Goal: Transaction & Acquisition: Subscribe to service/newsletter

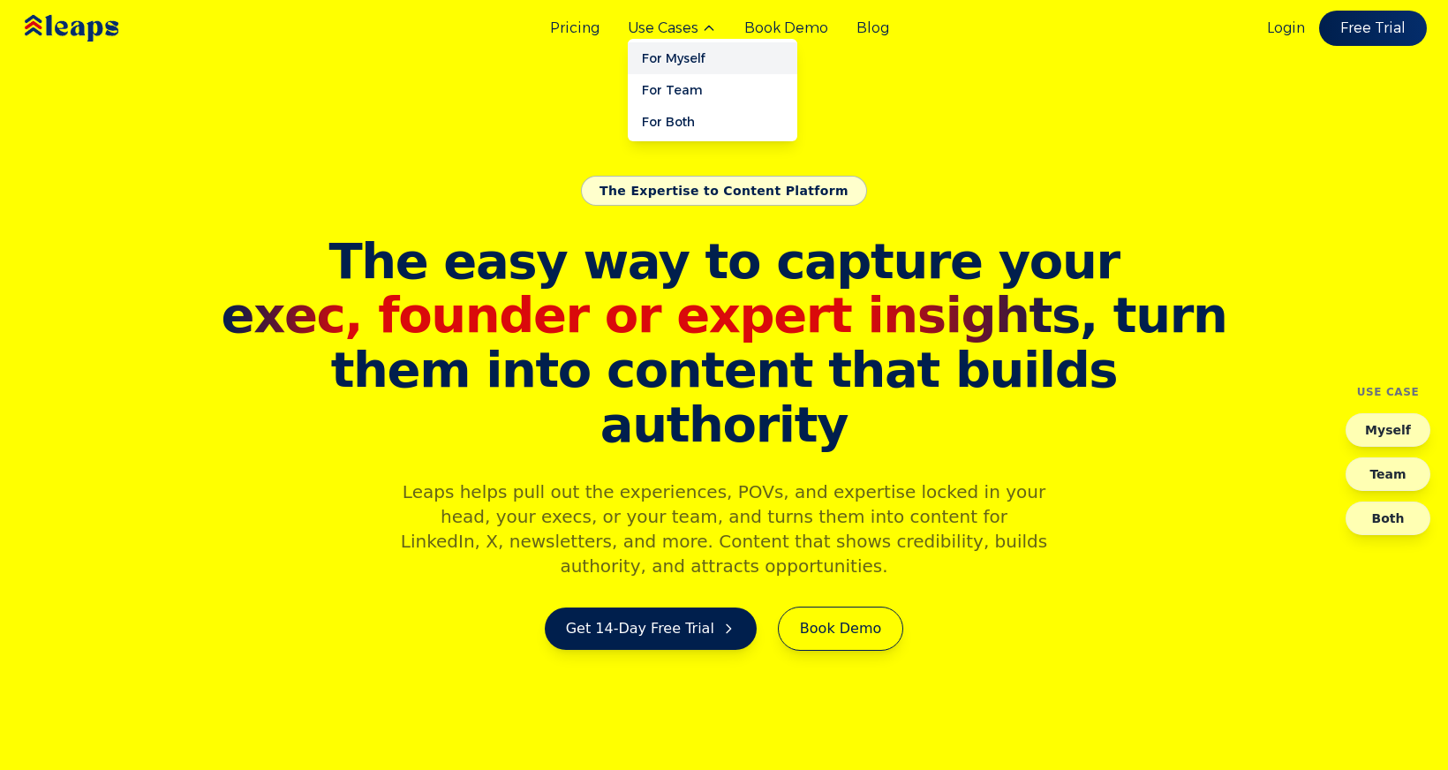
click at [663, 52] on link "For Myself" at bounding box center [713, 58] width 170 height 32
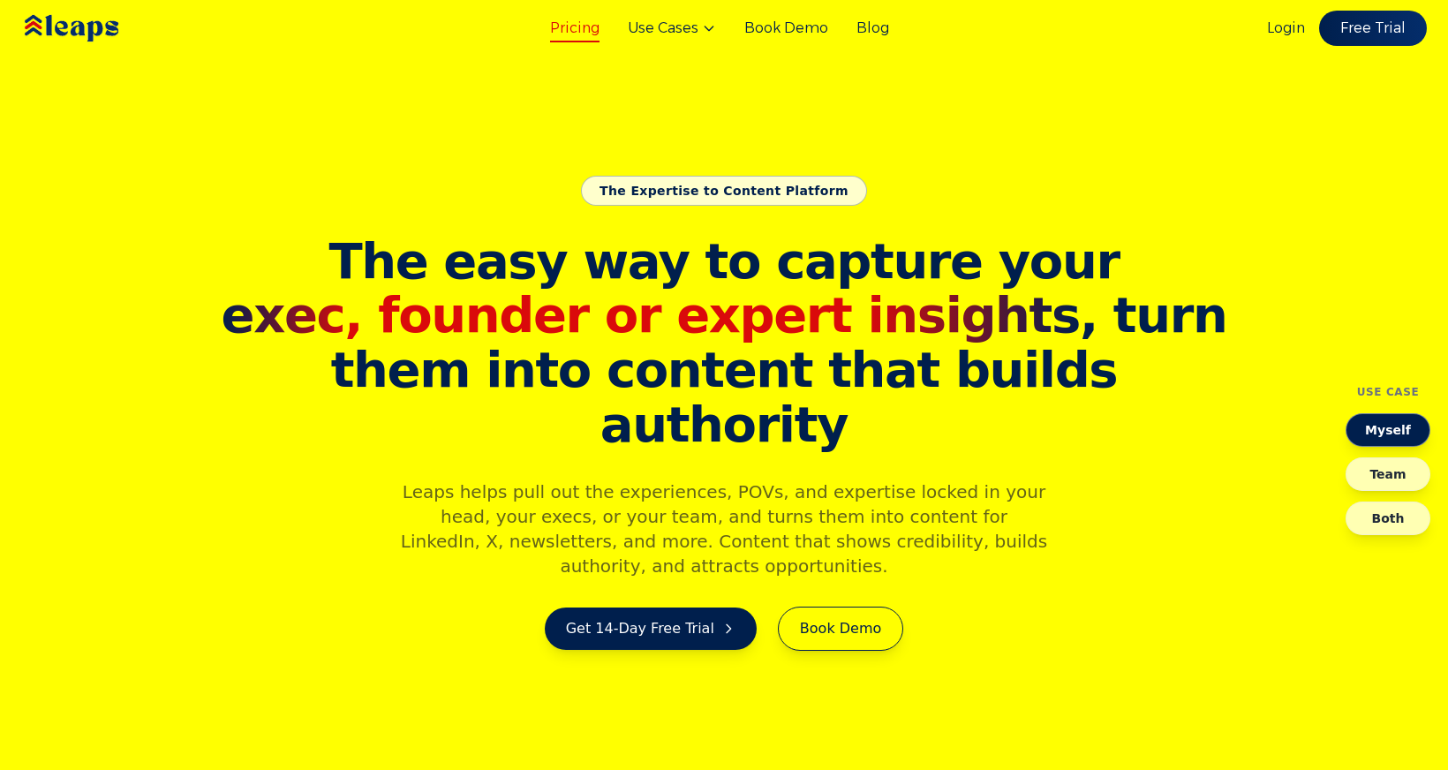
click at [575, 26] on link "Pricing" at bounding box center [574, 28] width 49 height 21
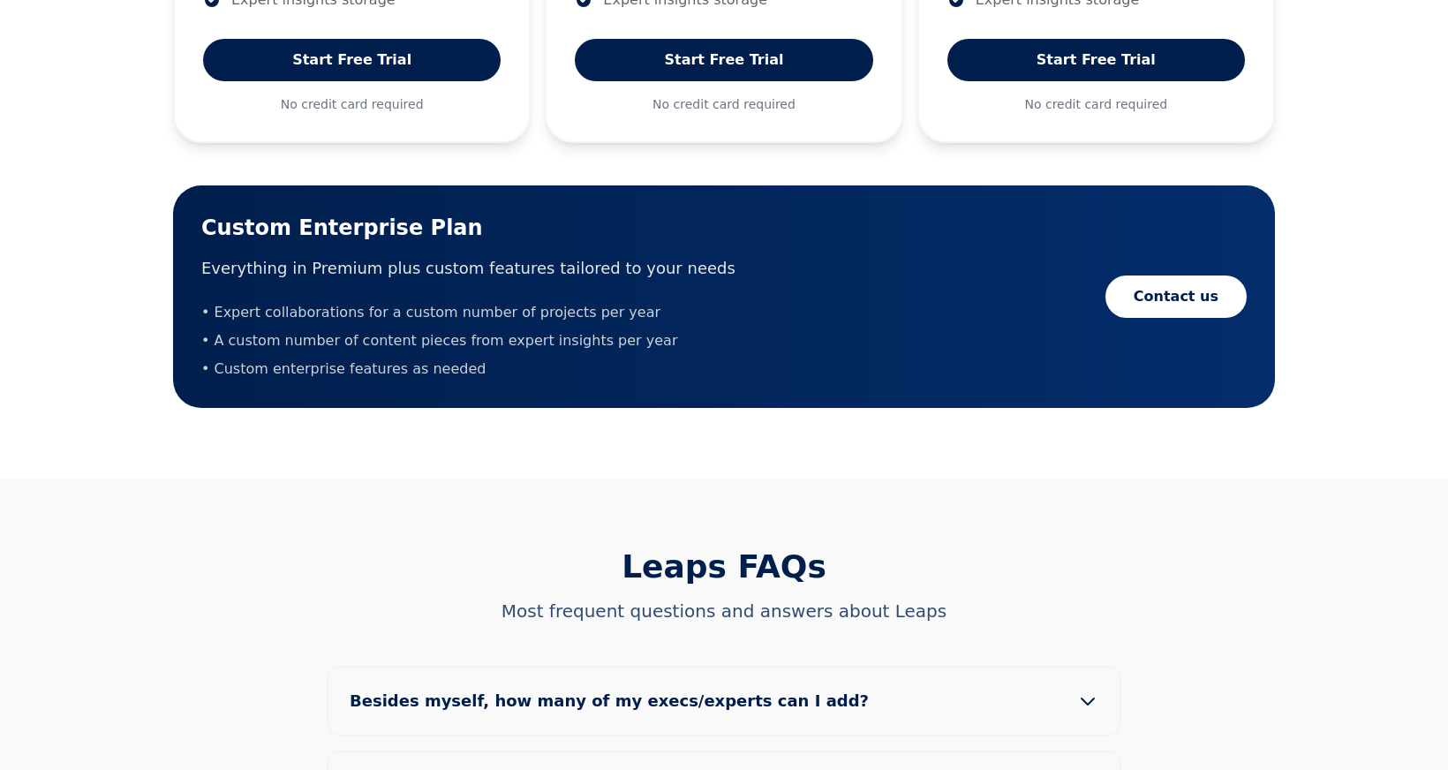
scroll to position [1183, 0]
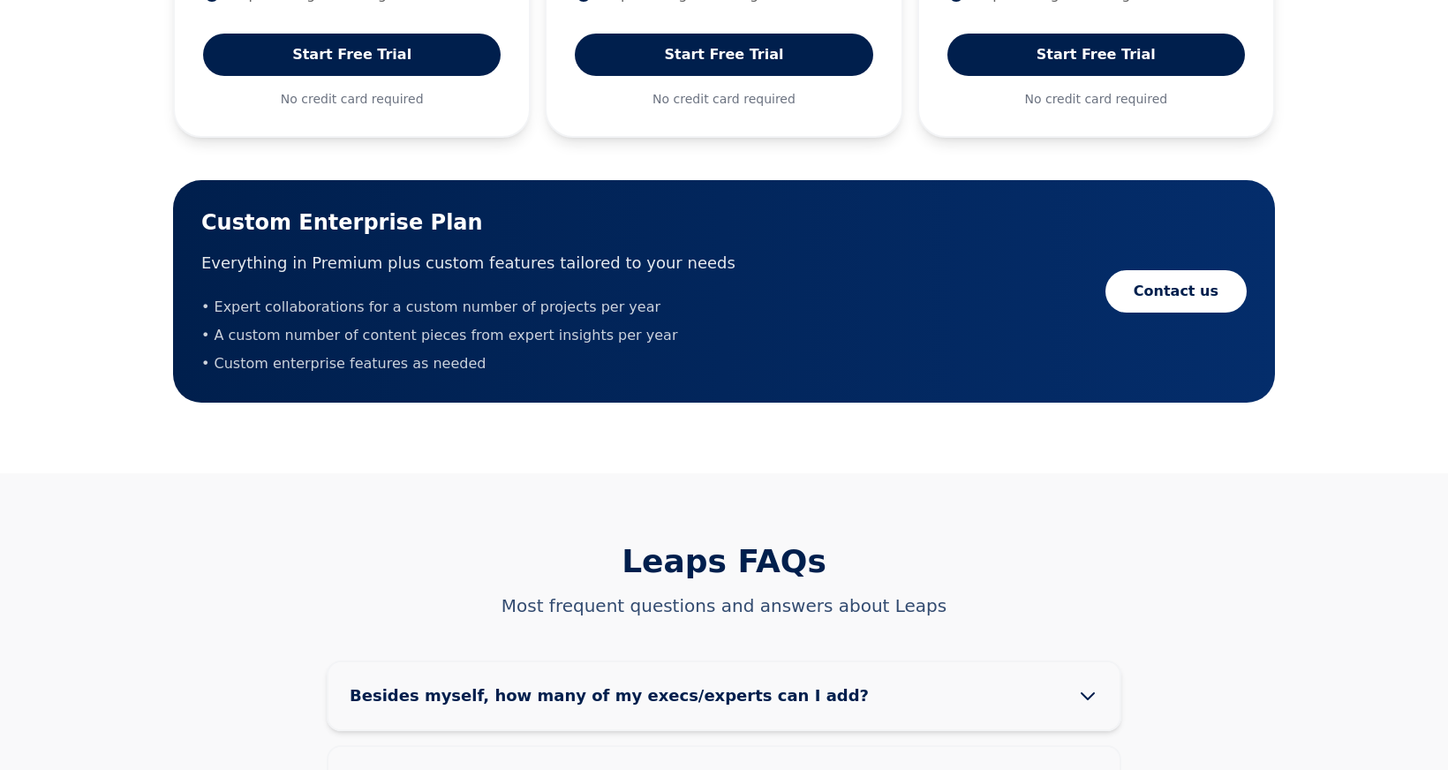
click at [520, 662] on button "Besides myself, how many of my execs/experts can I add?" at bounding box center [724, 695] width 791 height 67
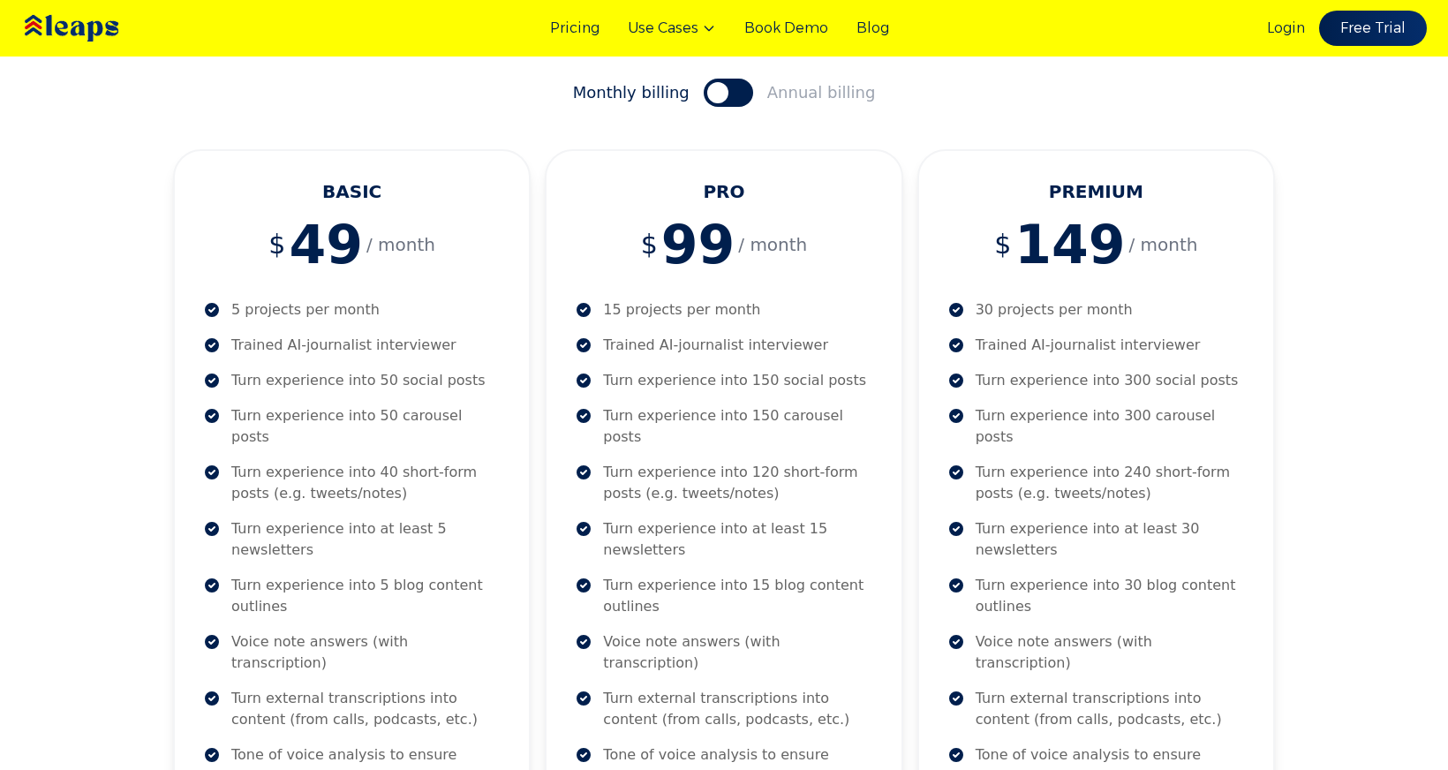
scroll to position [258, 0]
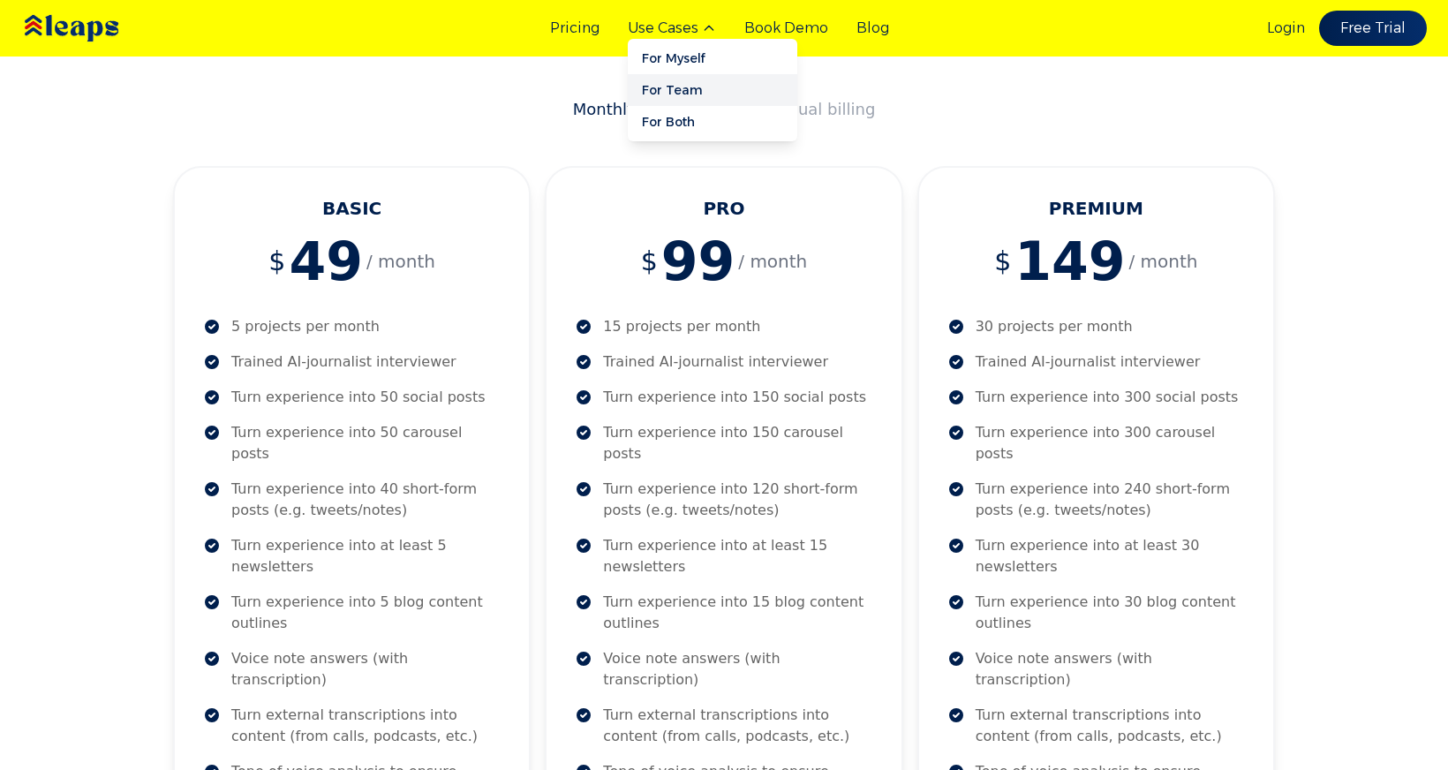
click at [685, 89] on link "For Team" at bounding box center [713, 90] width 170 height 32
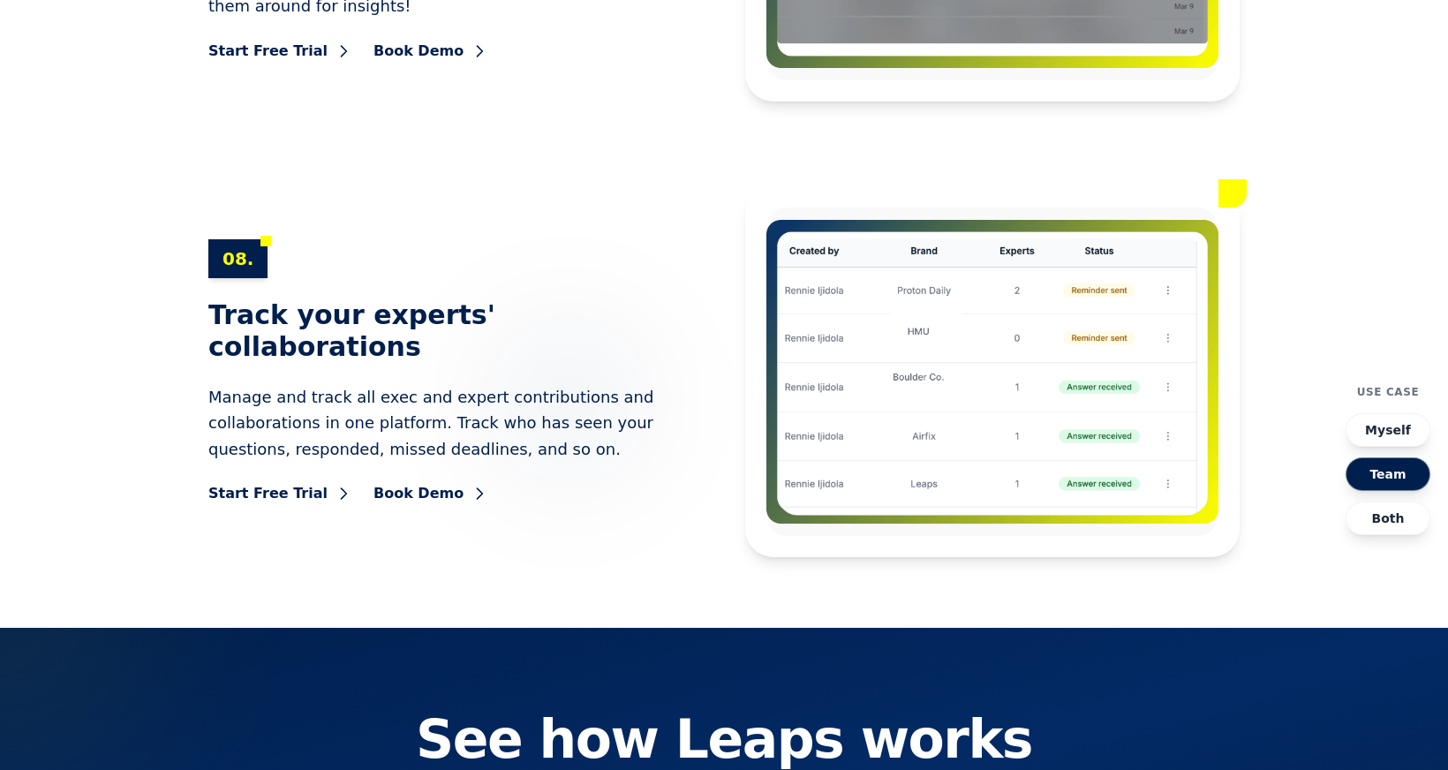
scroll to position [10281, 0]
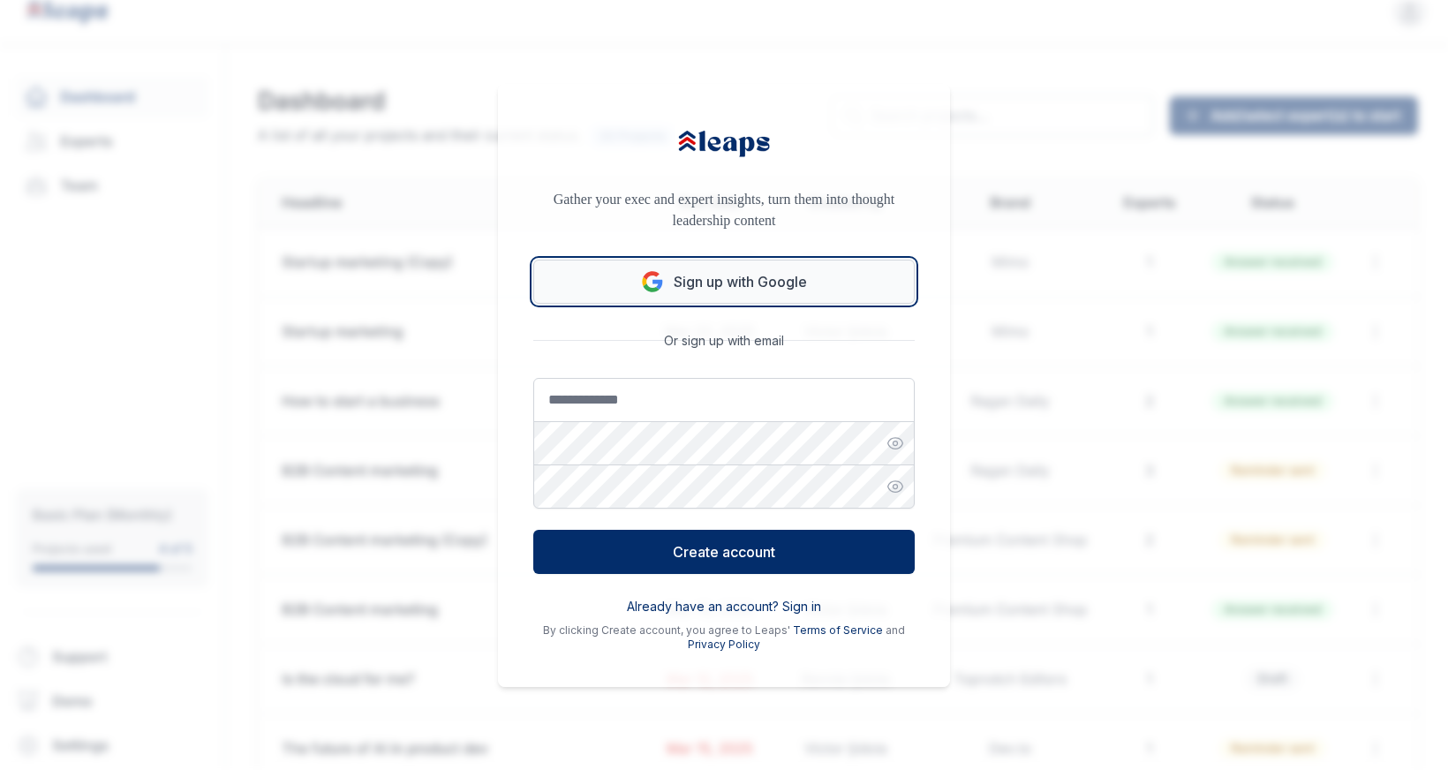
click at [703, 283] on button "Sign up with Google" at bounding box center [724, 282] width 382 height 44
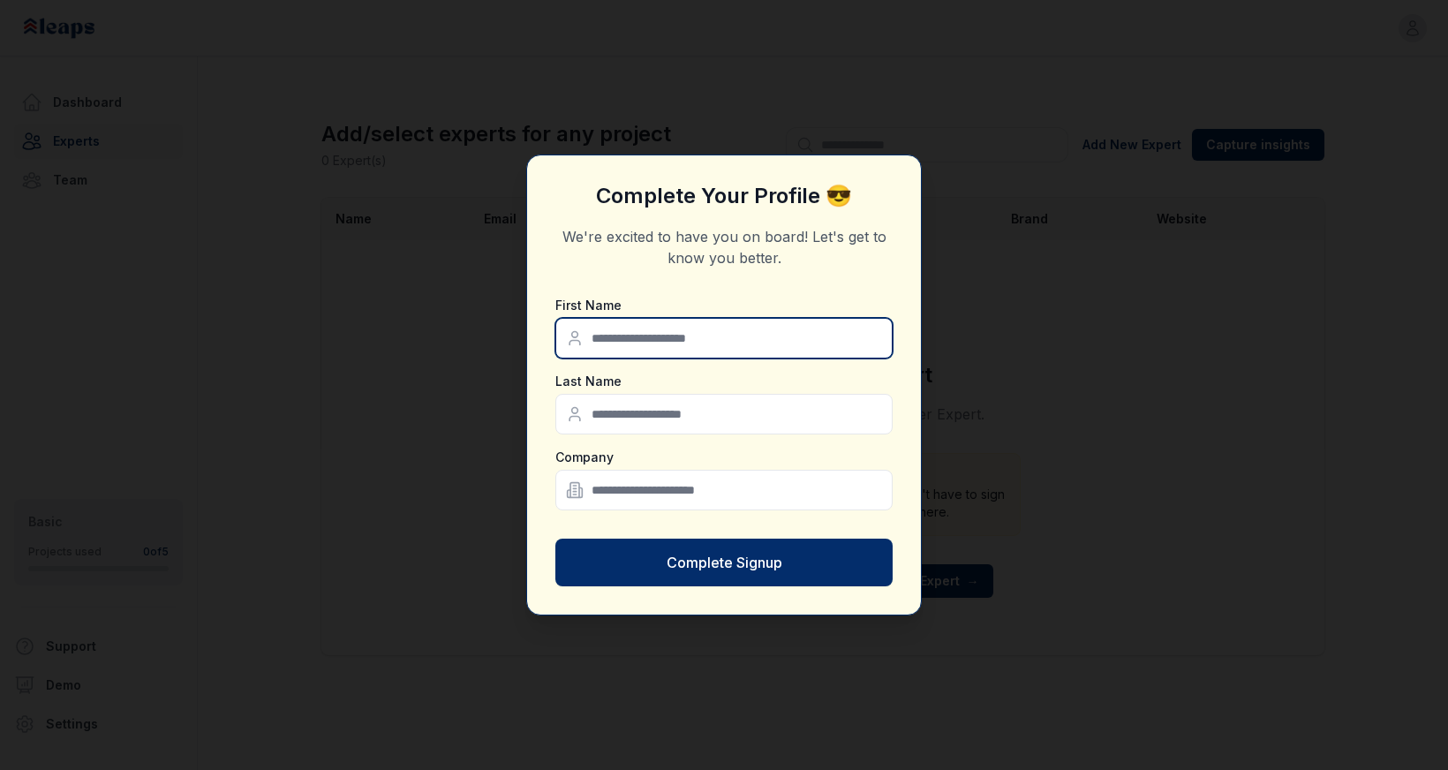
click at [677, 339] on input "text" at bounding box center [723, 338] width 337 height 41
type input "*****"
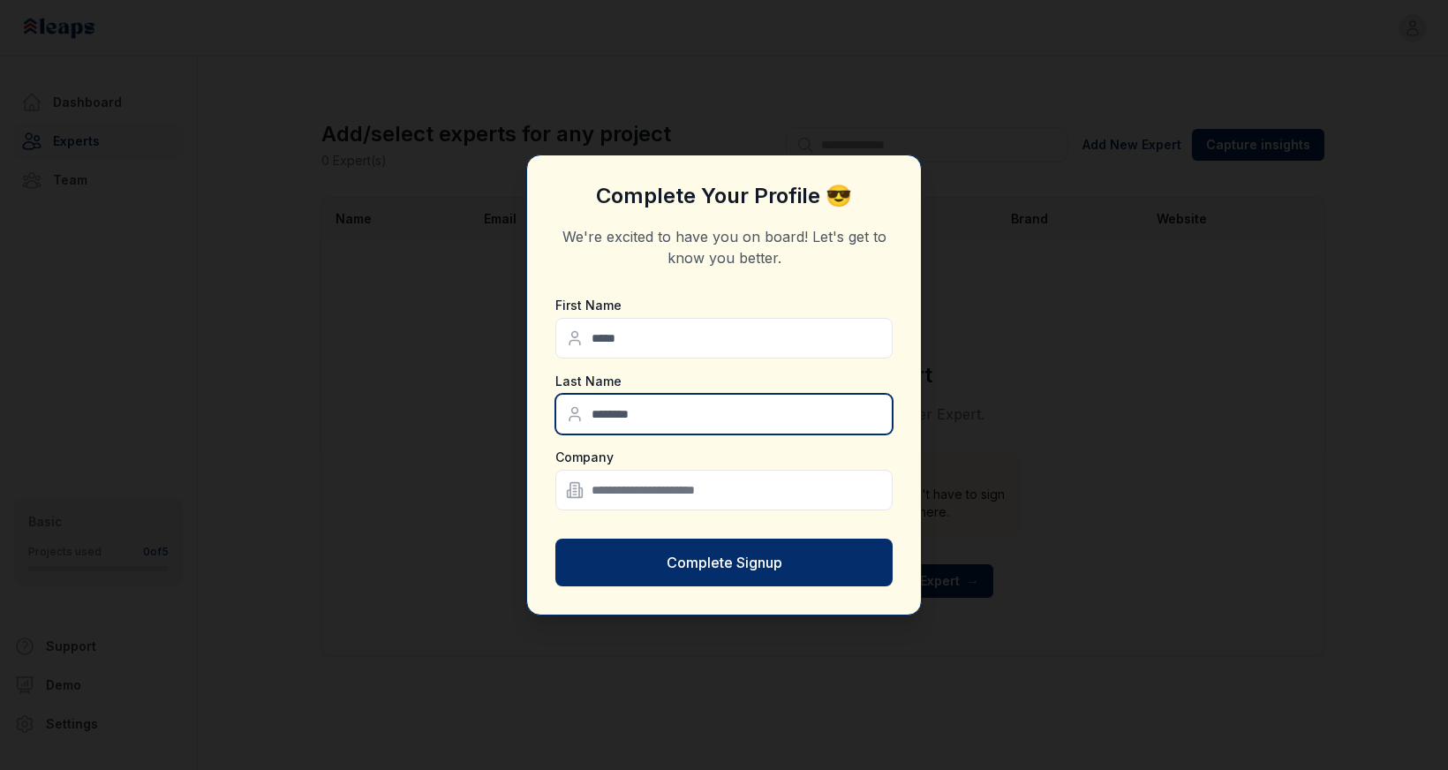
type input "********"
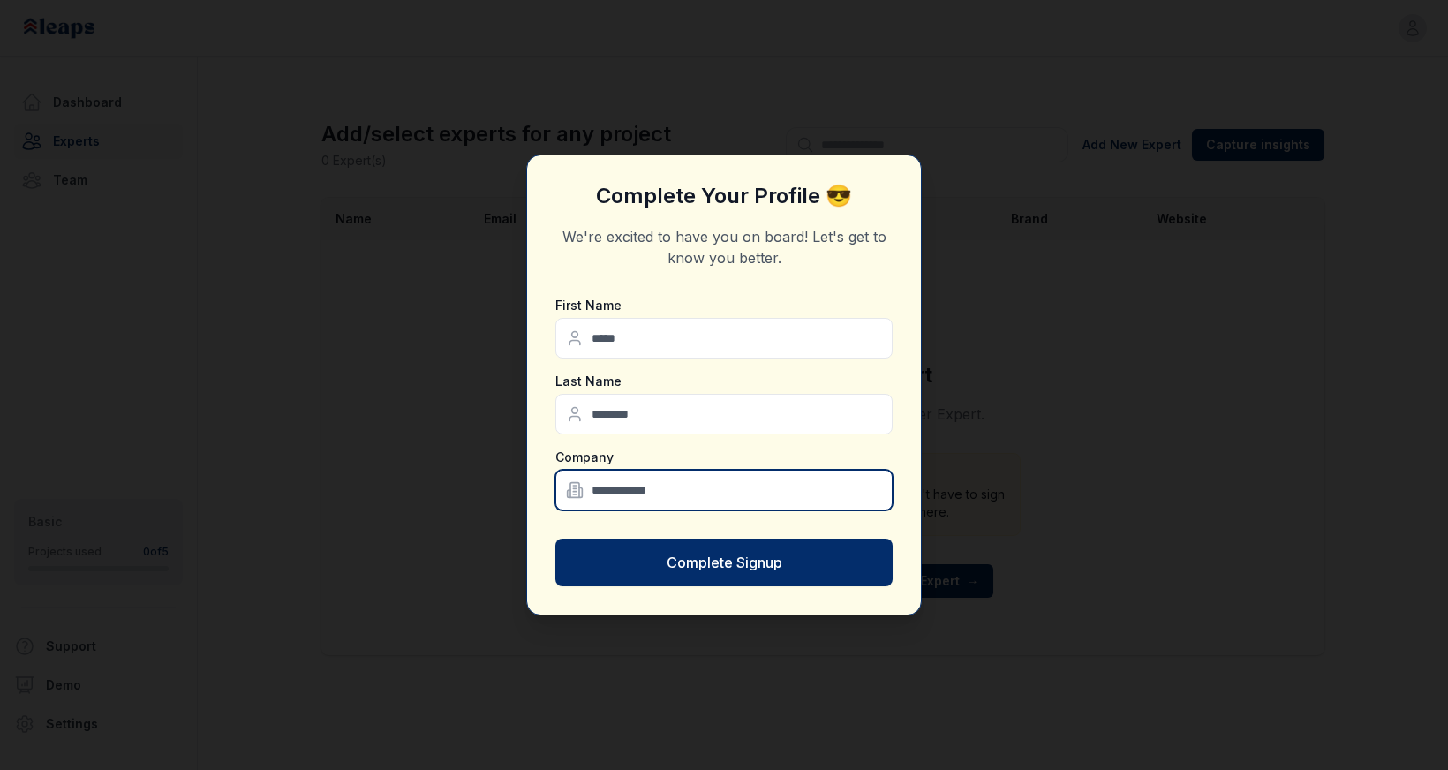
type input "**********"
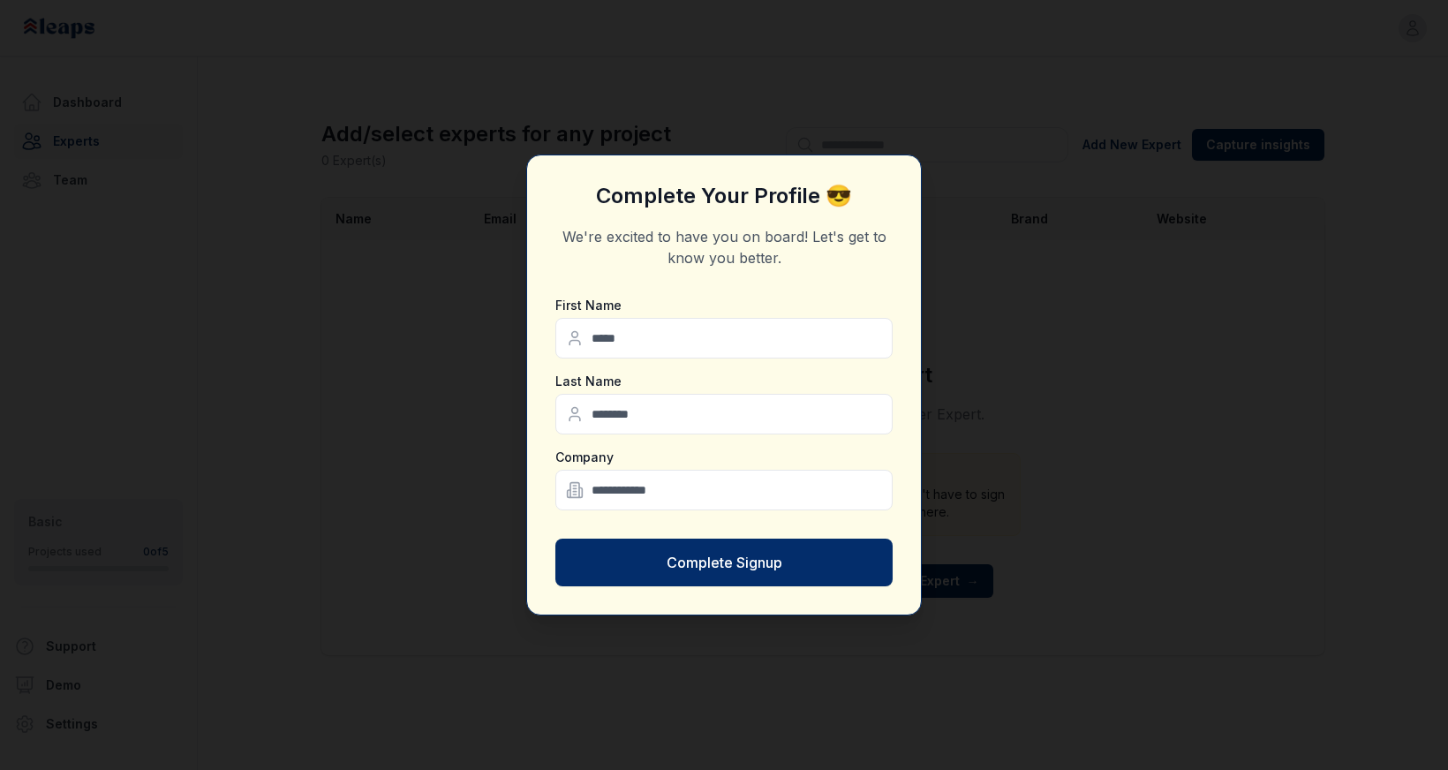
click at [712, 443] on div "**********" at bounding box center [723, 404] width 337 height 214
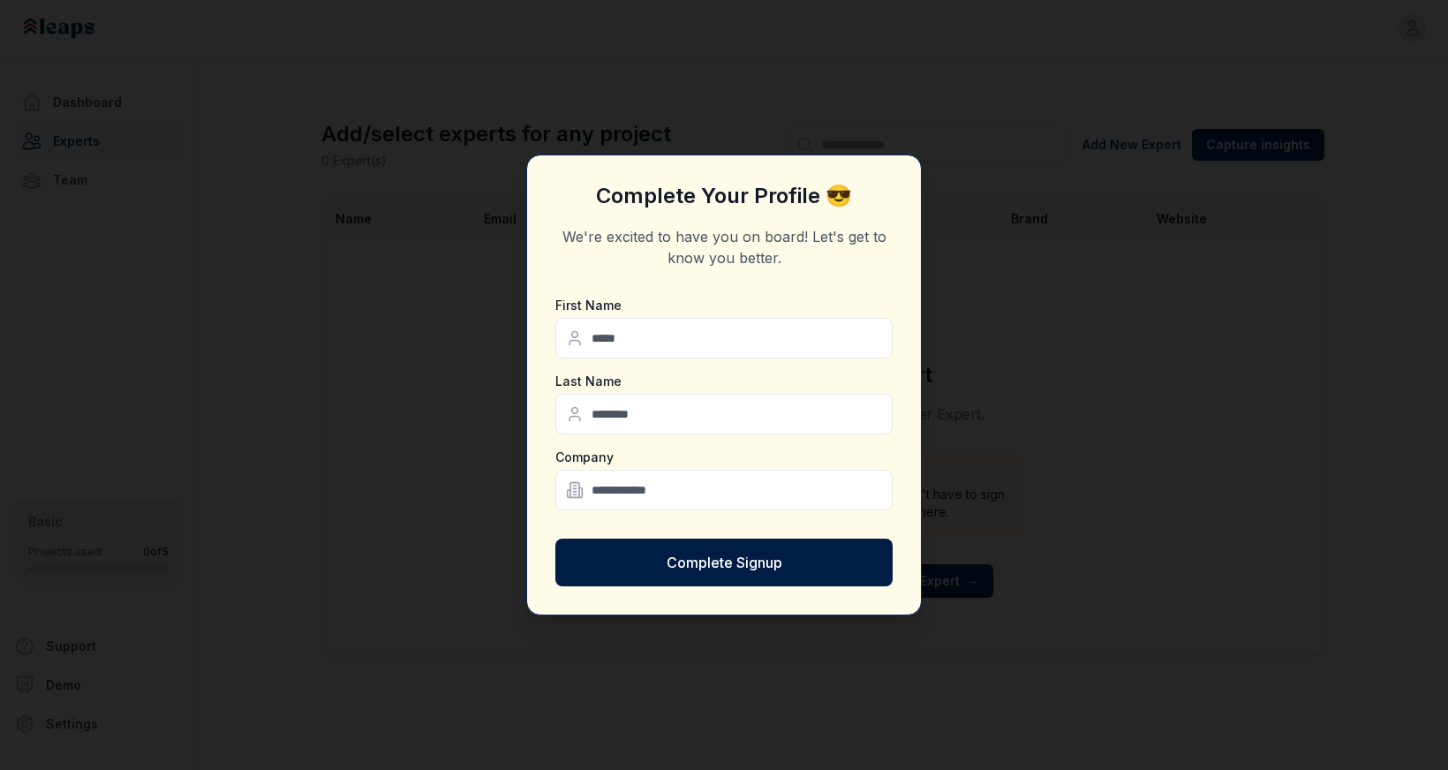
click at [721, 570] on button "Complete Signup" at bounding box center [723, 563] width 337 height 48
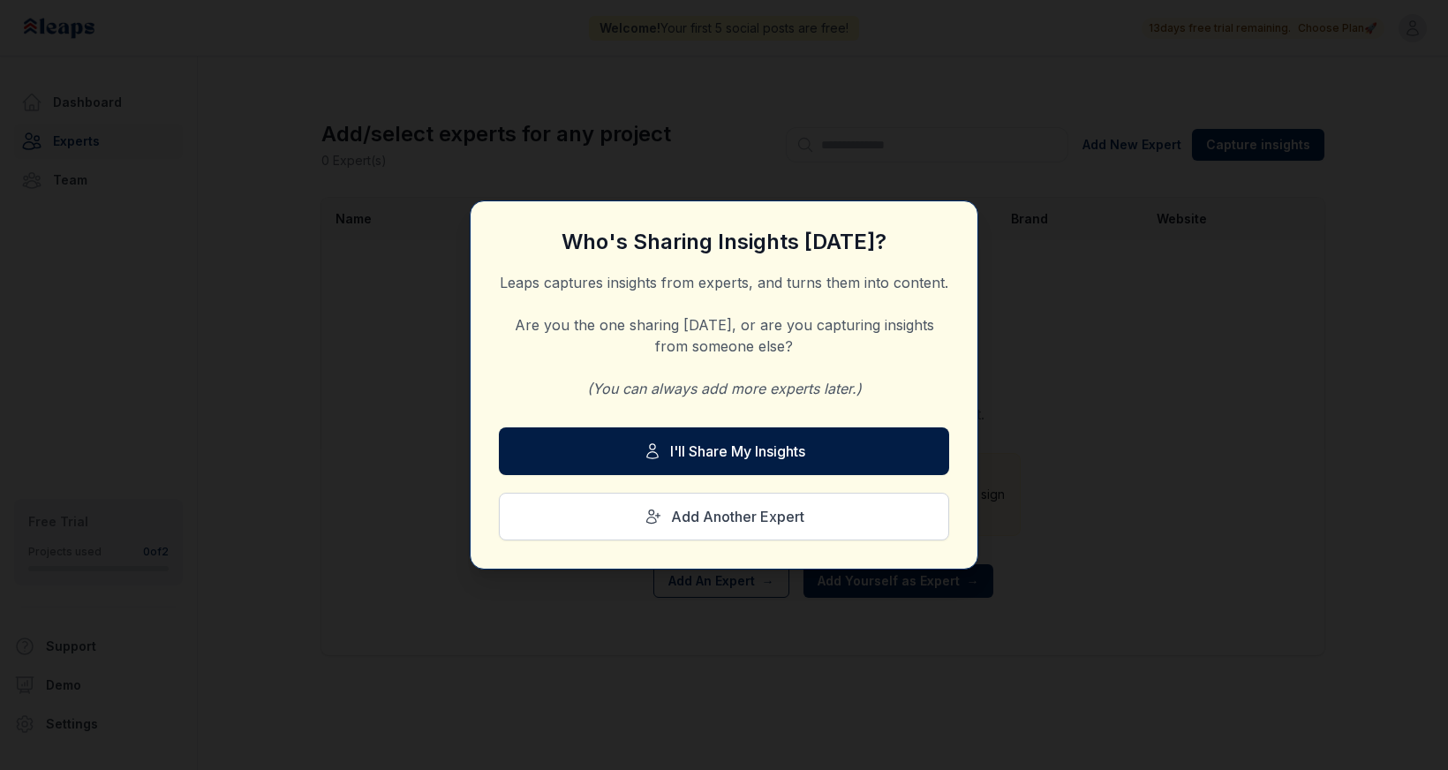
click at [699, 448] on button "I'll Share My Insights" at bounding box center [724, 451] width 450 height 48
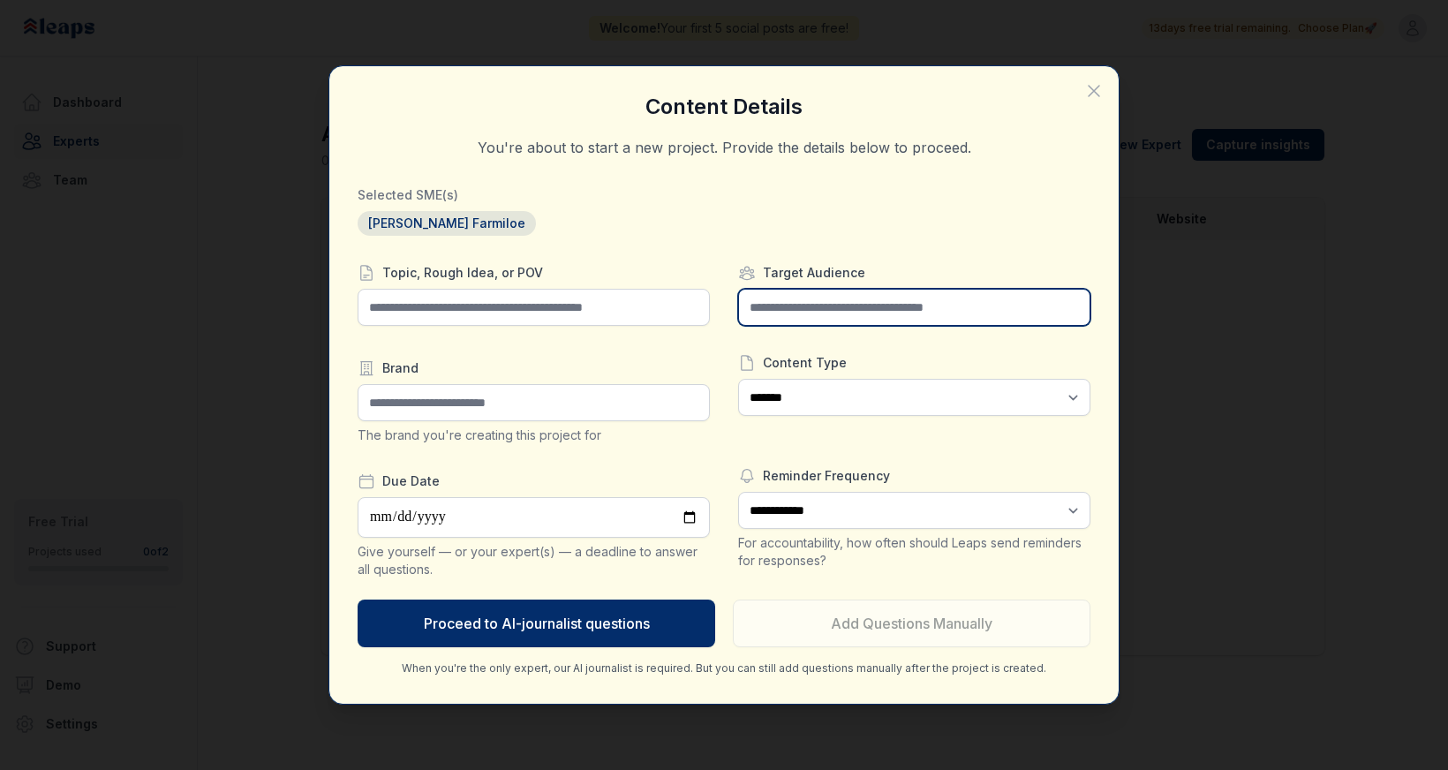
click at [822, 314] on input "text" at bounding box center [914, 307] width 352 height 37
type input "**********"
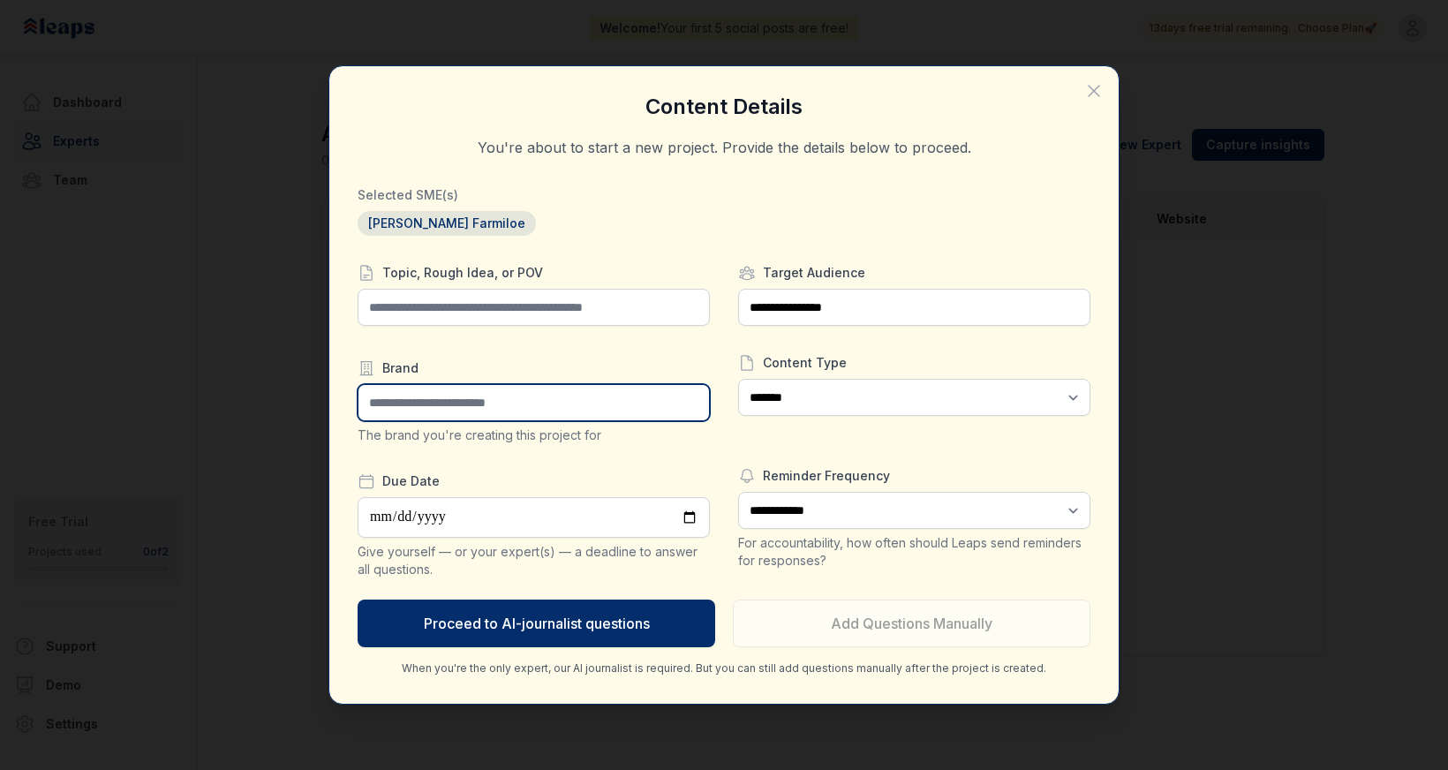
click at [506, 414] on input "text" at bounding box center [534, 402] width 352 height 37
type input "**********"
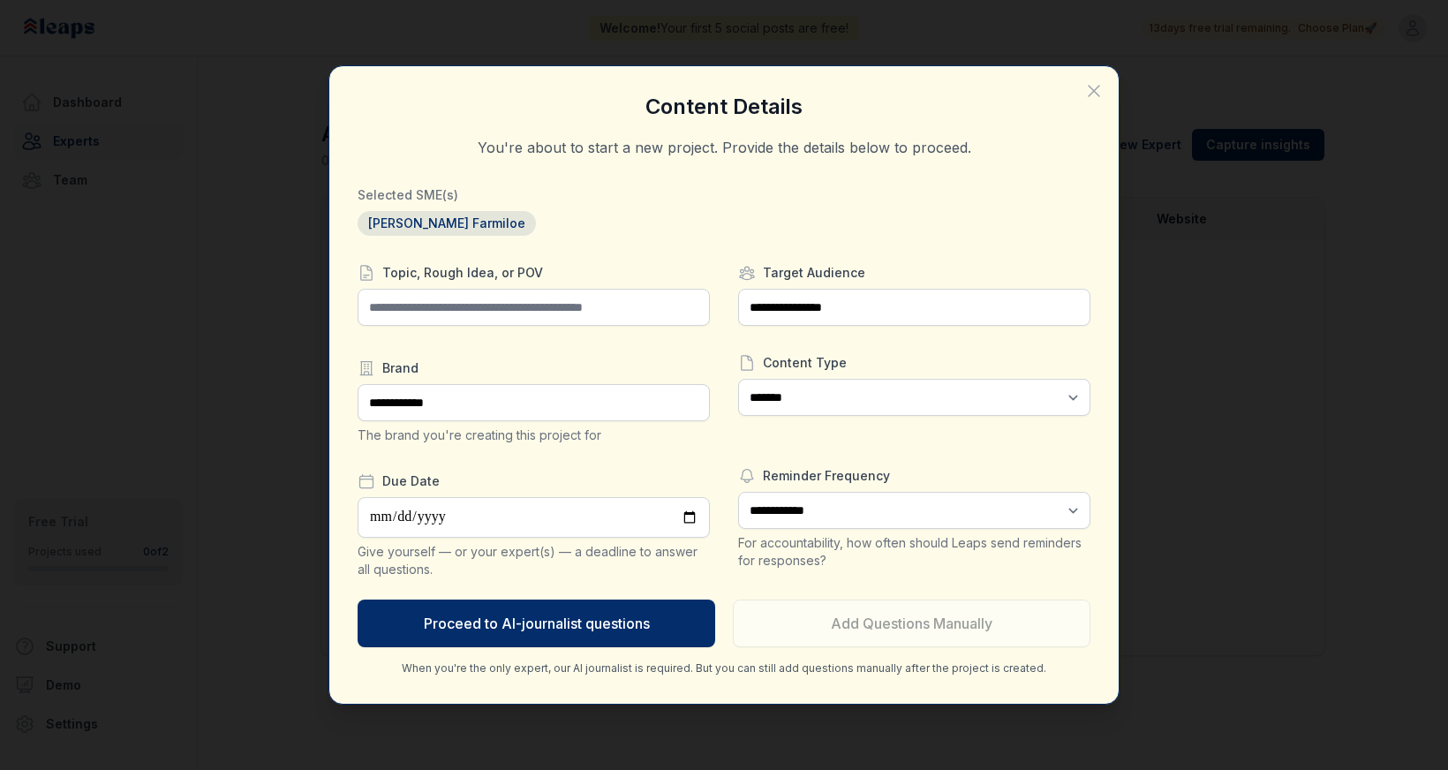
click at [593, 469] on div "**********" at bounding box center [534, 421] width 352 height 314
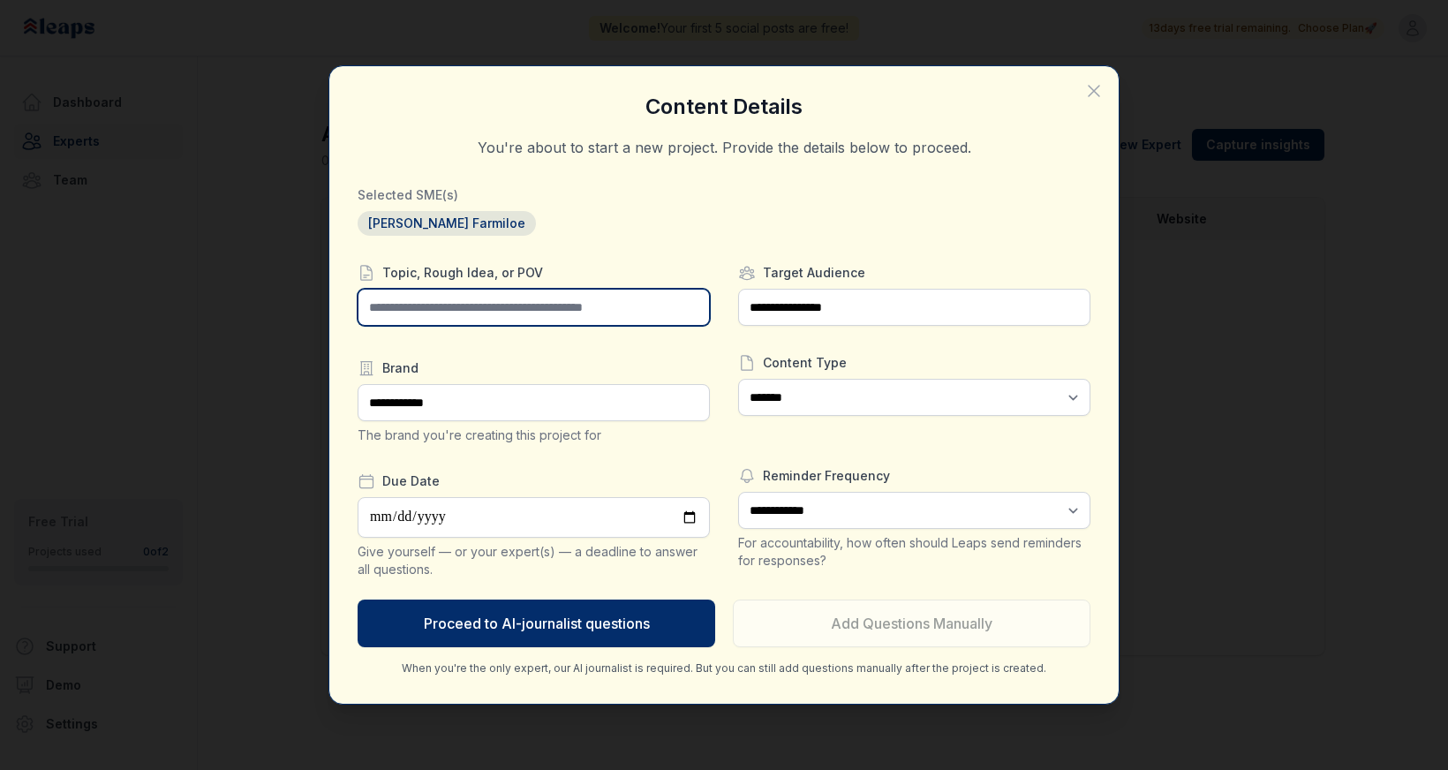
click at [541, 308] on input "text" at bounding box center [534, 307] width 352 height 37
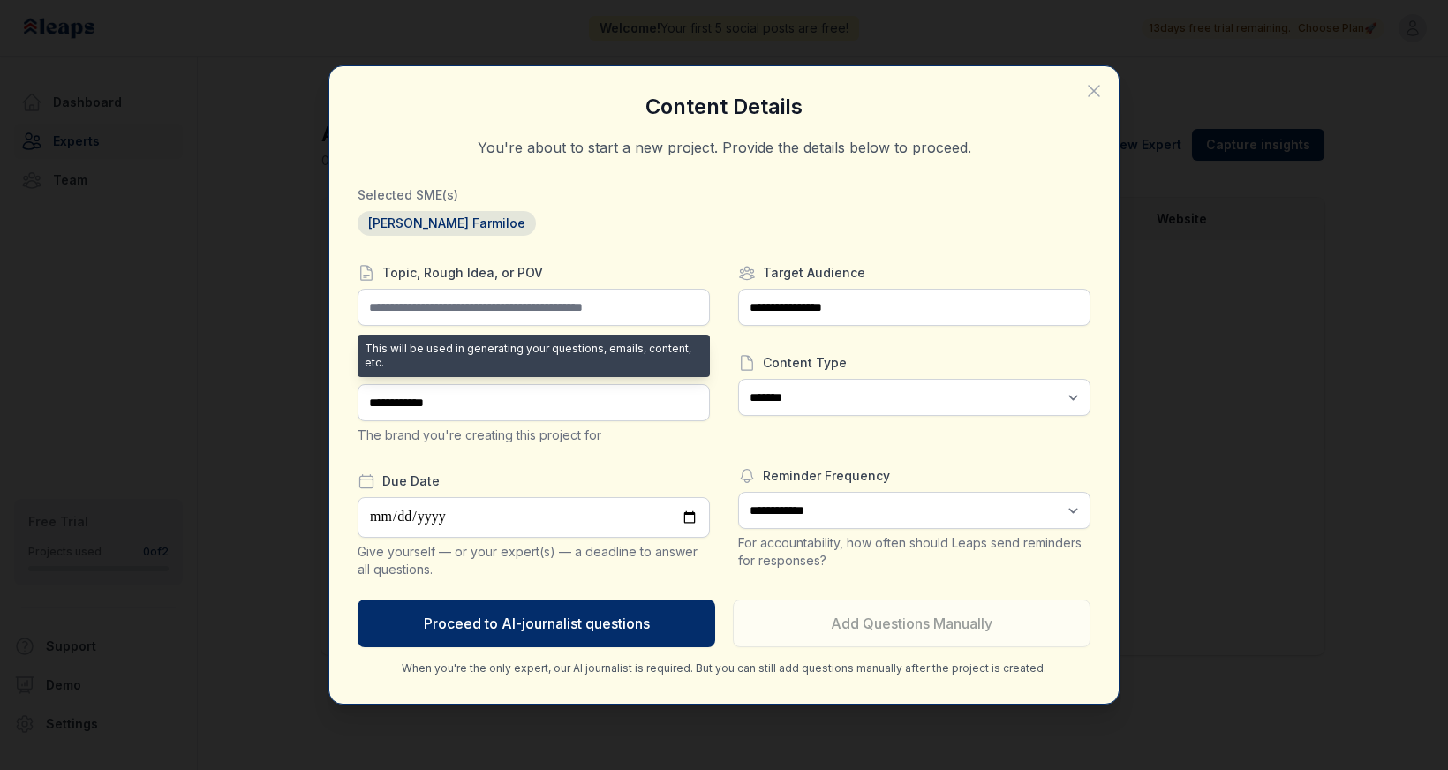
click at [568, 257] on div "**********" at bounding box center [724, 384] width 733 height 581
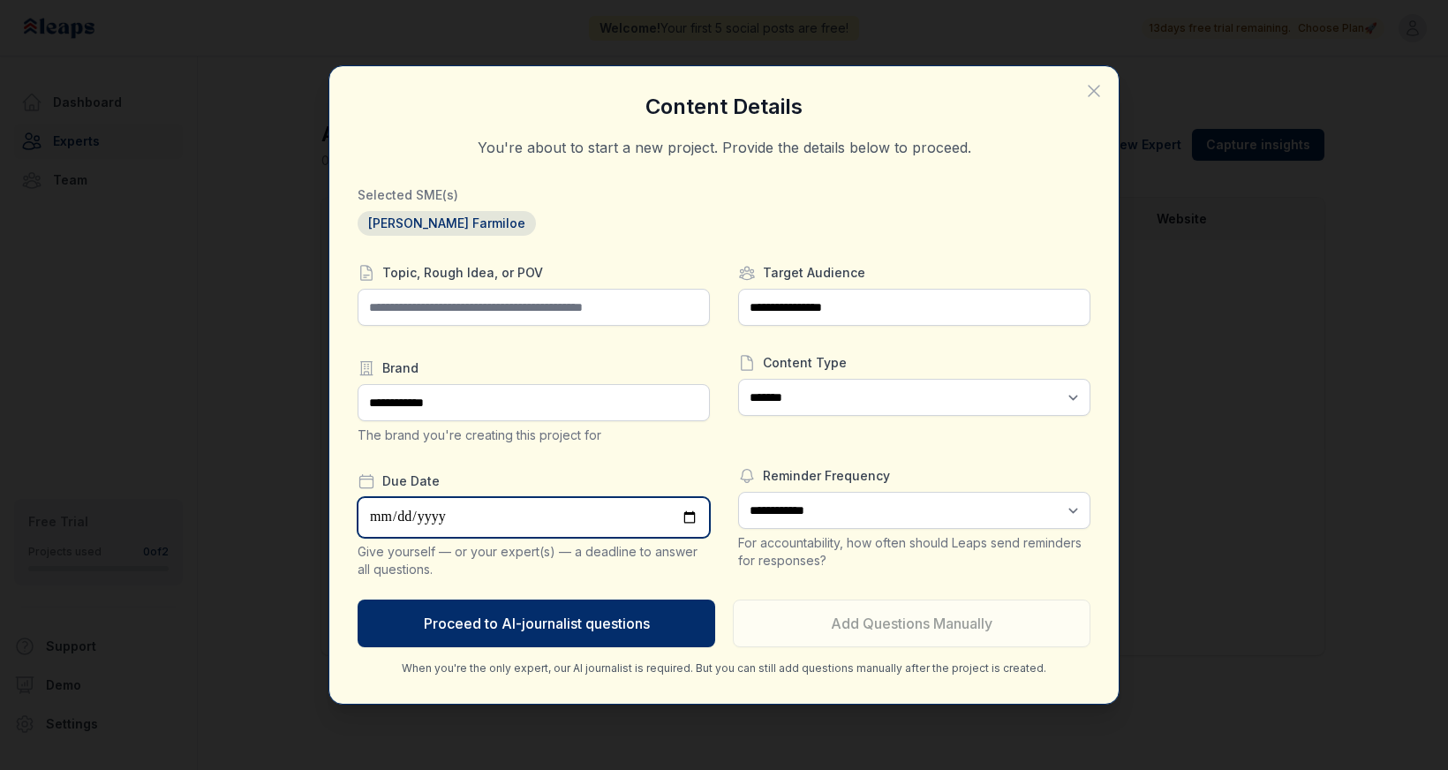
click at [691, 518] on input "date" at bounding box center [534, 517] width 352 height 41
type input "**********"
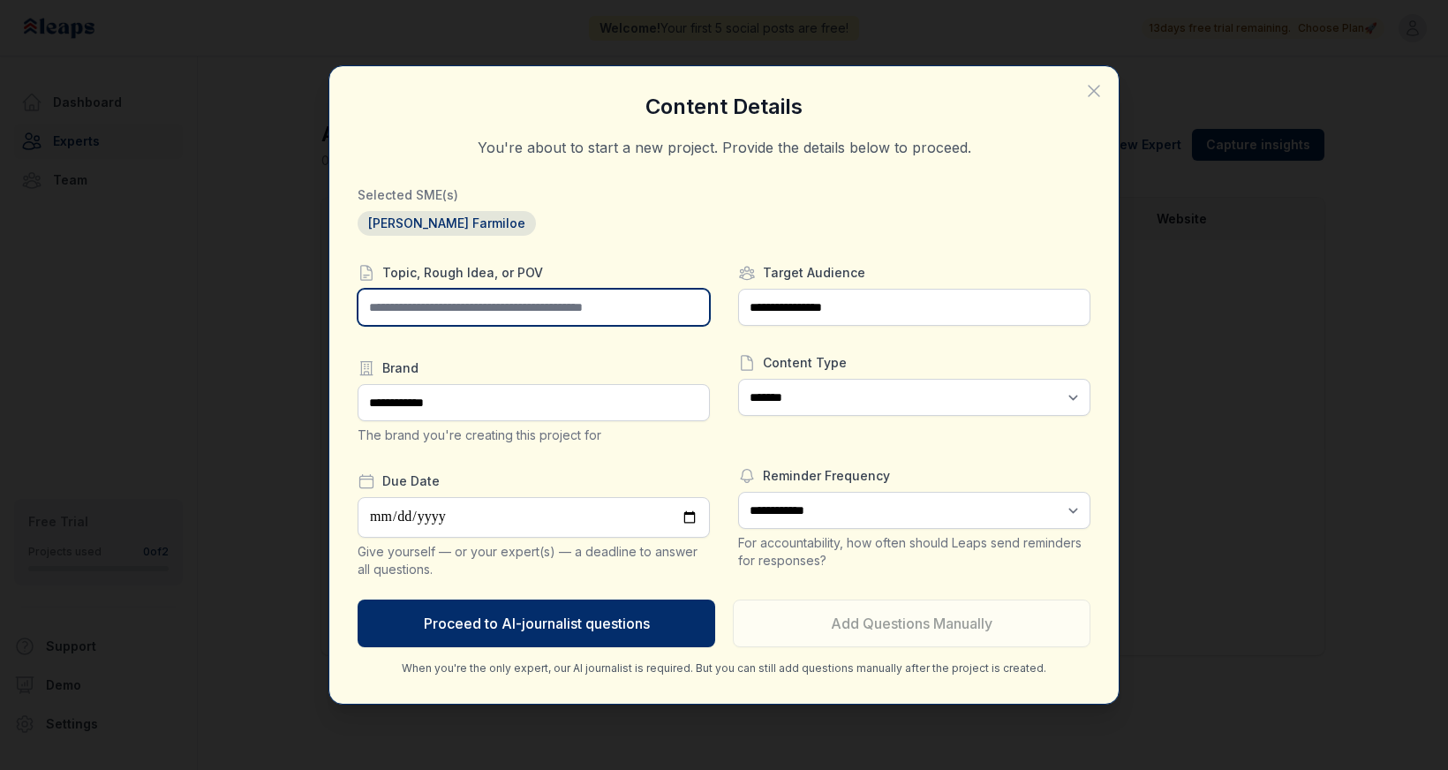
click at [479, 314] on input "text" at bounding box center [534, 307] width 352 height 37
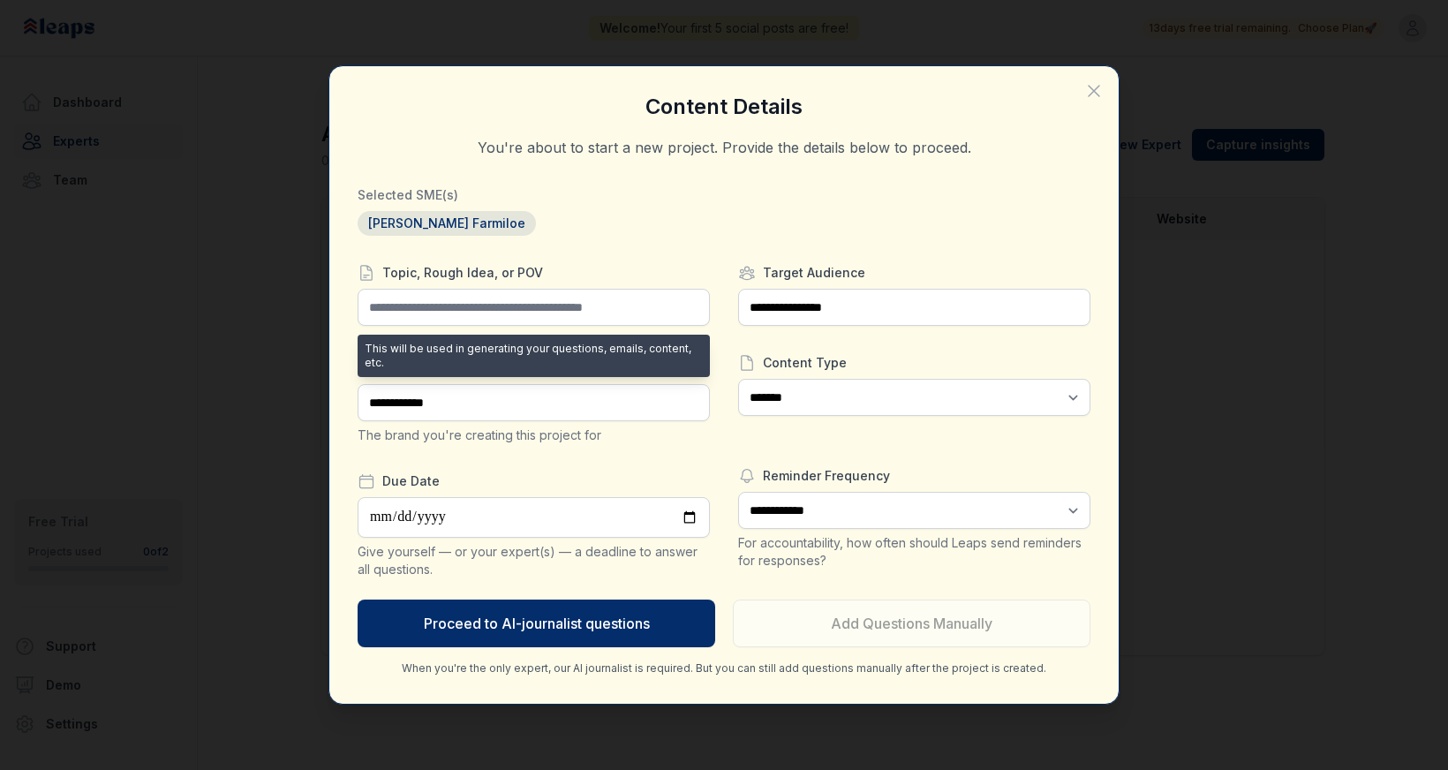
click at [563, 265] on label "Topic, Rough Idea, or POV" at bounding box center [534, 273] width 352 height 18
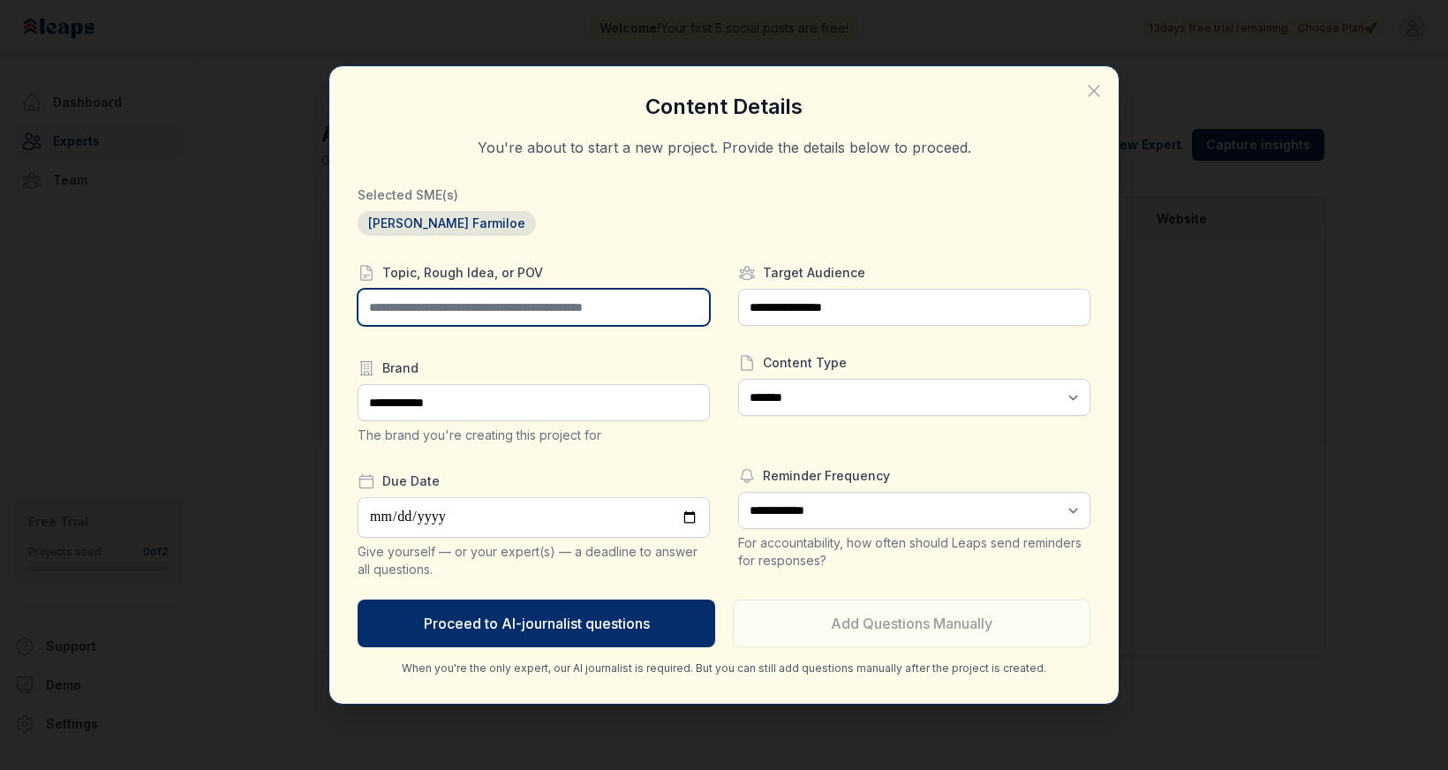
click at [426, 312] on input "text" at bounding box center [534, 307] width 352 height 37
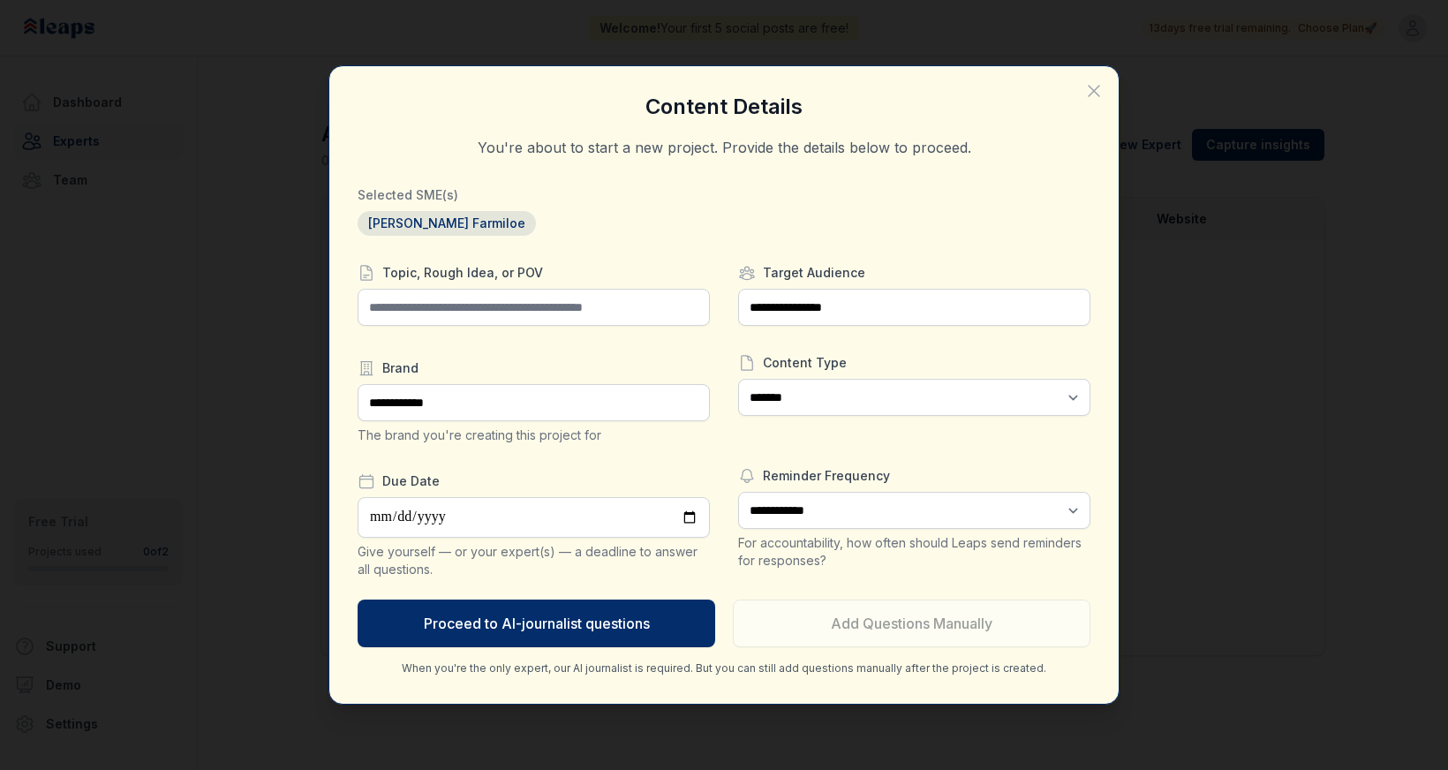
click at [358, 331] on div at bounding box center [358, 331] width 0 height 0
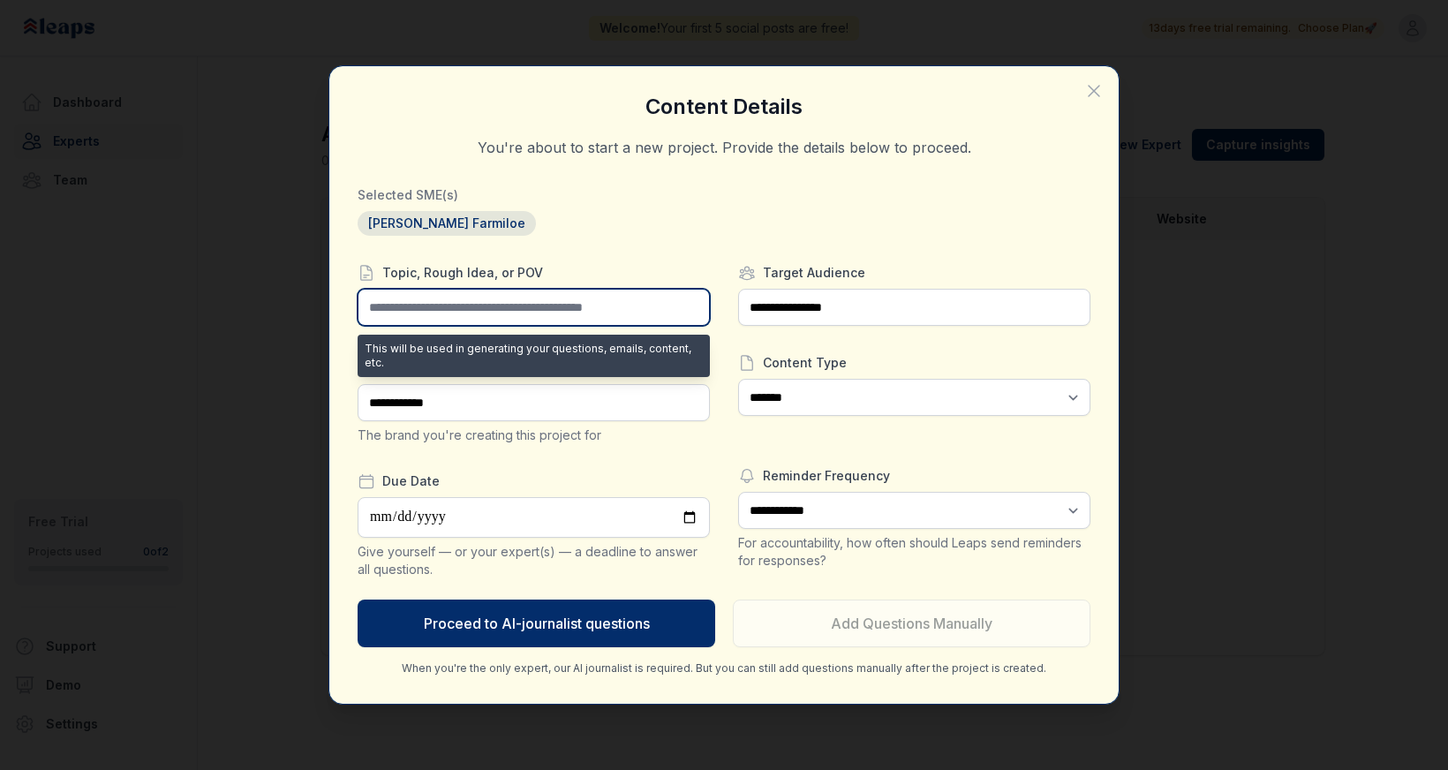
click at [358, 331] on div at bounding box center [358, 331] width 0 height 0
click at [555, 308] on input "text" at bounding box center [534, 307] width 352 height 37
type input "**********"
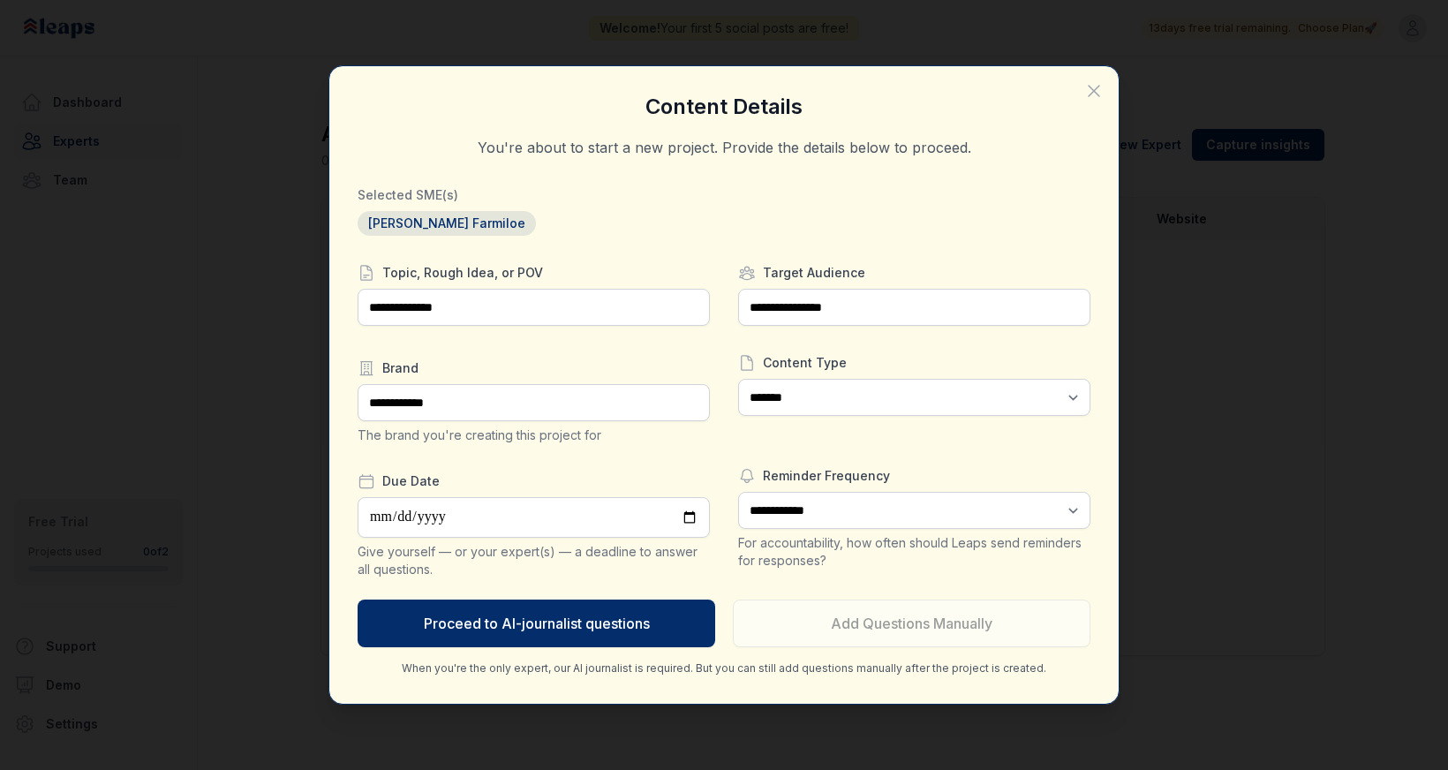
click at [640, 261] on div "**********" at bounding box center [724, 384] width 733 height 581
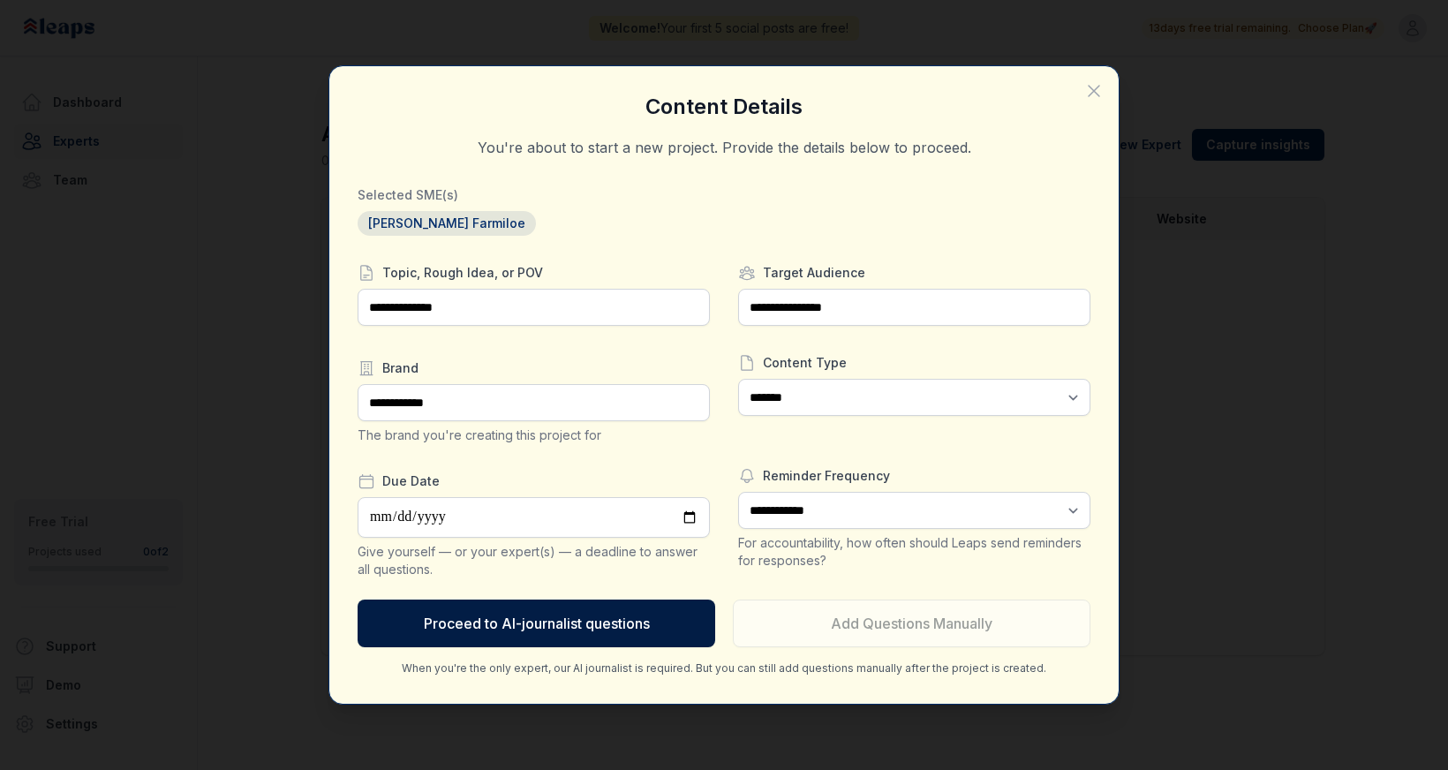
click at [503, 617] on button "Proceed to AI-journalist questions" at bounding box center [537, 624] width 358 height 48
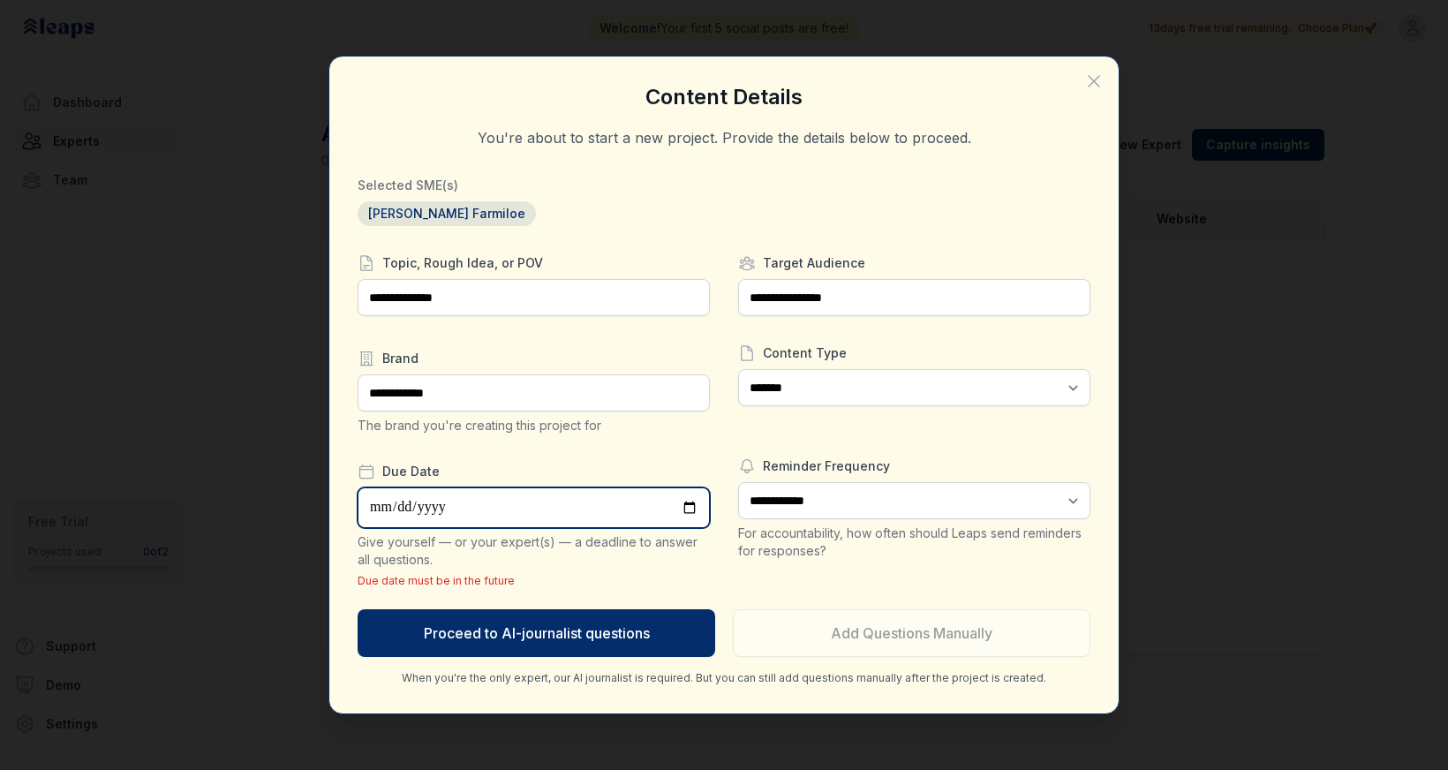
click at [687, 506] on input "**********" at bounding box center [534, 507] width 352 height 41
type input "**********"
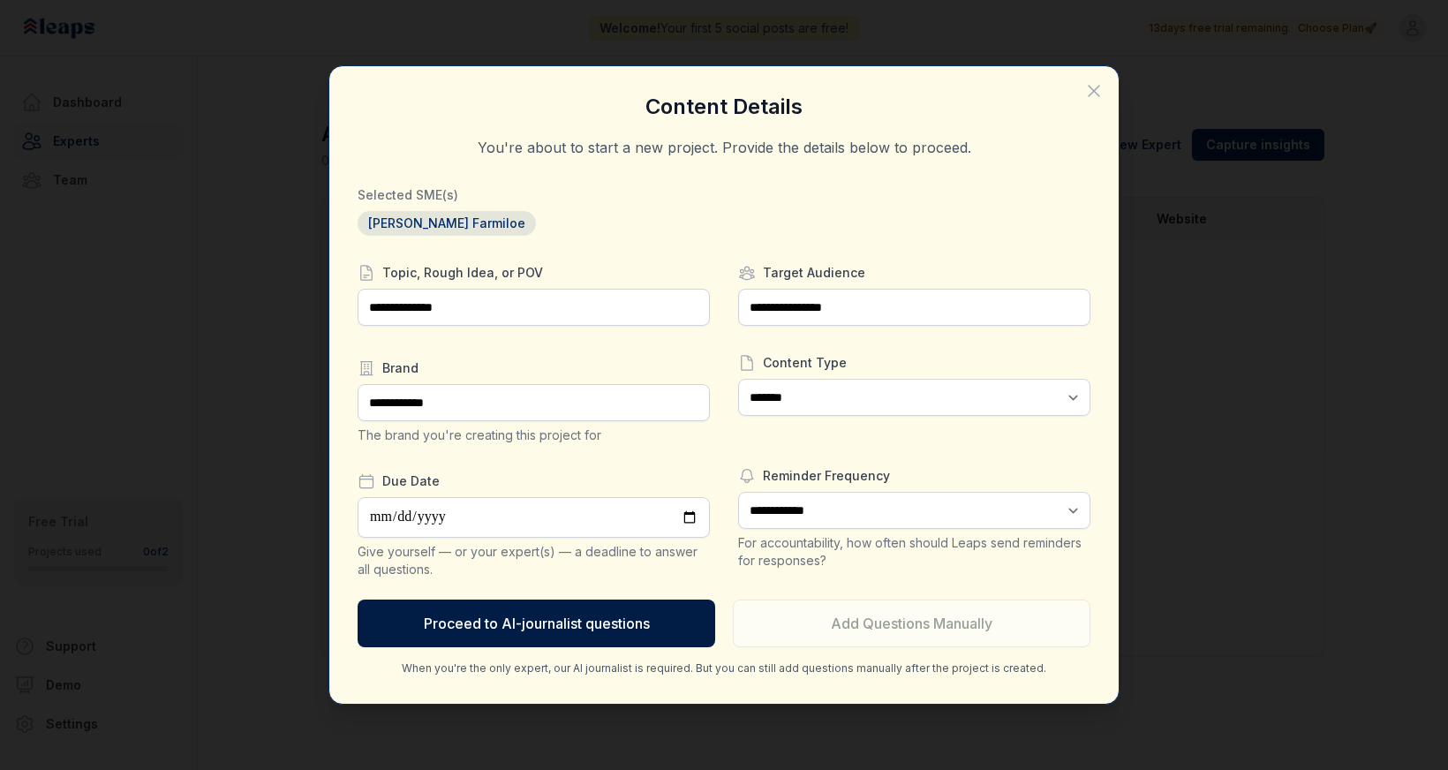
click at [575, 629] on button "Proceed to AI-journalist questions" at bounding box center [537, 624] width 358 height 48
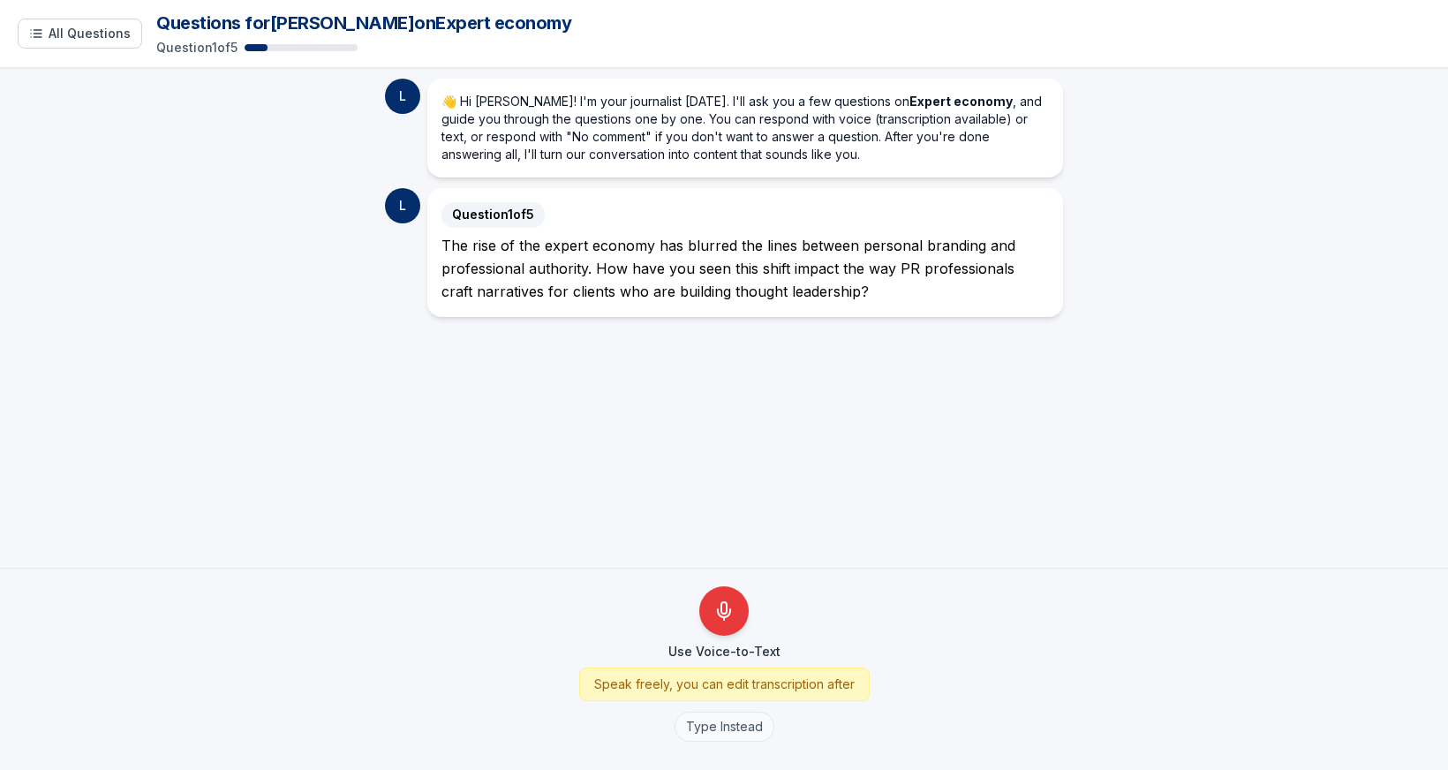
click at [732, 728] on button "Type Instead" at bounding box center [725, 727] width 100 height 30
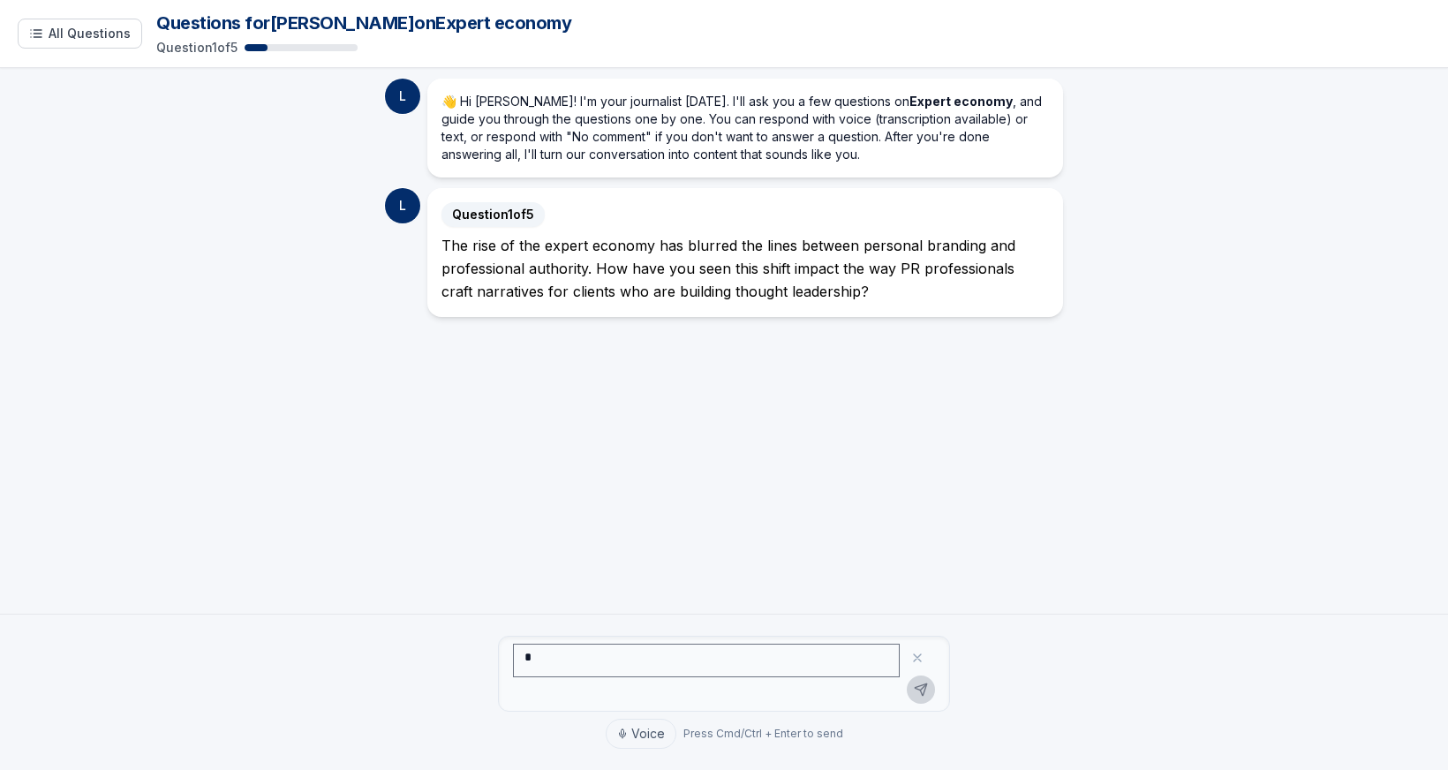
click at [672, 661] on textarea at bounding box center [706, 661] width 387 height 34
click at [655, 289] on div "The rise of the expert economy has blurred the lines between personal branding …" at bounding box center [746, 268] width 608 height 69
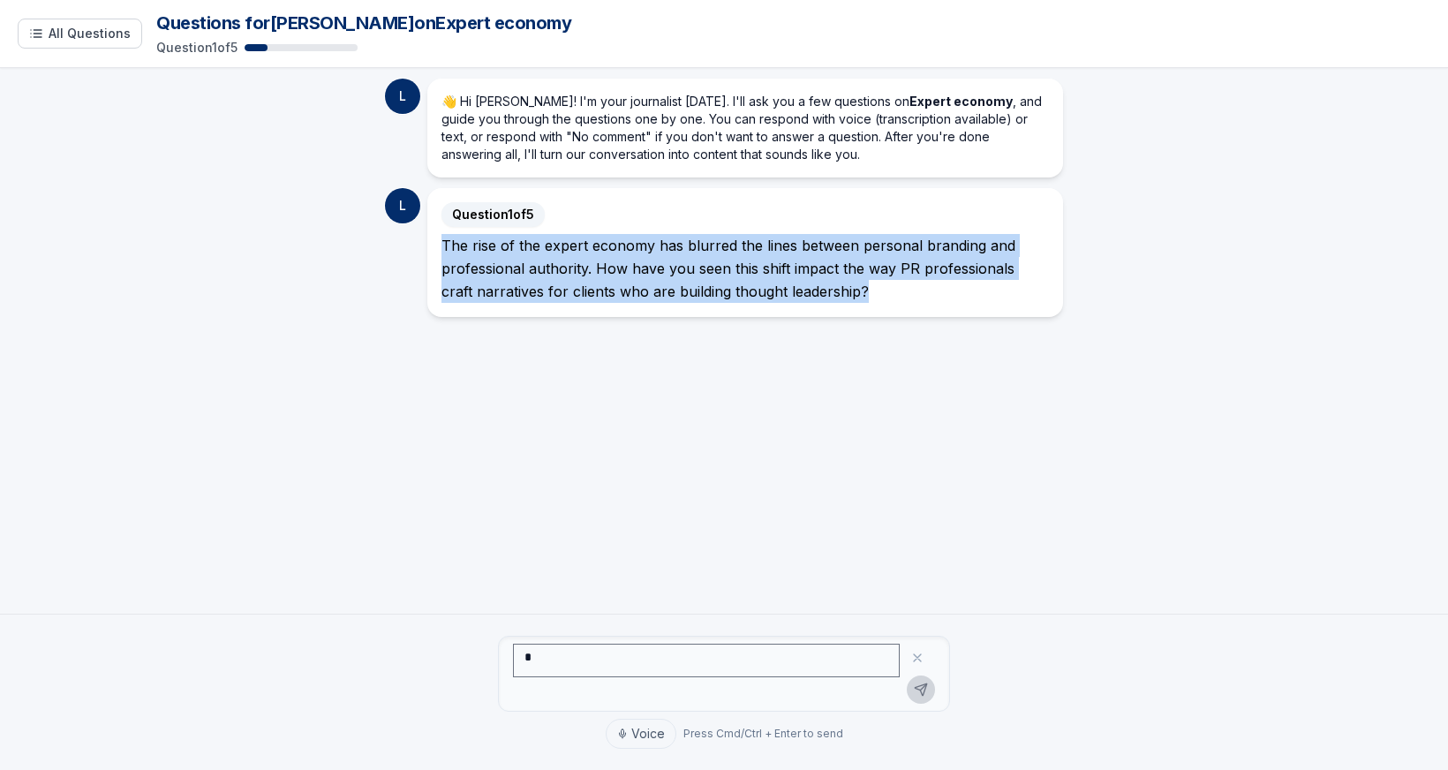
copy div "The rise of the expert economy has blurred the lines between personal branding …"
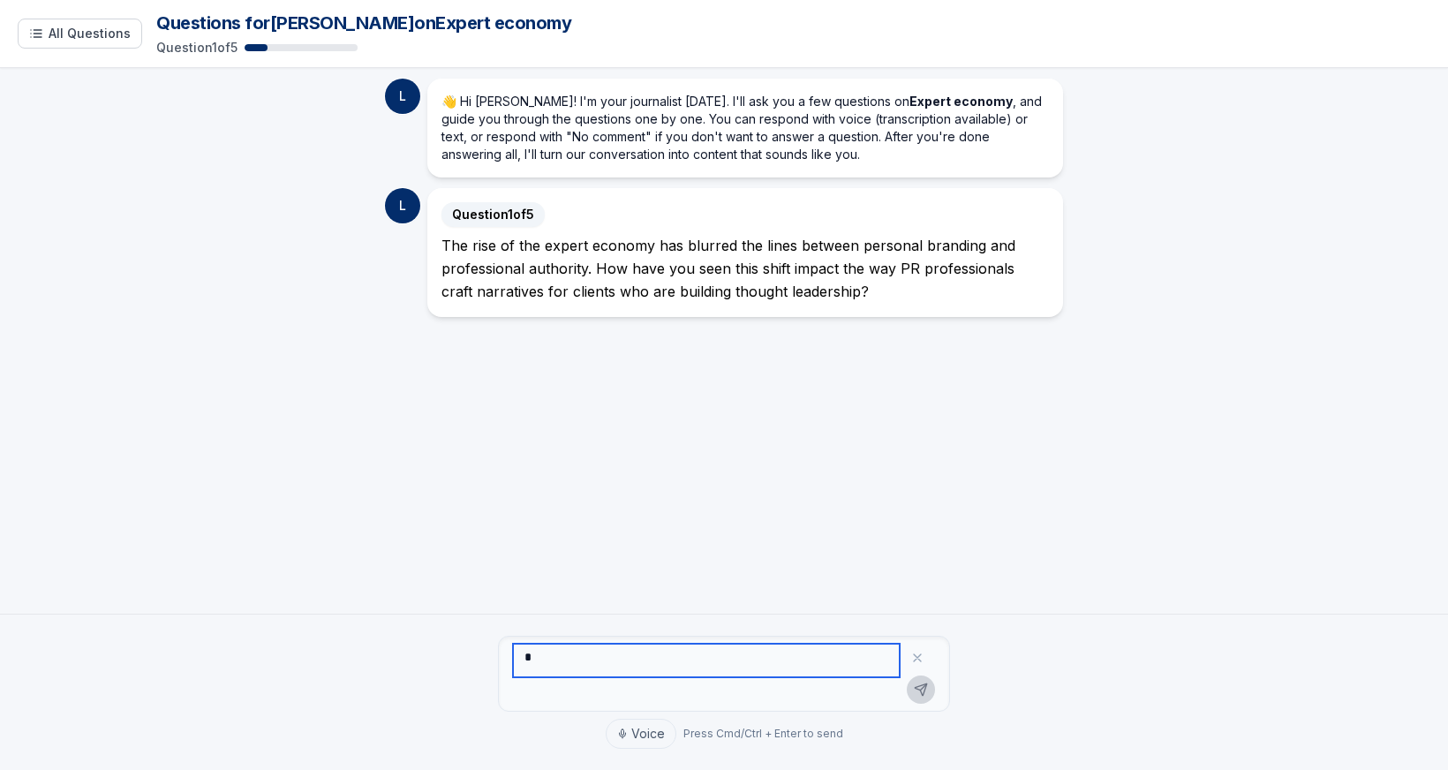
click at [622, 658] on textarea at bounding box center [706, 661] width 387 height 34
paste textarea "**********"
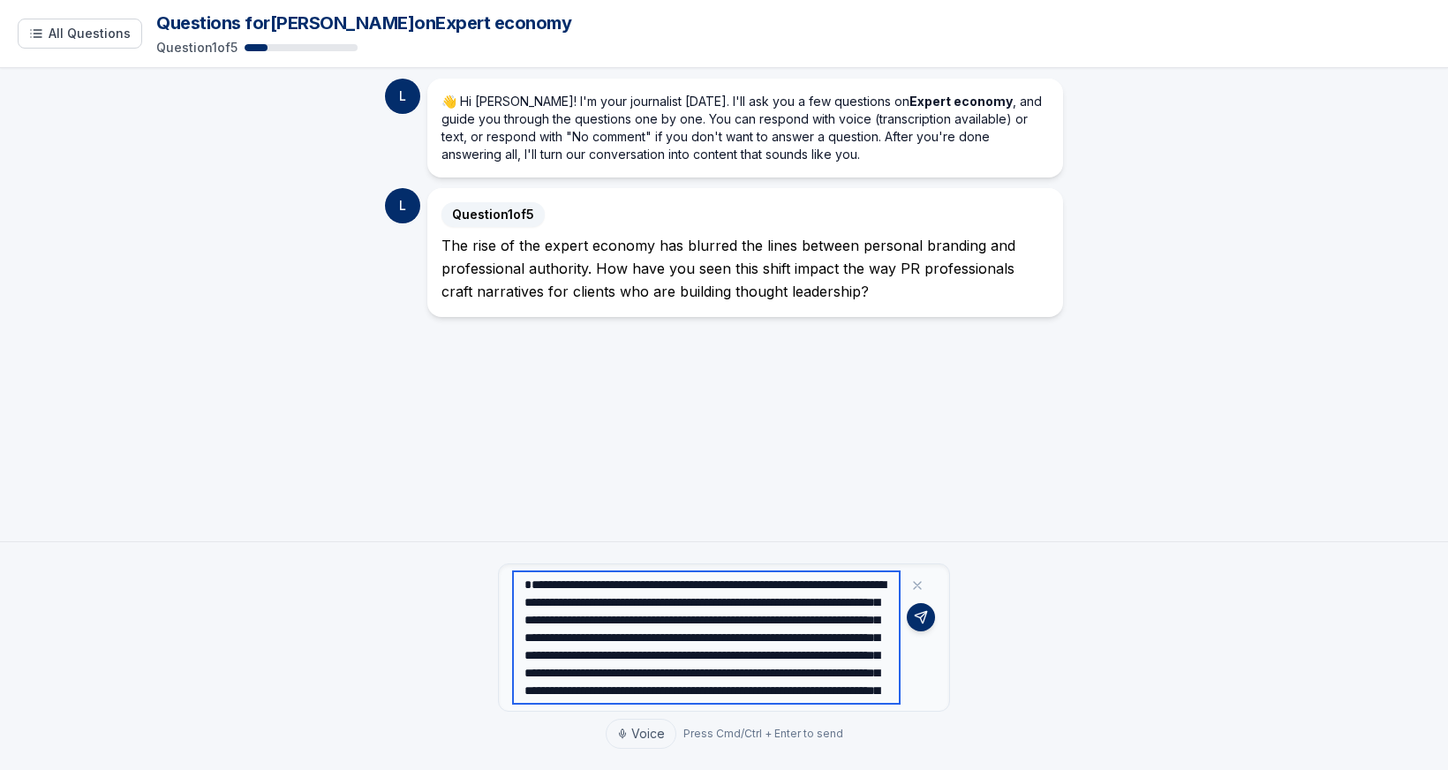
drag, startPoint x: 529, startPoint y: 580, endPoint x: 510, endPoint y: 579, distance: 18.6
click at [510, 579] on div "**********" at bounding box center [724, 637] width 452 height 148
drag, startPoint x: 691, startPoint y: 620, endPoint x: 790, endPoint y: 619, distance: 99.8
click at [790, 619] on textarea "**********" at bounding box center [706, 637] width 387 height 132
drag, startPoint x: 525, startPoint y: 639, endPoint x: 585, endPoint y: 639, distance: 60.1
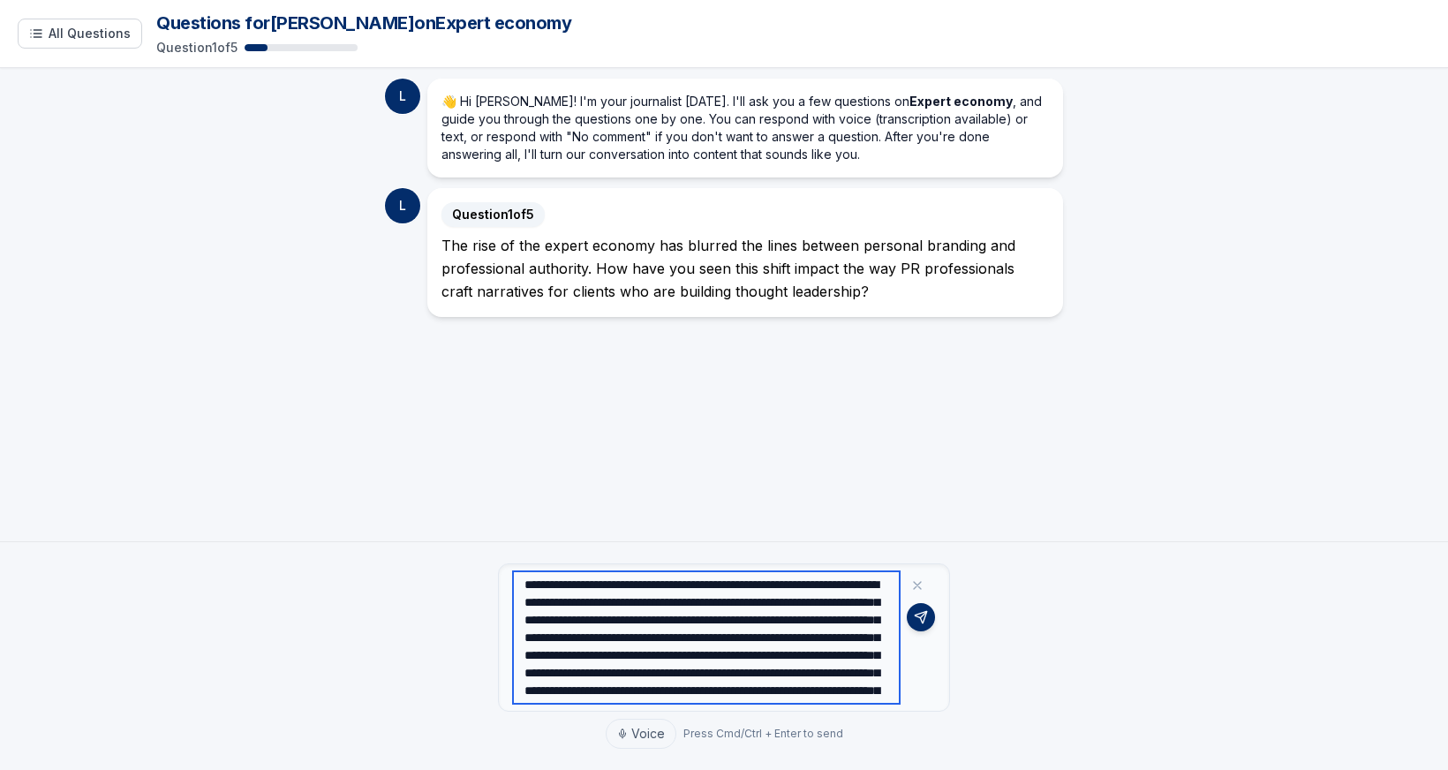
click at [578, 639] on textarea "**********" at bounding box center [706, 637] width 387 height 132
drag, startPoint x: 845, startPoint y: 638, endPoint x: 718, endPoint y: 654, distance: 128.2
click at [718, 654] on textarea "**********" at bounding box center [706, 637] width 387 height 132
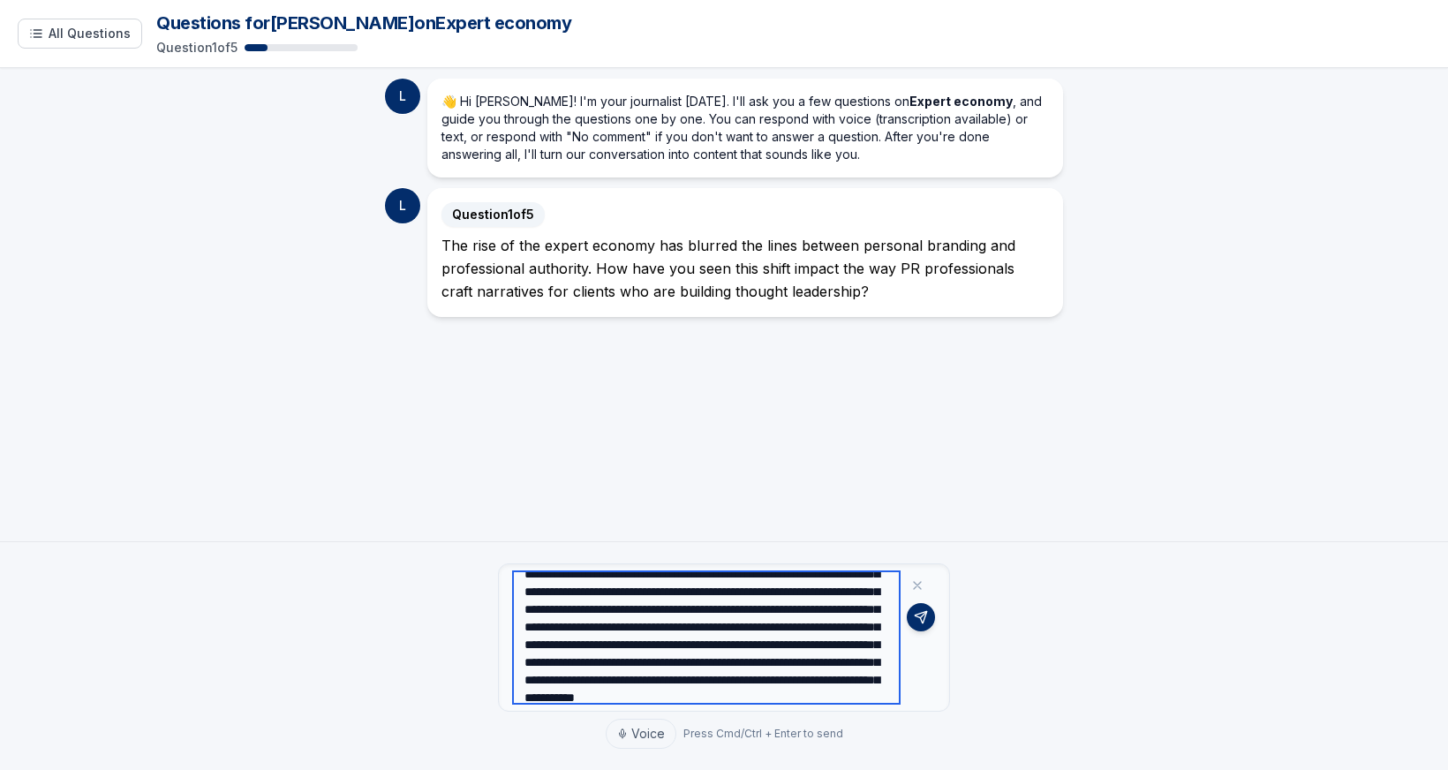
scroll to position [47, 0]
drag, startPoint x: 670, startPoint y: 627, endPoint x: 673, endPoint y: 637, distance: 10.1
click at [673, 637] on textarea "**********" at bounding box center [706, 637] width 387 height 132
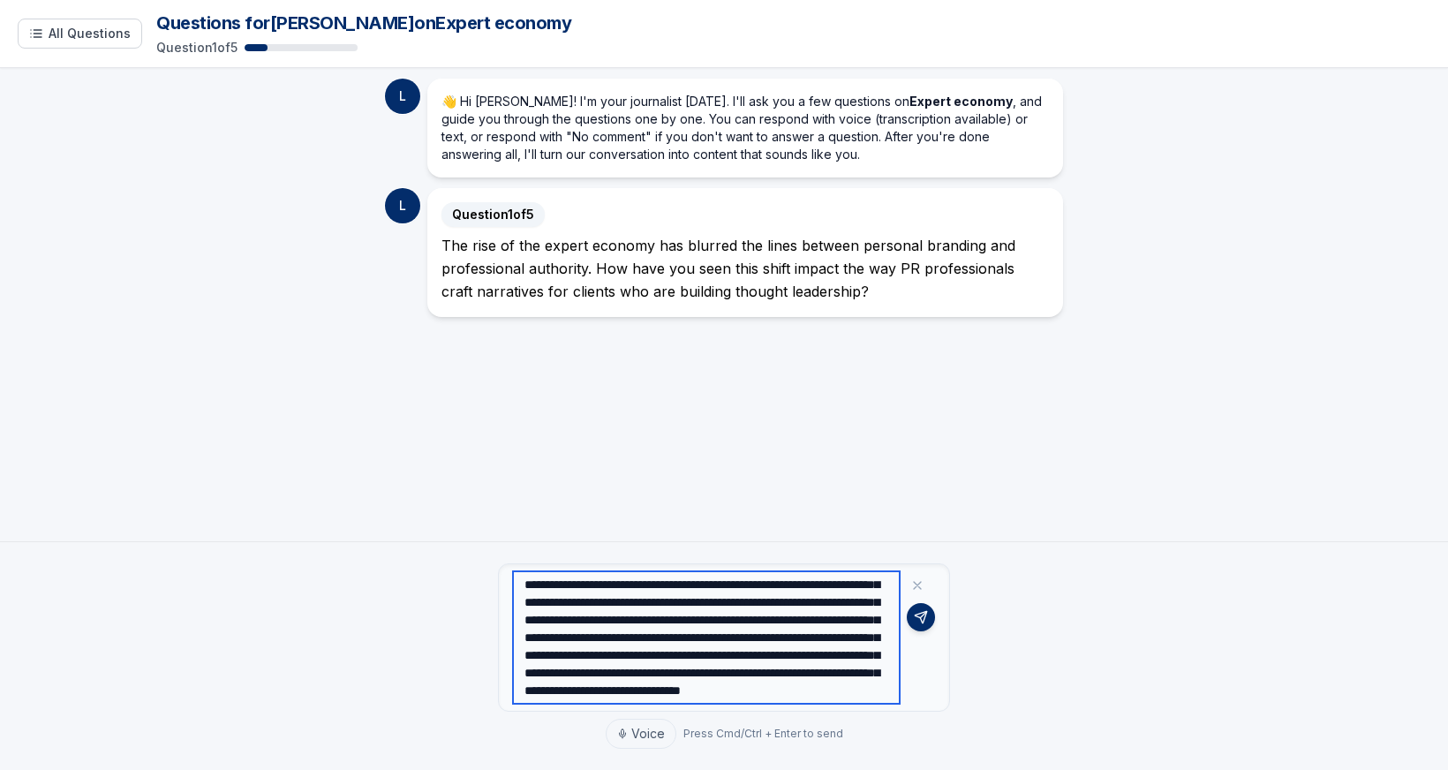
drag, startPoint x: 812, startPoint y: 643, endPoint x: 672, endPoint y: 626, distance: 140.5
click at [672, 626] on textarea "**********" at bounding box center [706, 637] width 387 height 132
click at [695, 651] on textarea "**********" at bounding box center [706, 637] width 387 height 132
drag, startPoint x: 794, startPoint y: 631, endPoint x: 680, endPoint y: 650, distance: 115.6
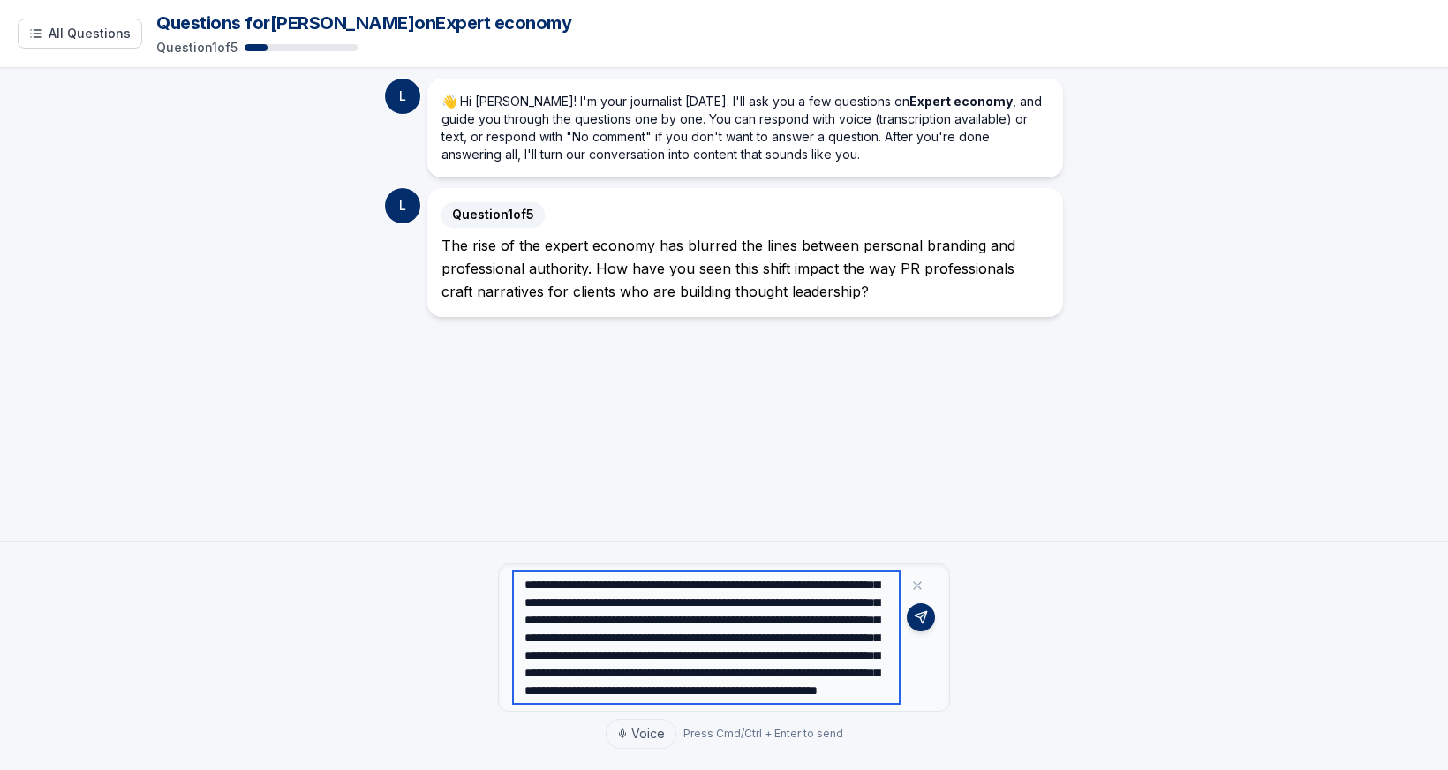
click at [680, 650] on textarea "**********" at bounding box center [706, 637] width 387 height 132
type textarea "**********"
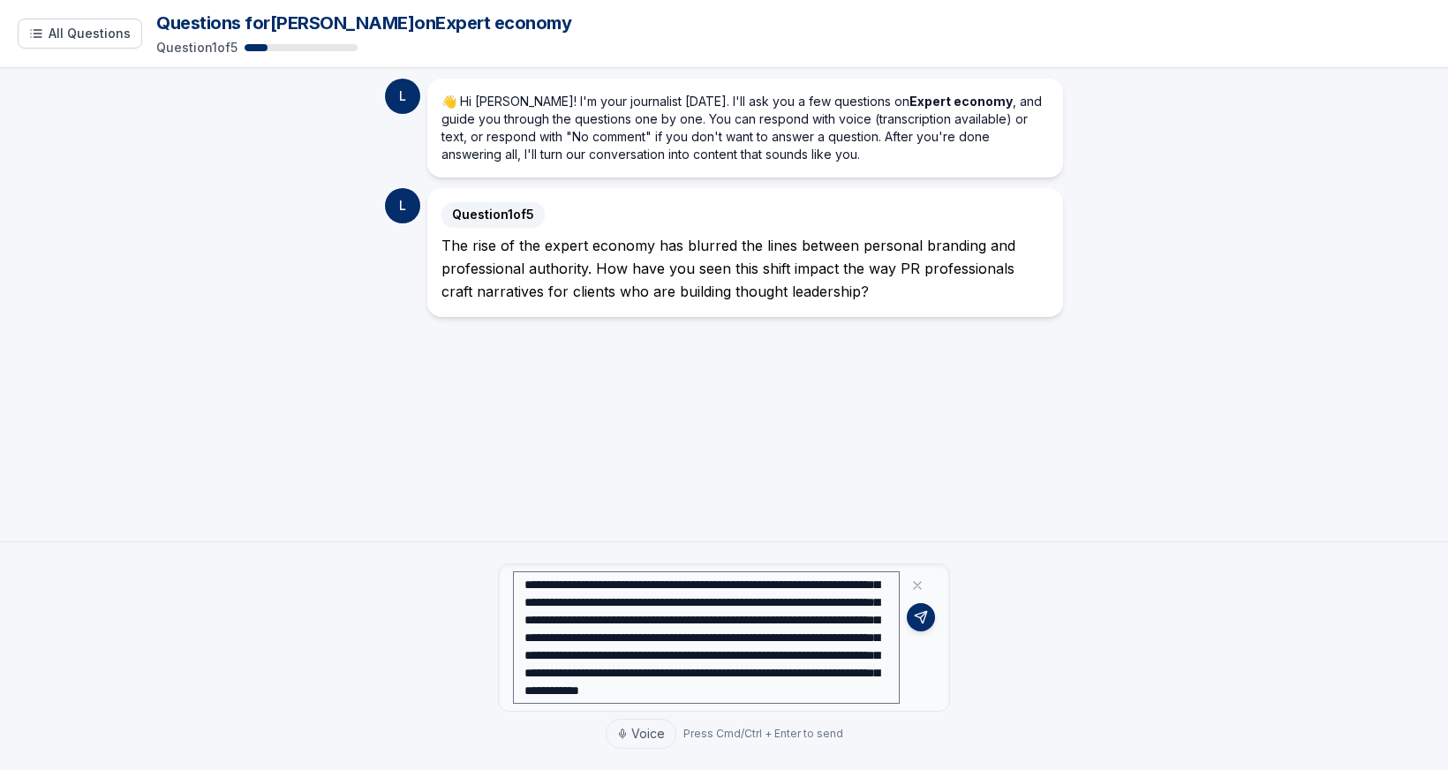
click at [918, 622] on icon at bounding box center [921, 617] width 14 height 14
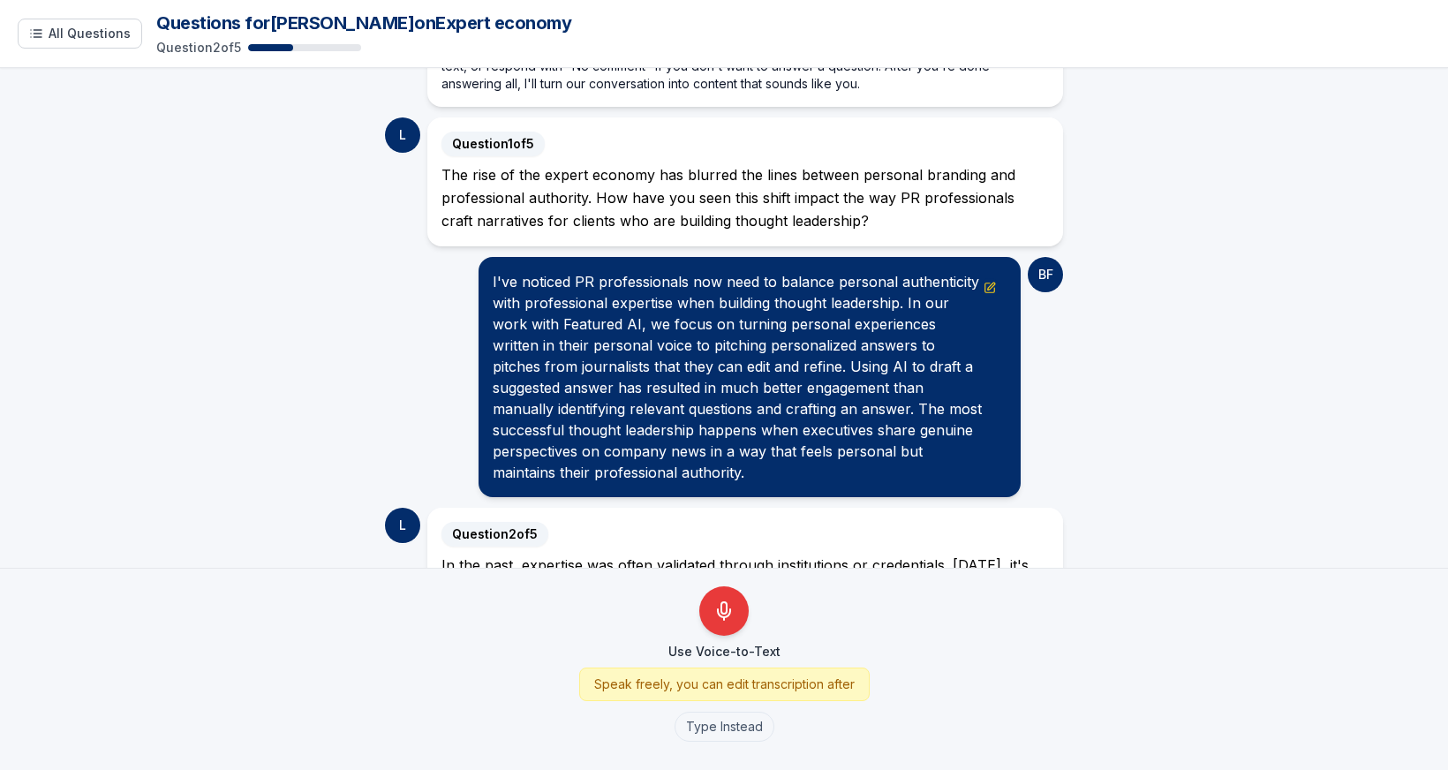
scroll to position [157, 0]
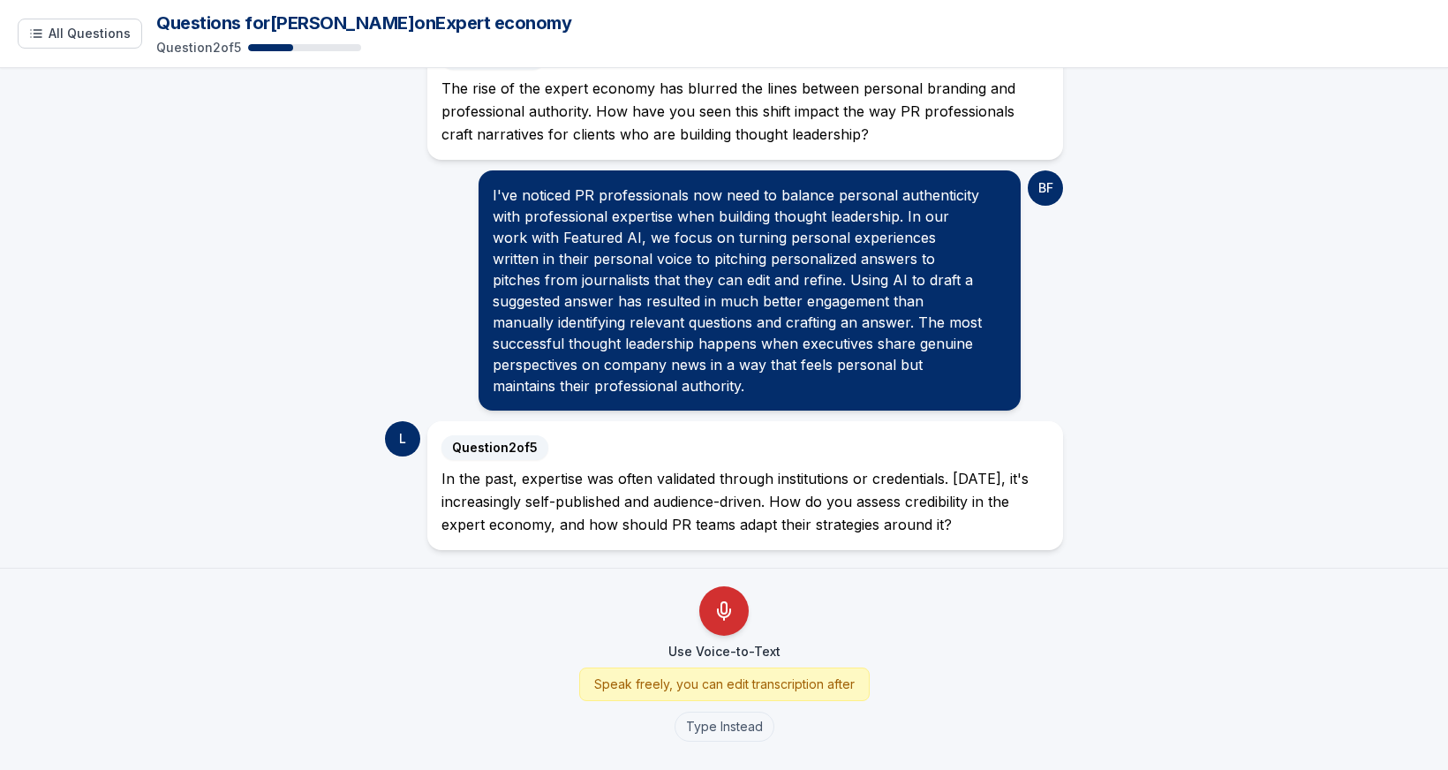
click at [719, 617] on icon "Use Voice-to-Text" at bounding box center [724, 611] width 21 height 21
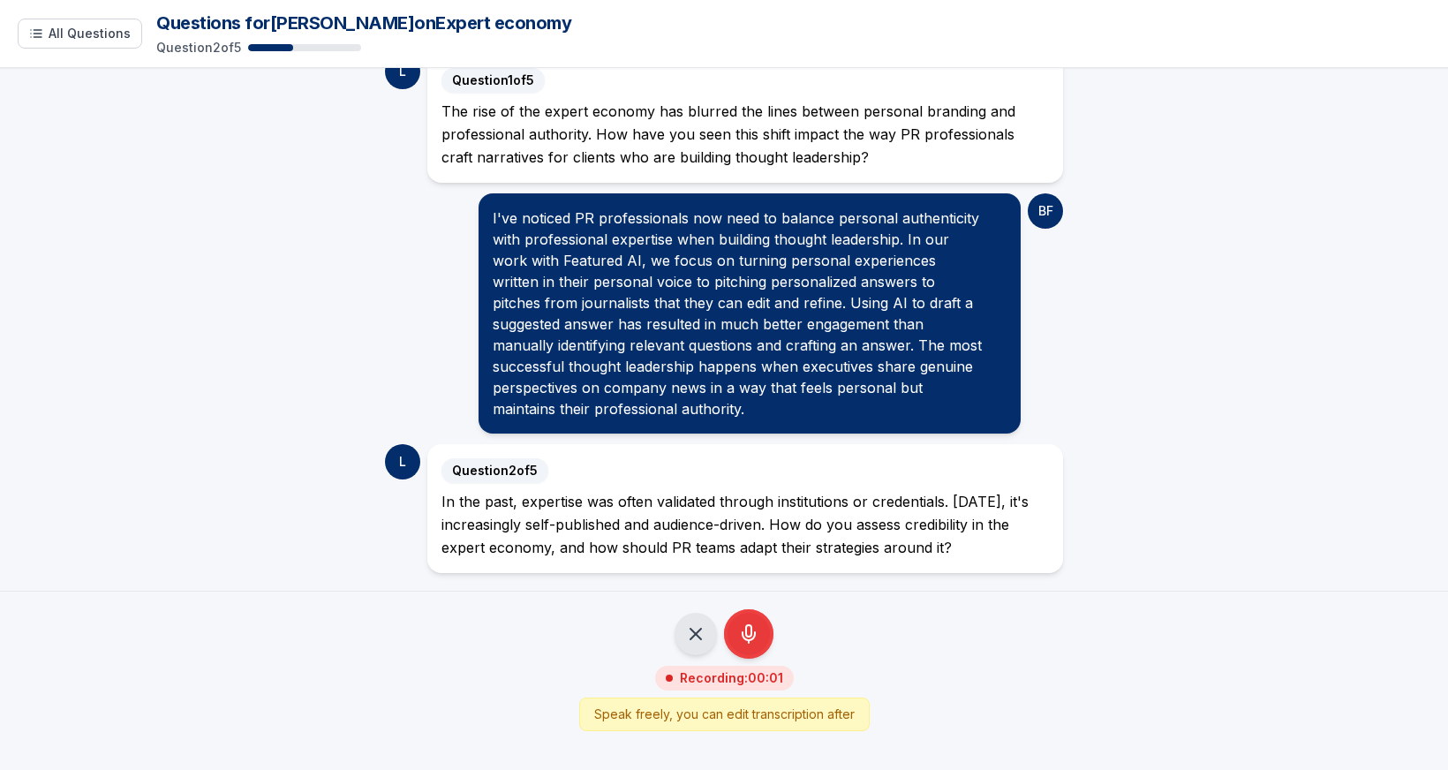
scroll to position [134, 0]
click at [693, 641] on icon "Cancel Recording - Discard Audio" at bounding box center [695, 633] width 21 height 21
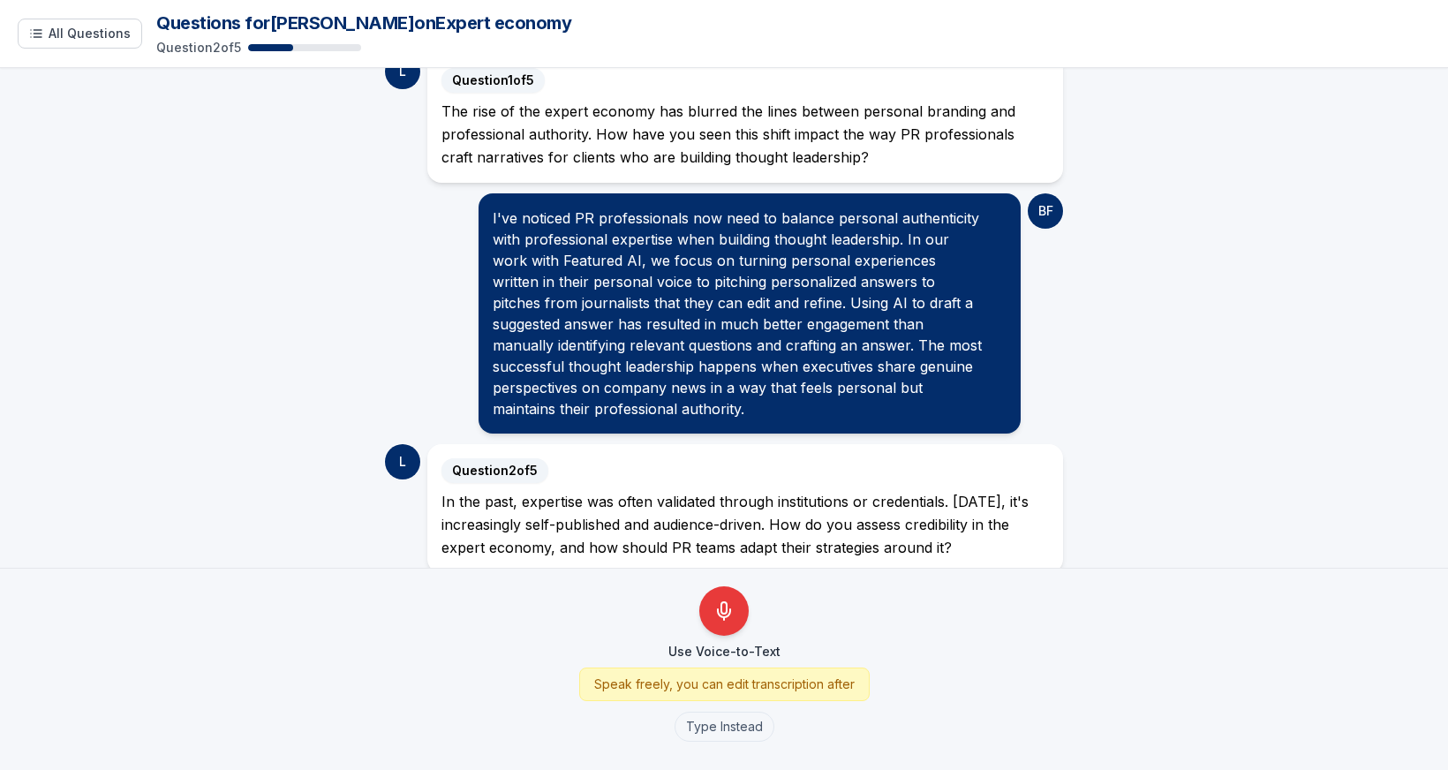
scroll to position [157, 0]
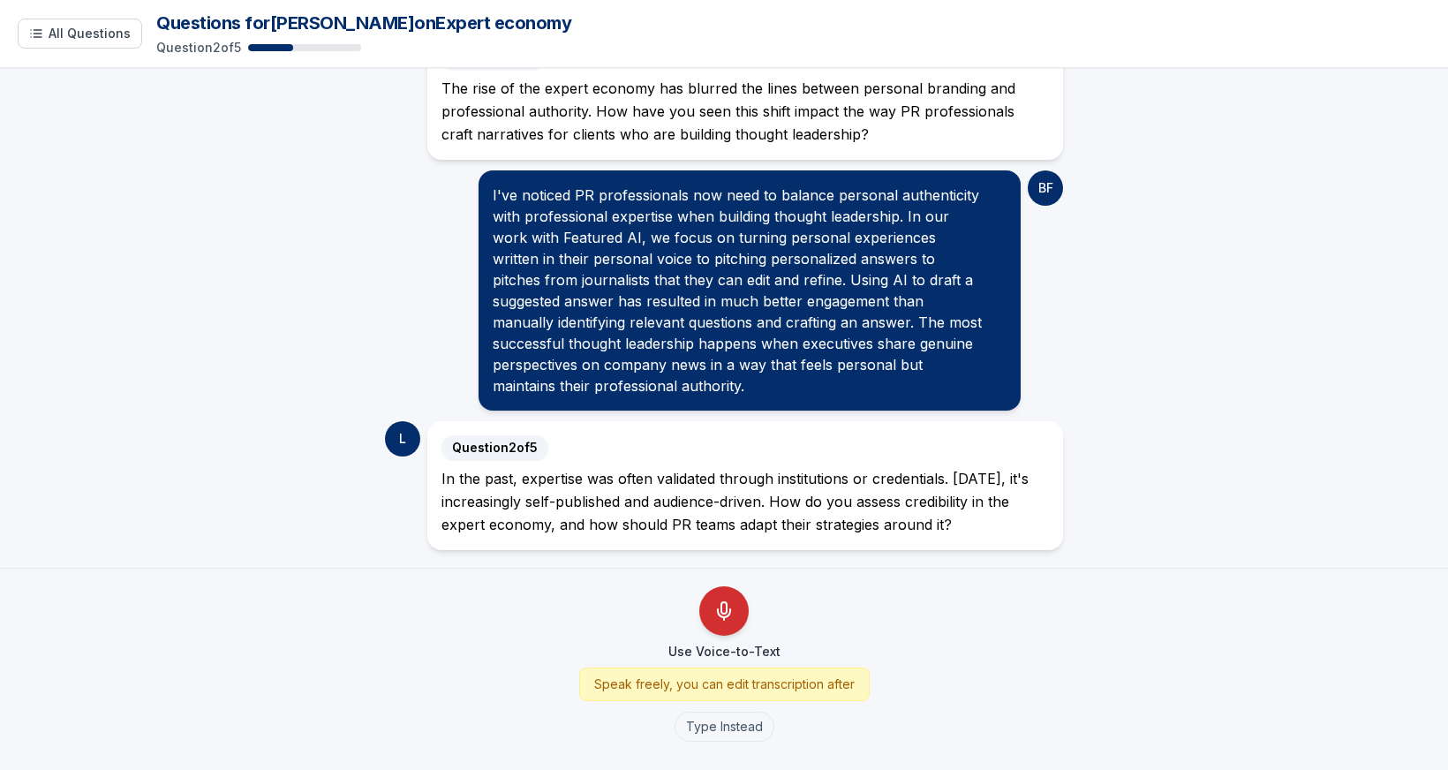
click at [722, 624] on button "Use Voice-to-Text" at bounding box center [723, 610] width 49 height 49
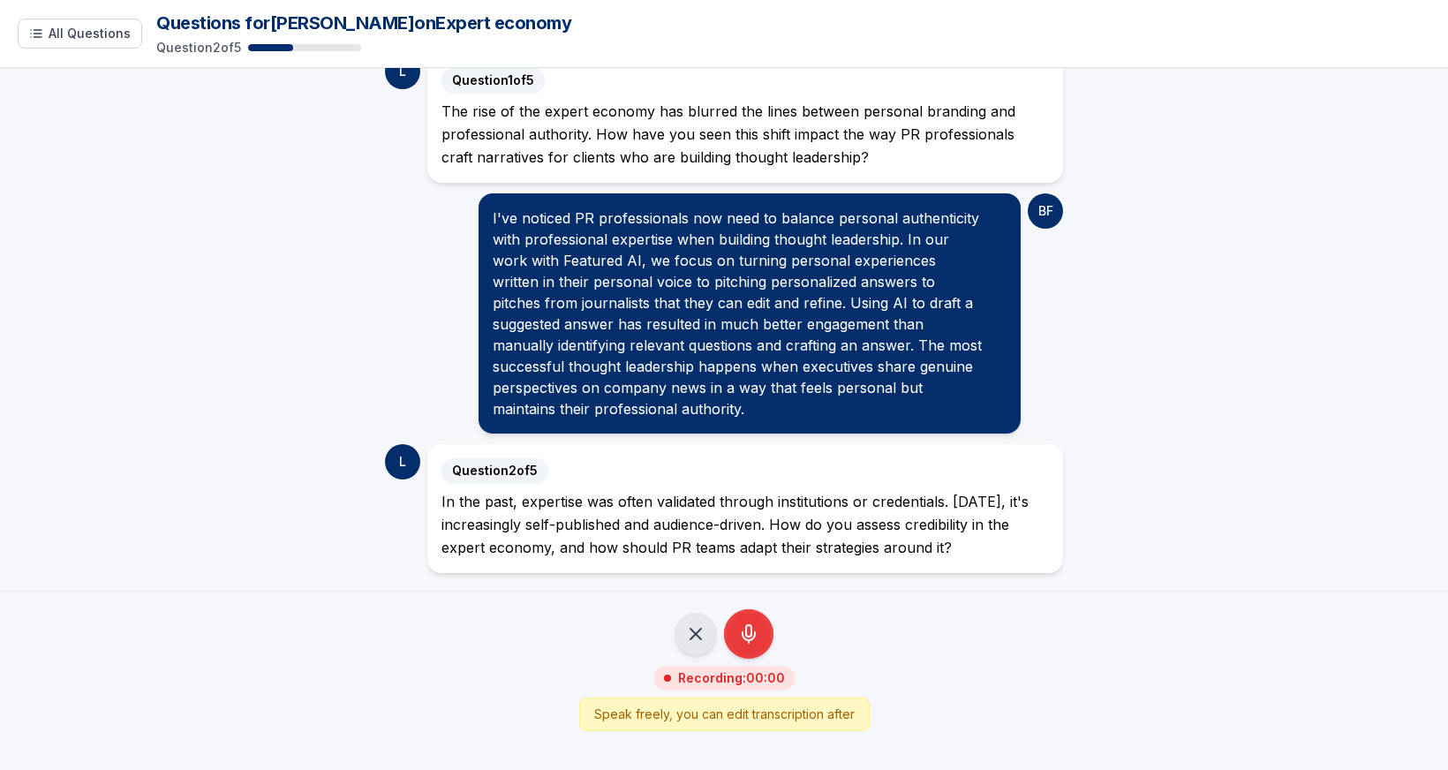
scroll to position [134, 0]
click at [754, 633] on icon "Stop Recording - Save Audio" at bounding box center [749, 636] width 12 height 8
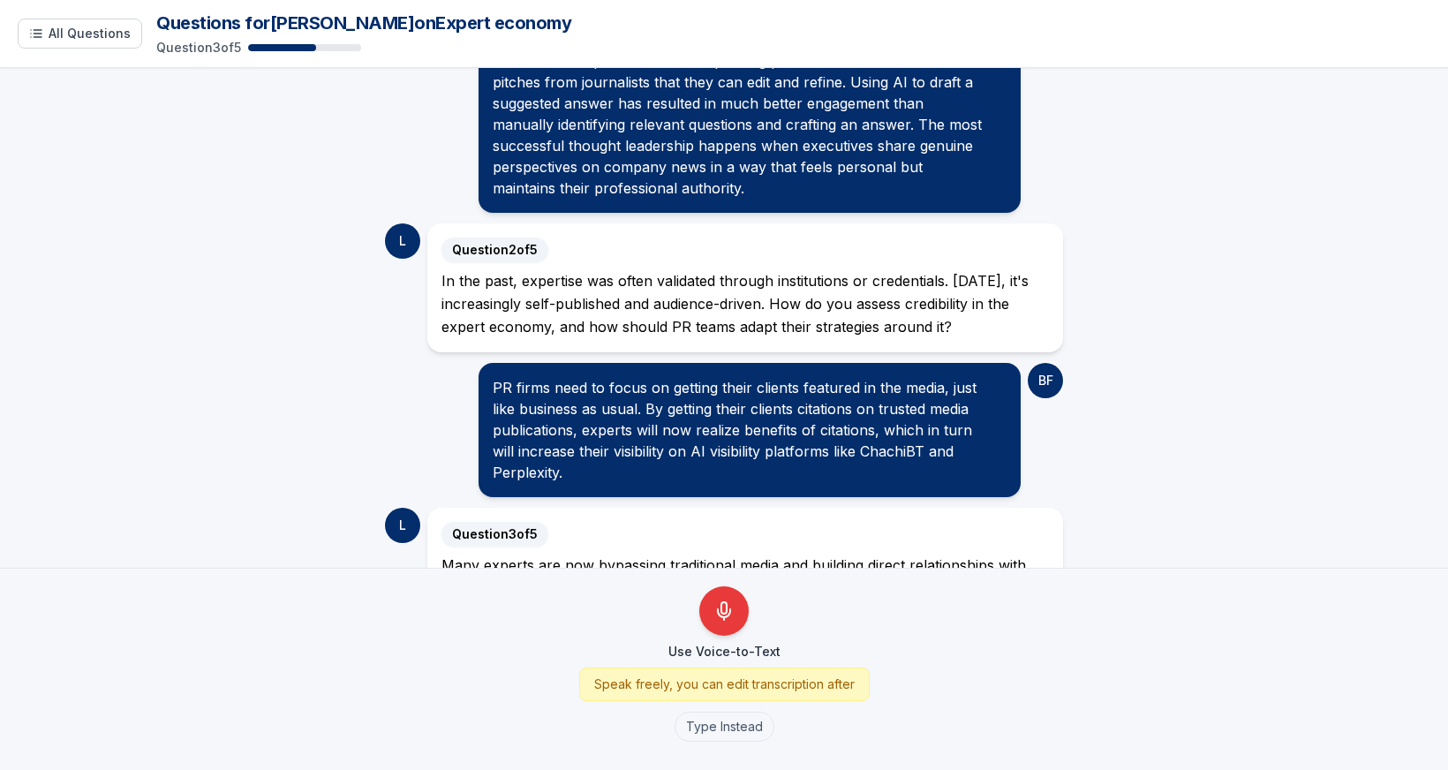
scroll to position [465, 0]
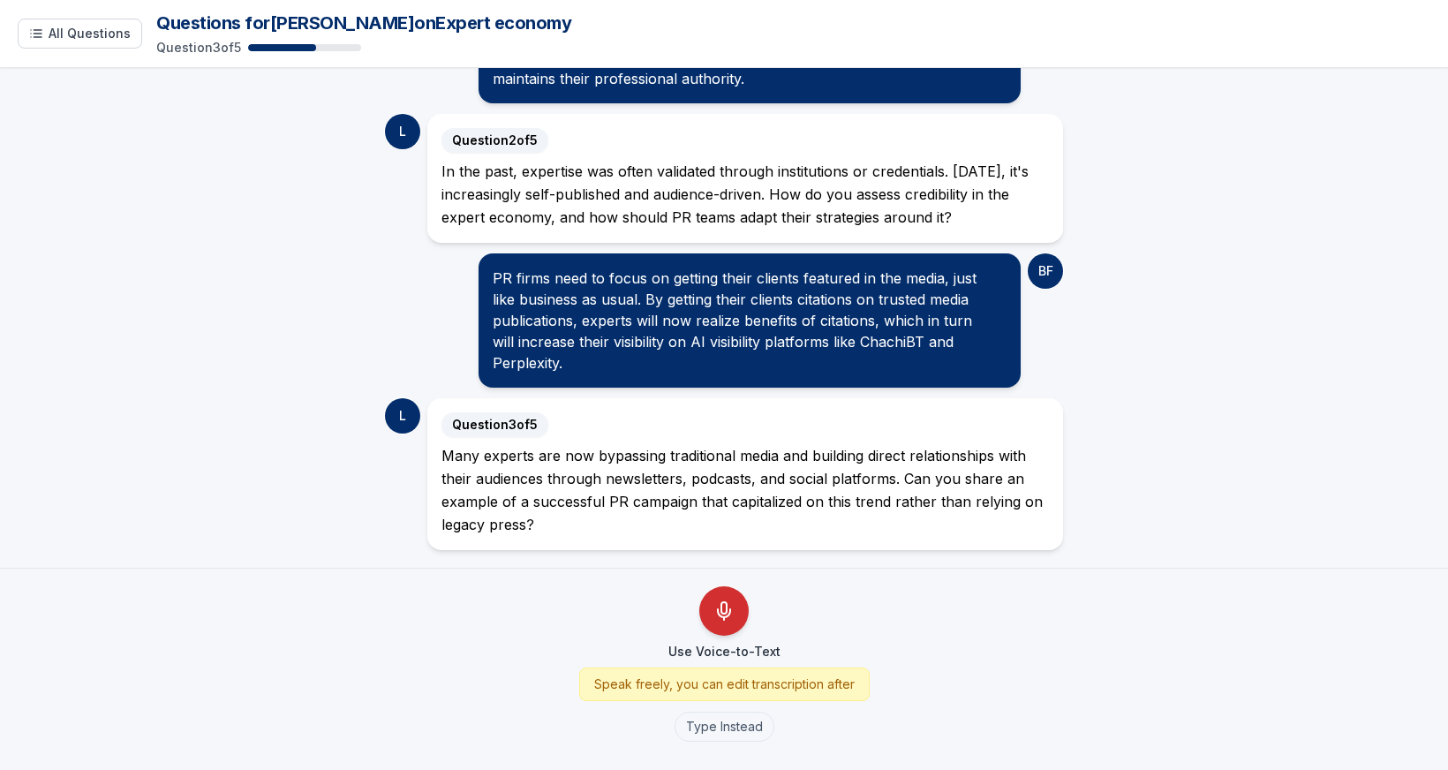
click at [722, 610] on icon "Use Voice-to-Text" at bounding box center [724, 607] width 5 height 11
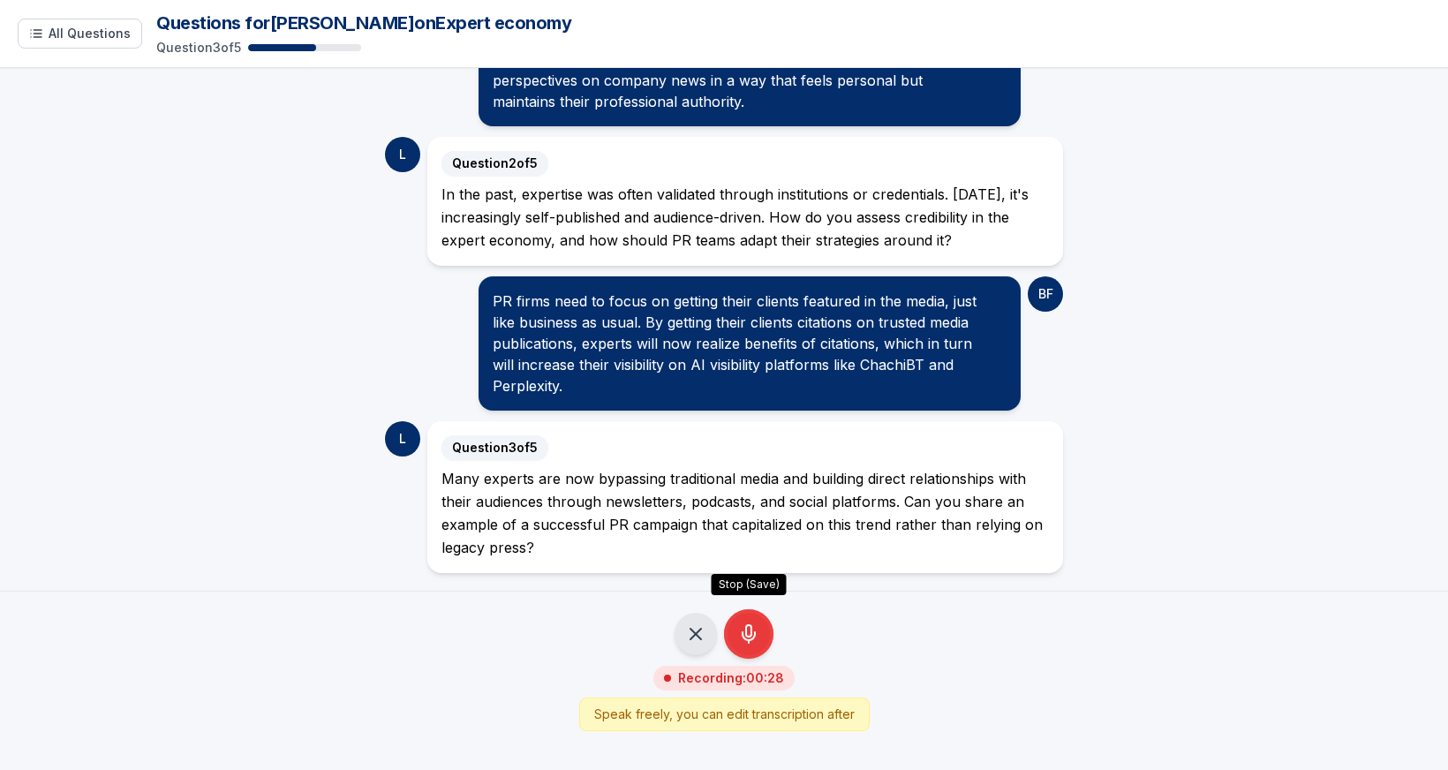
click at [754, 639] on icon "Stop Recording - Save Audio" at bounding box center [748, 633] width 21 height 21
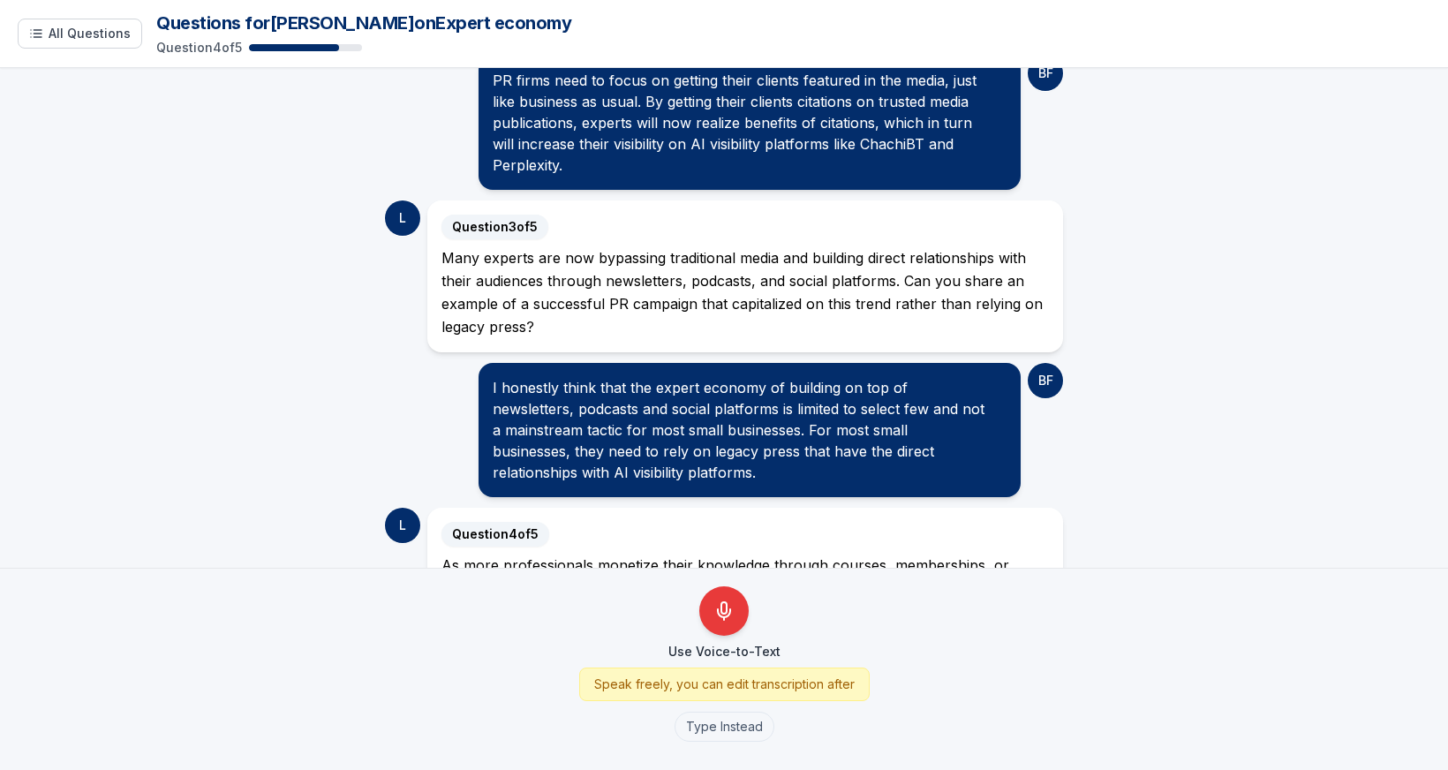
scroll to position [749, 0]
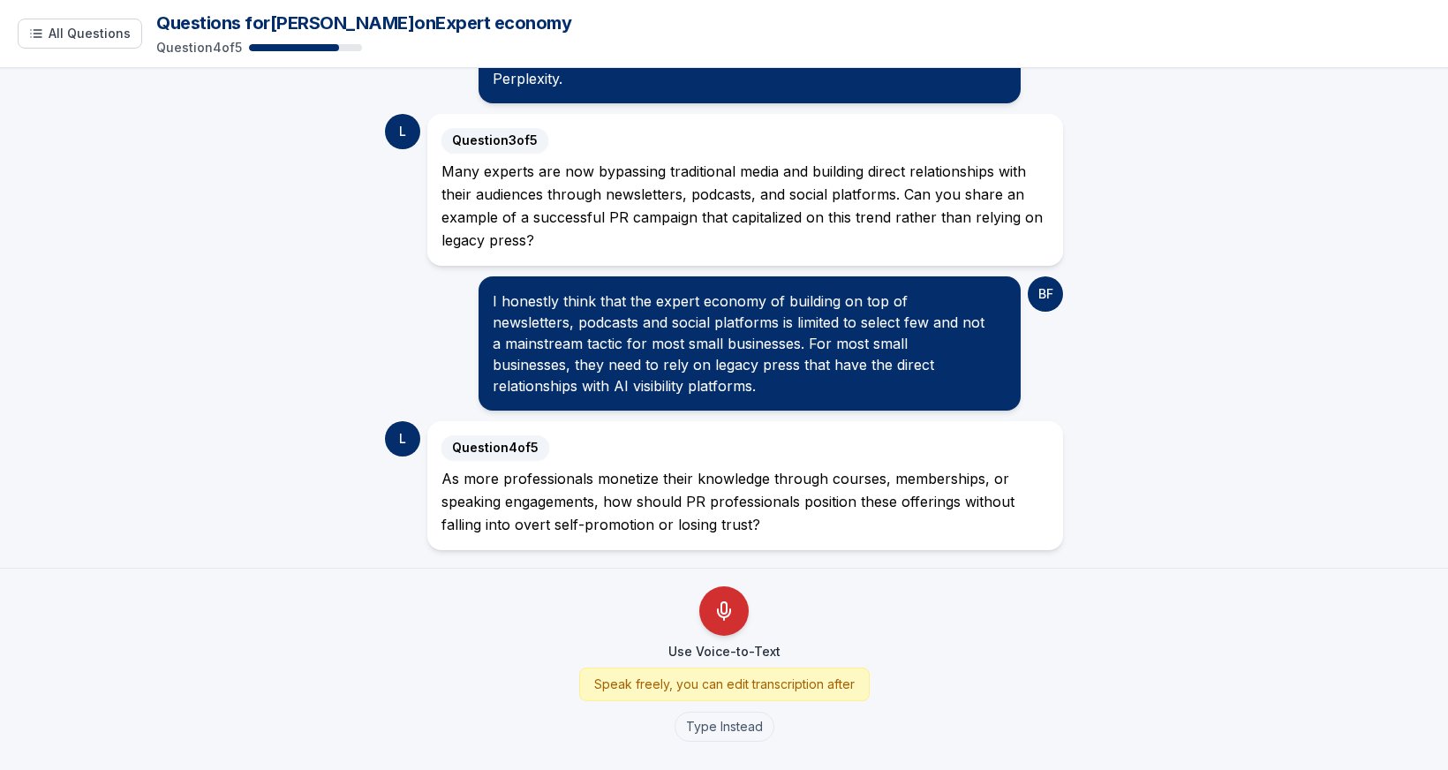
click at [718, 612] on icon "Use Voice-to-Text" at bounding box center [724, 613] width 12 height 8
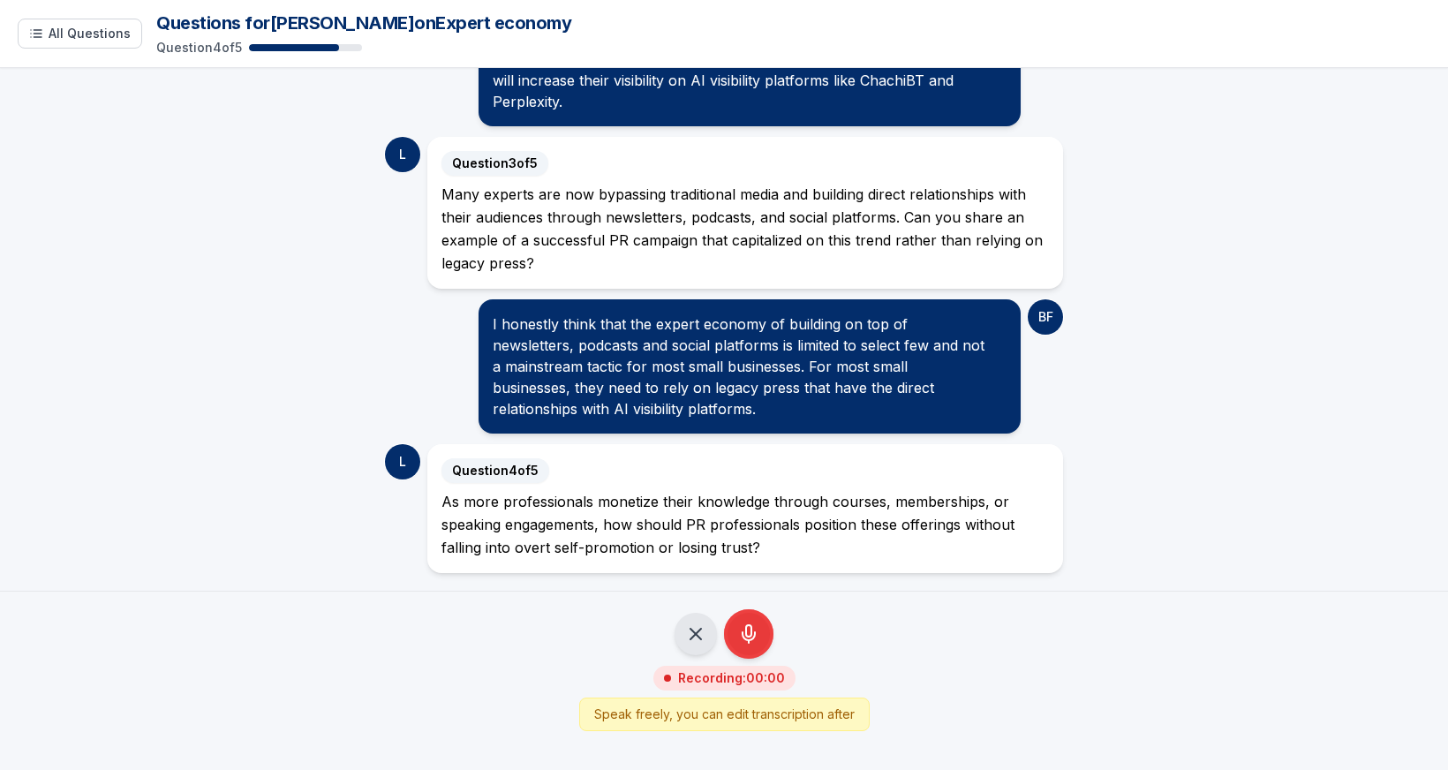
scroll to position [719, 0]
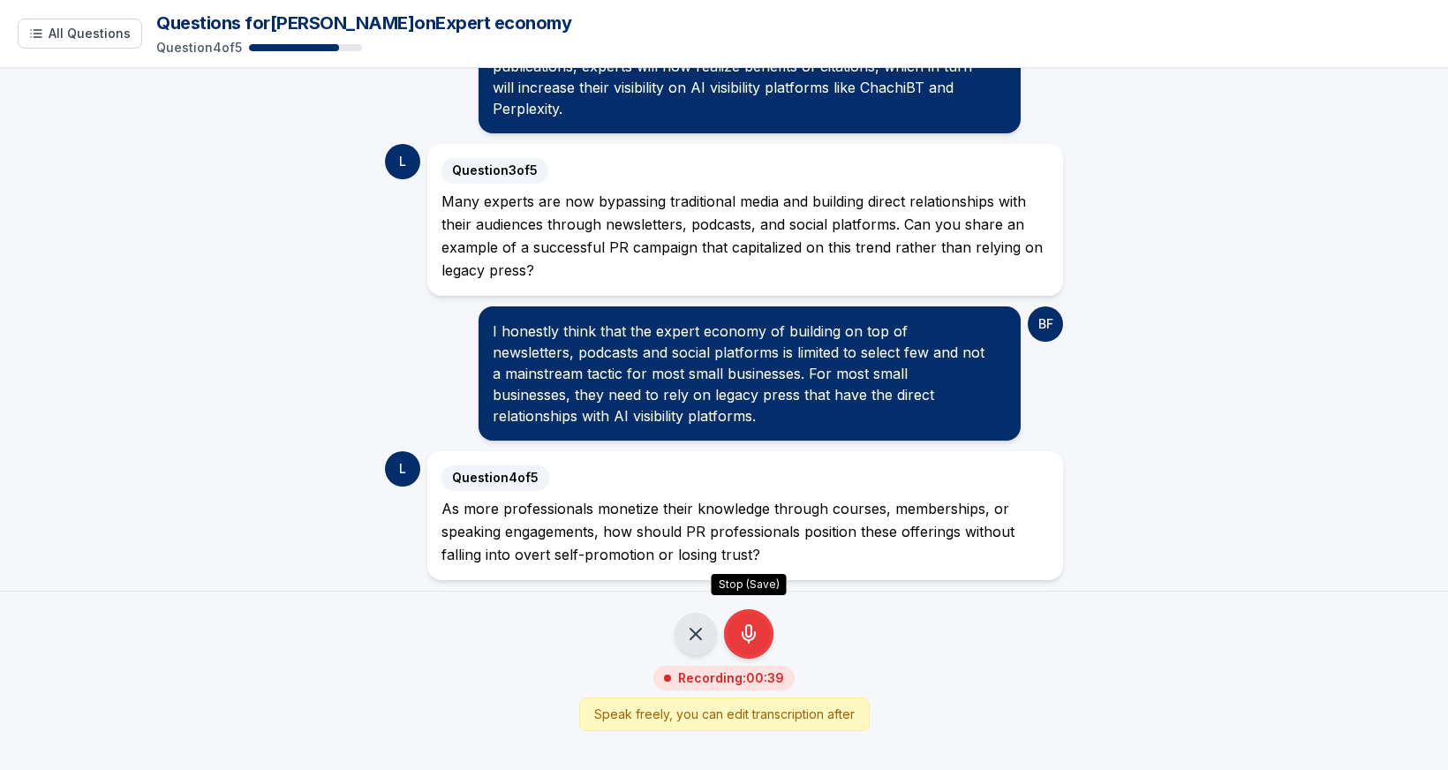
click at [754, 631] on icon "Stop Recording - Save Audio" at bounding box center [748, 633] width 21 height 21
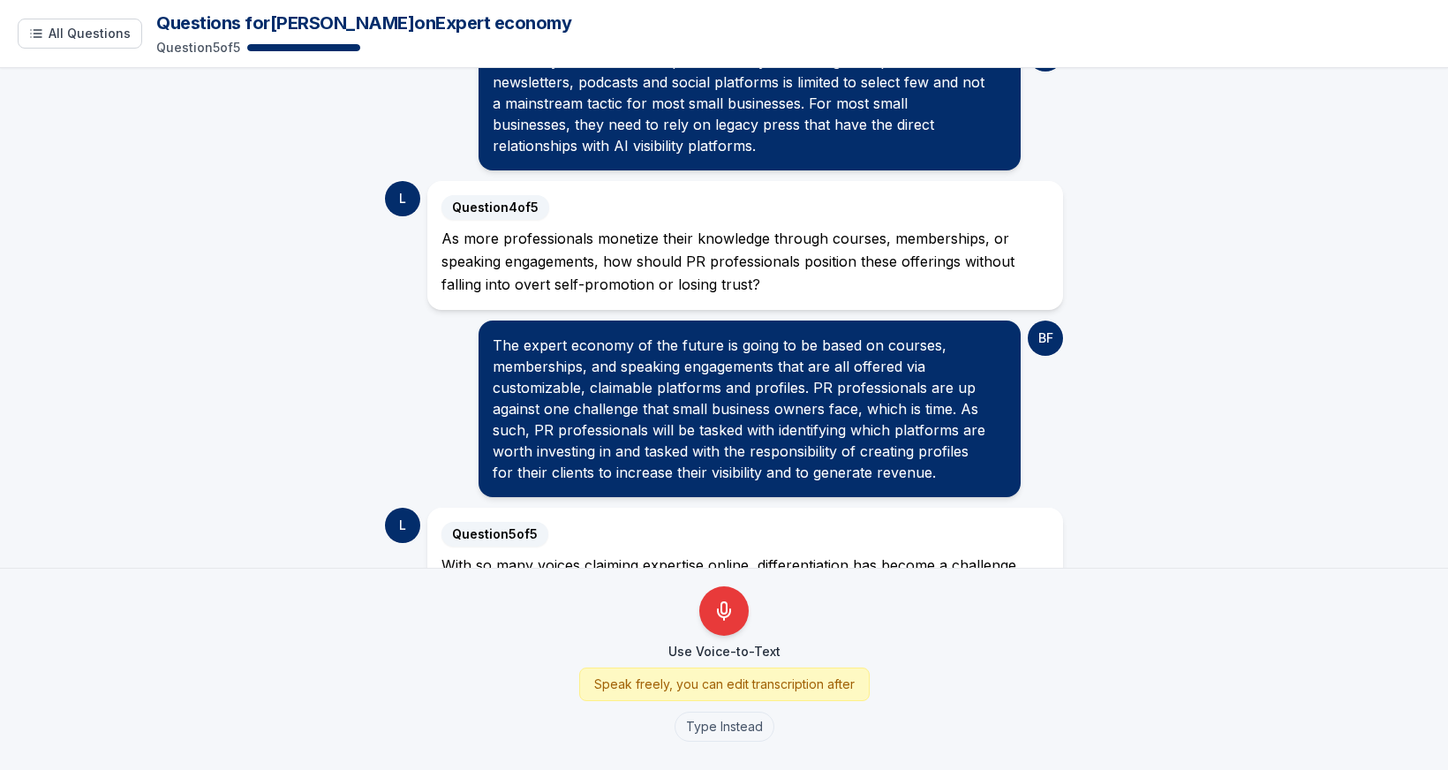
scroll to position [1076, 0]
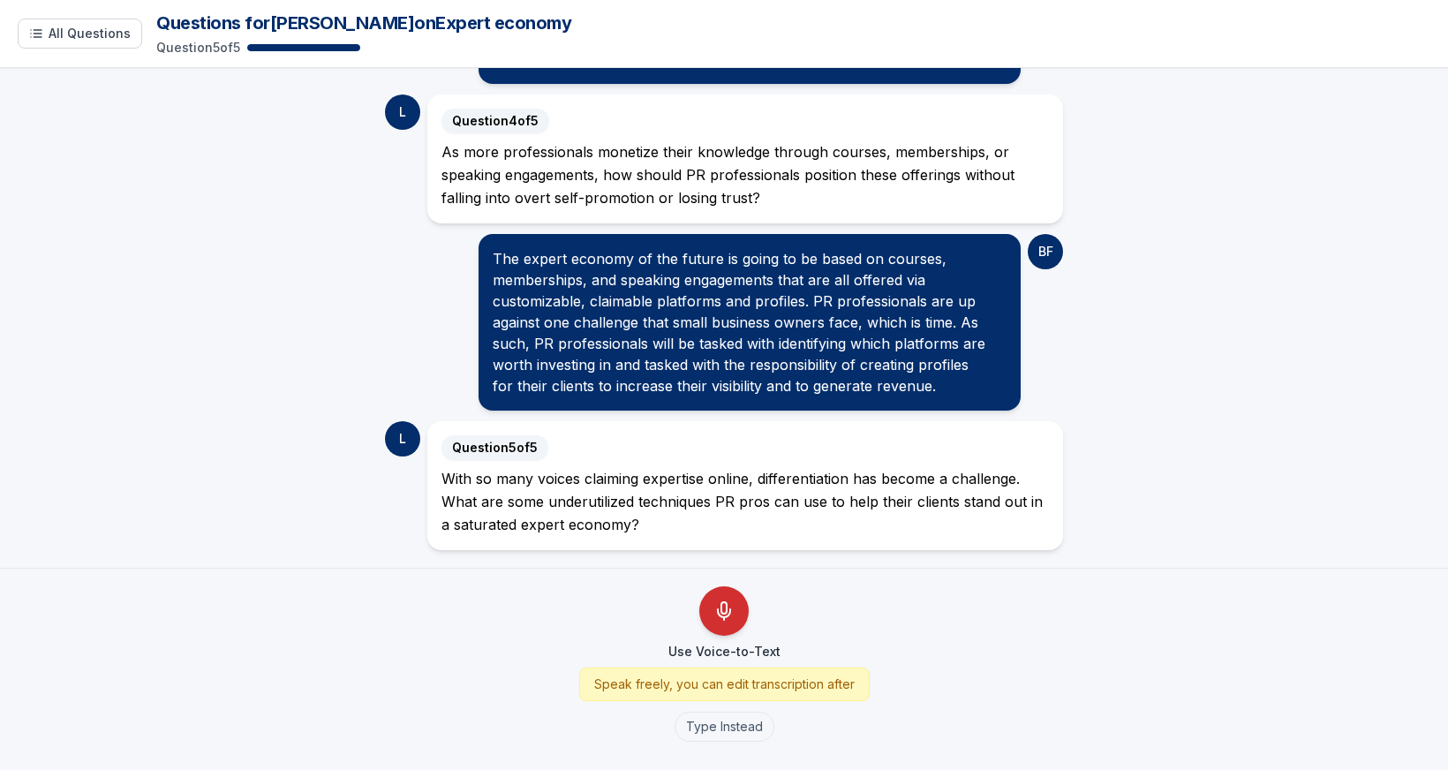
click at [719, 605] on icon "Use Voice-to-Text" at bounding box center [724, 611] width 21 height 21
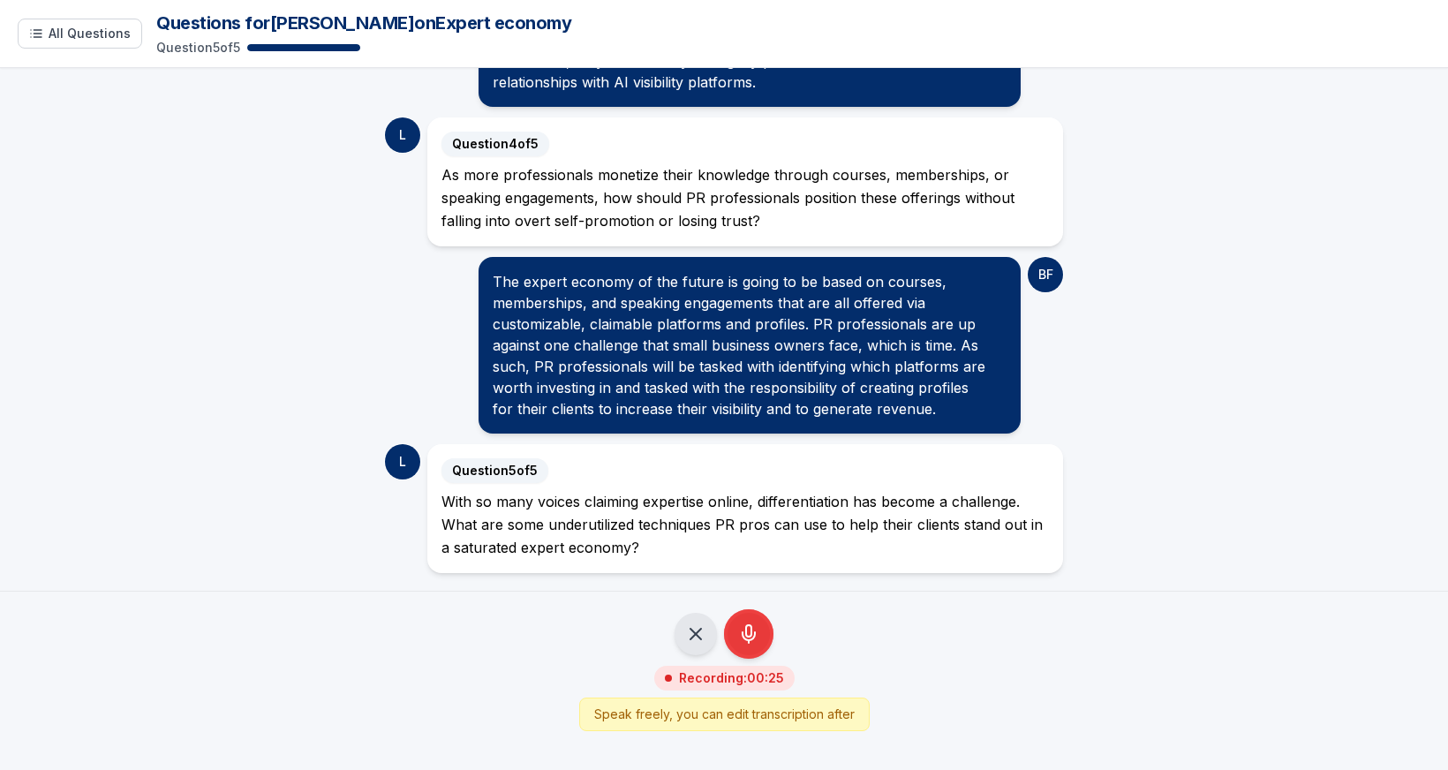
click at [744, 631] on icon "Stop Recording - Save Audio" at bounding box center [748, 633] width 21 height 21
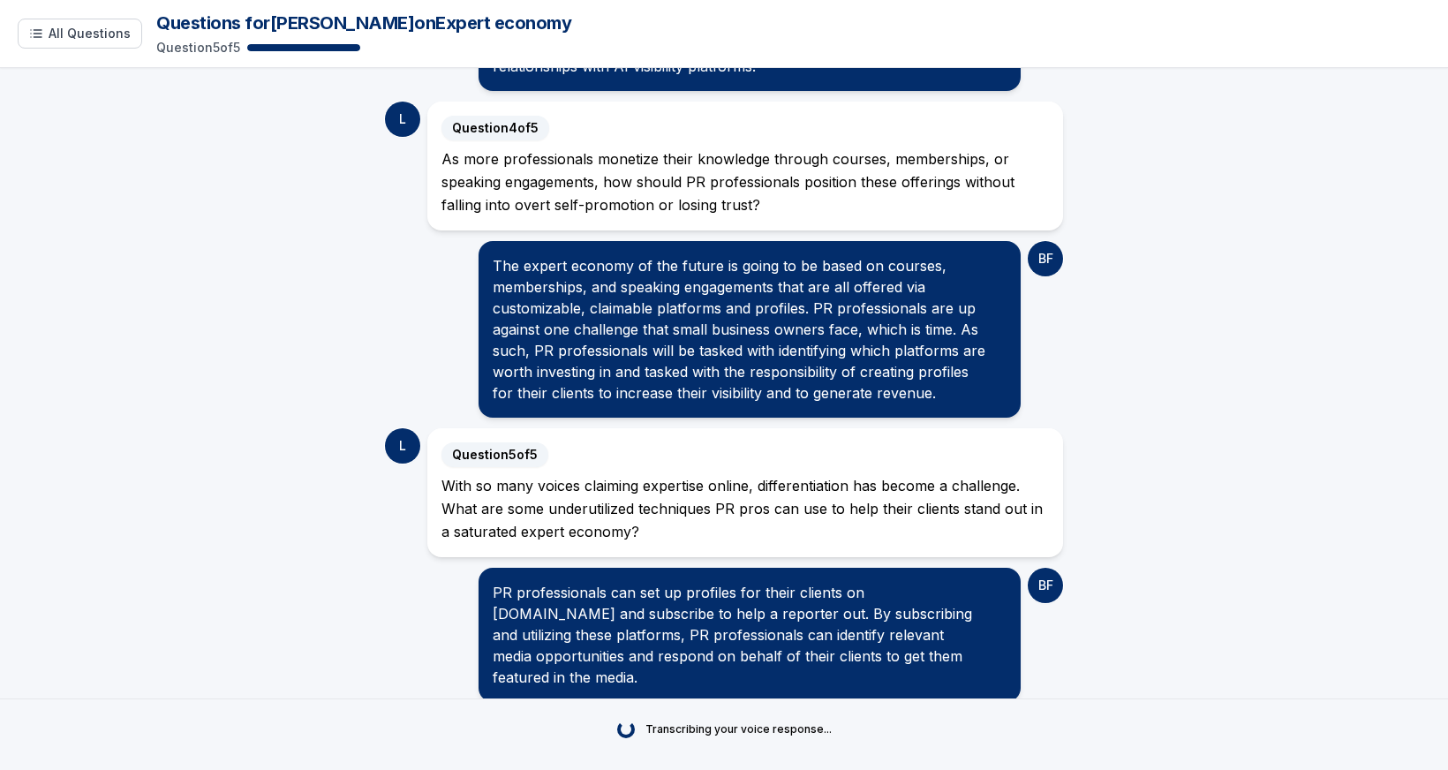
scroll to position [1166, 0]
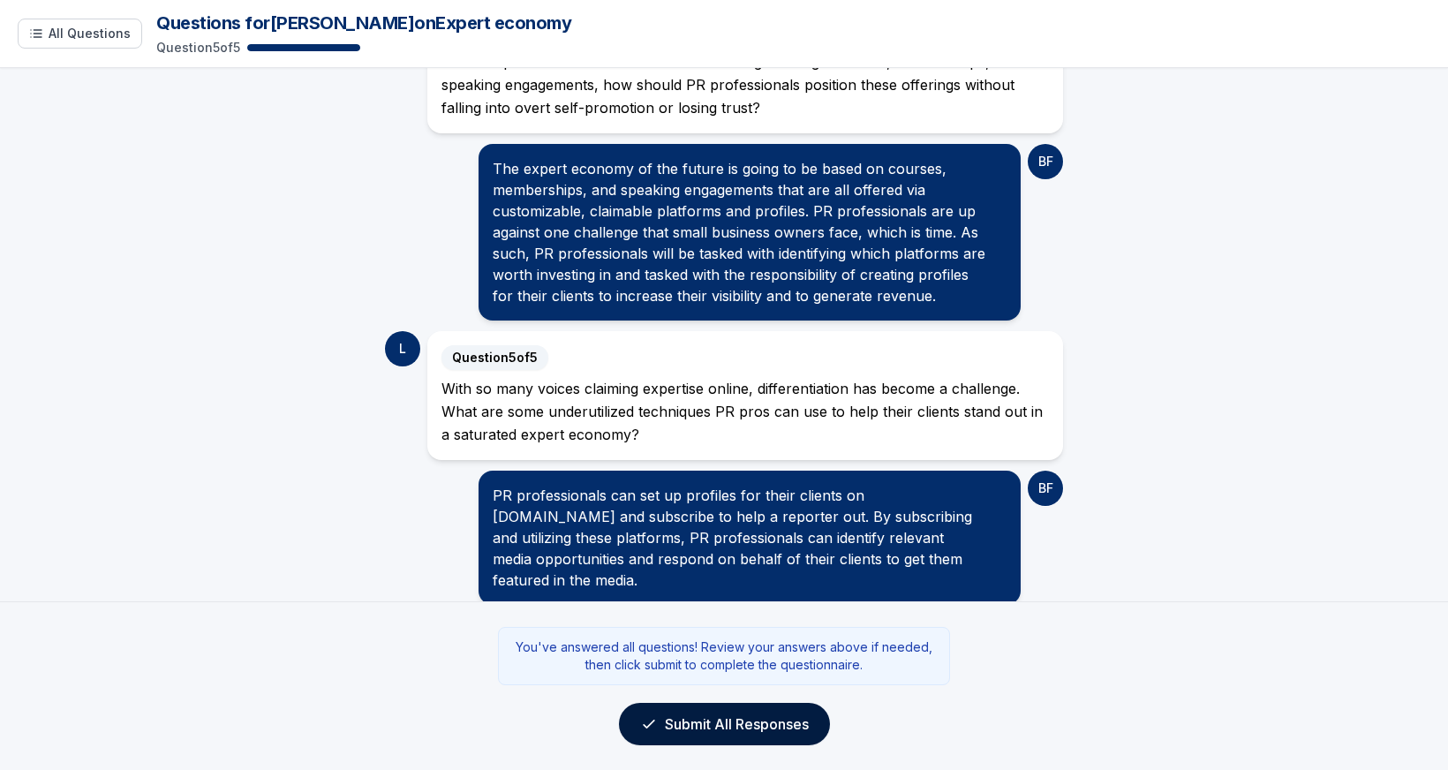
click at [692, 710] on button "Submit All Responses" at bounding box center [724, 724] width 211 height 42
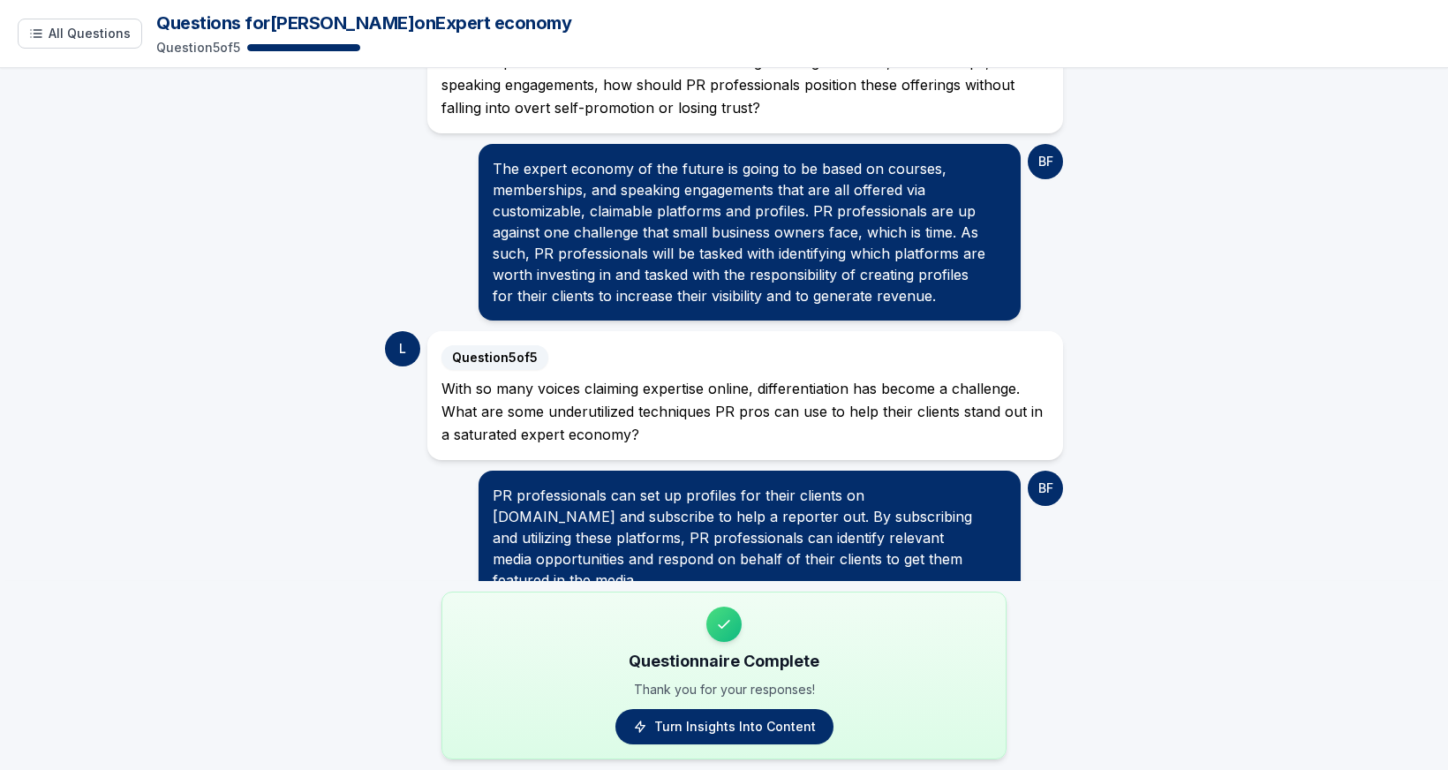
scroll to position [1243, 0]
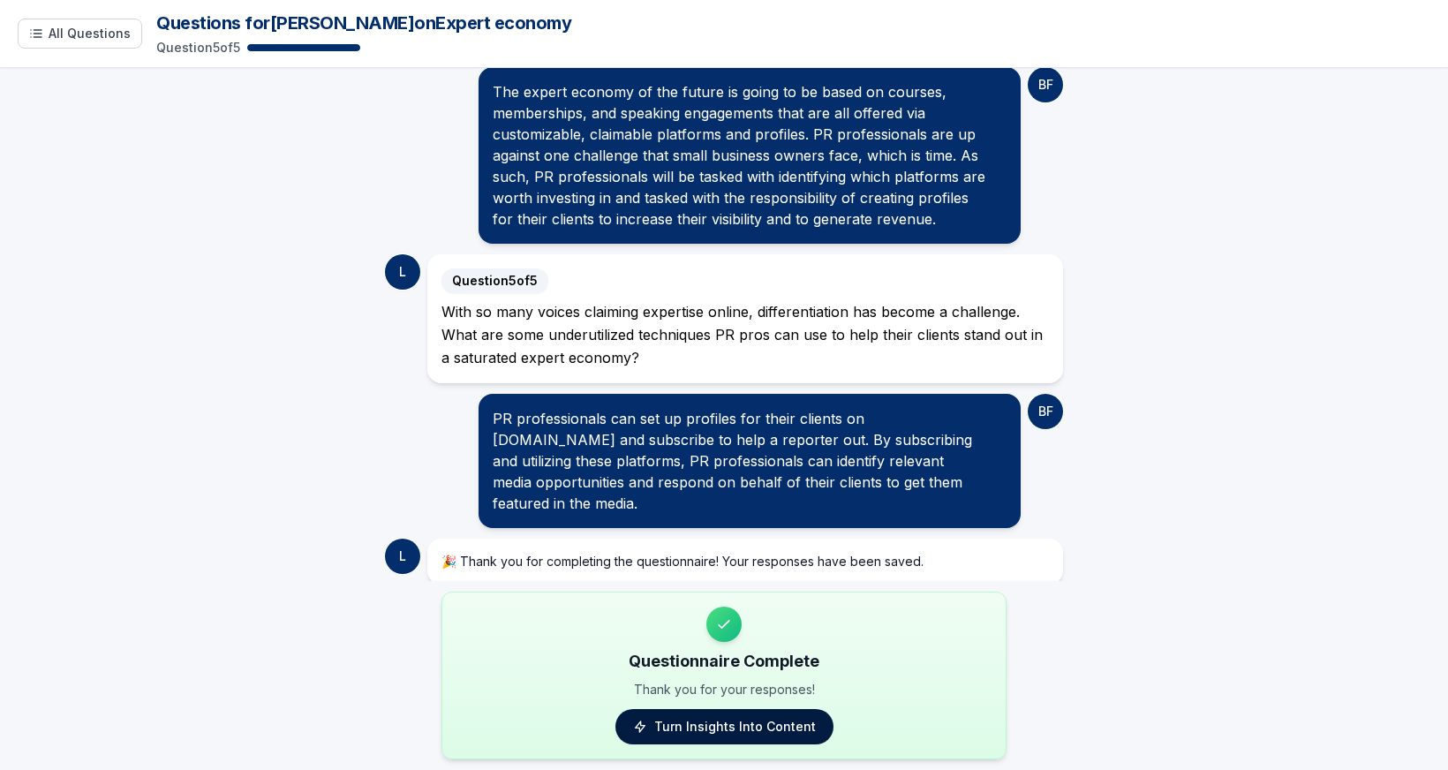
click at [704, 726] on link "Turn Insights Into Content" at bounding box center [725, 726] width 218 height 35
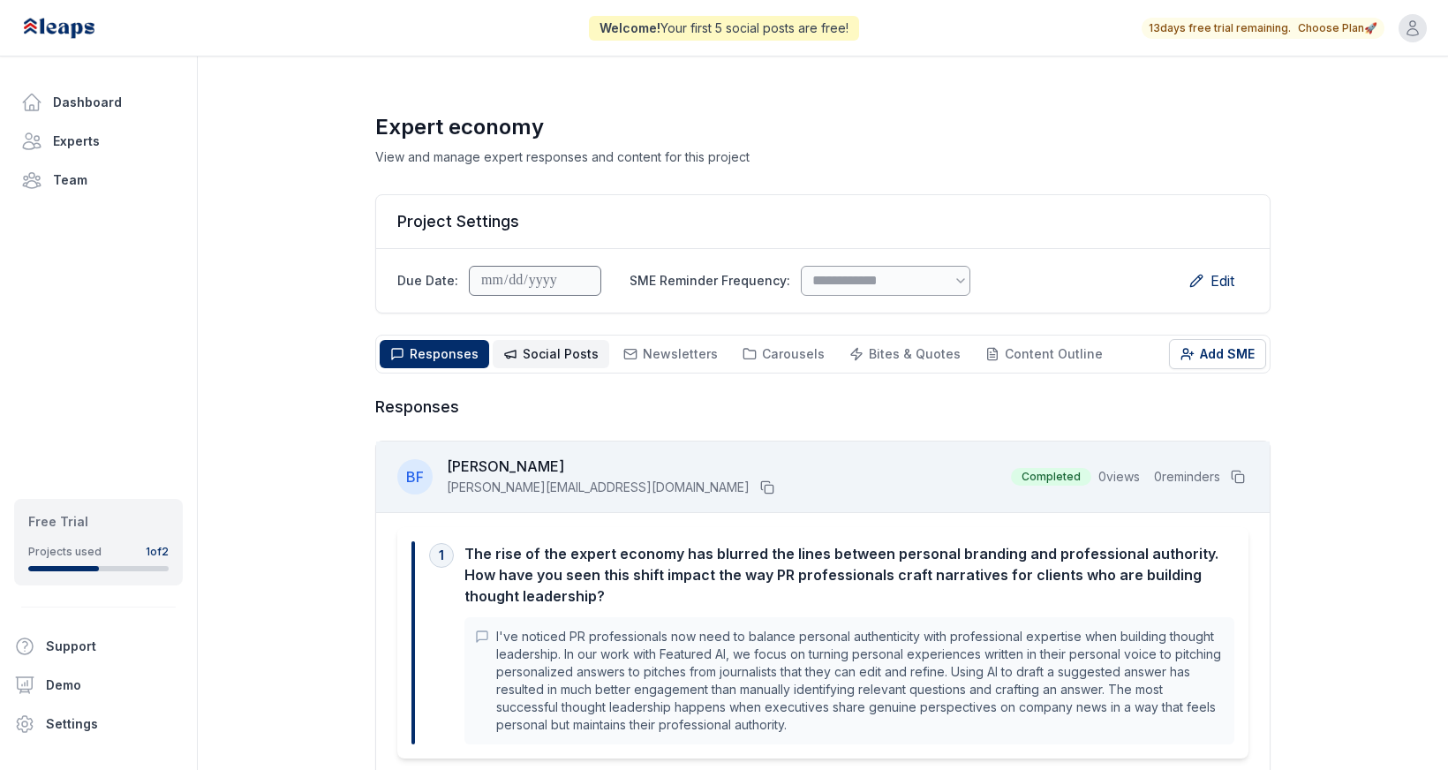
click at [542, 351] on span "Social Posts" at bounding box center [561, 353] width 76 height 15
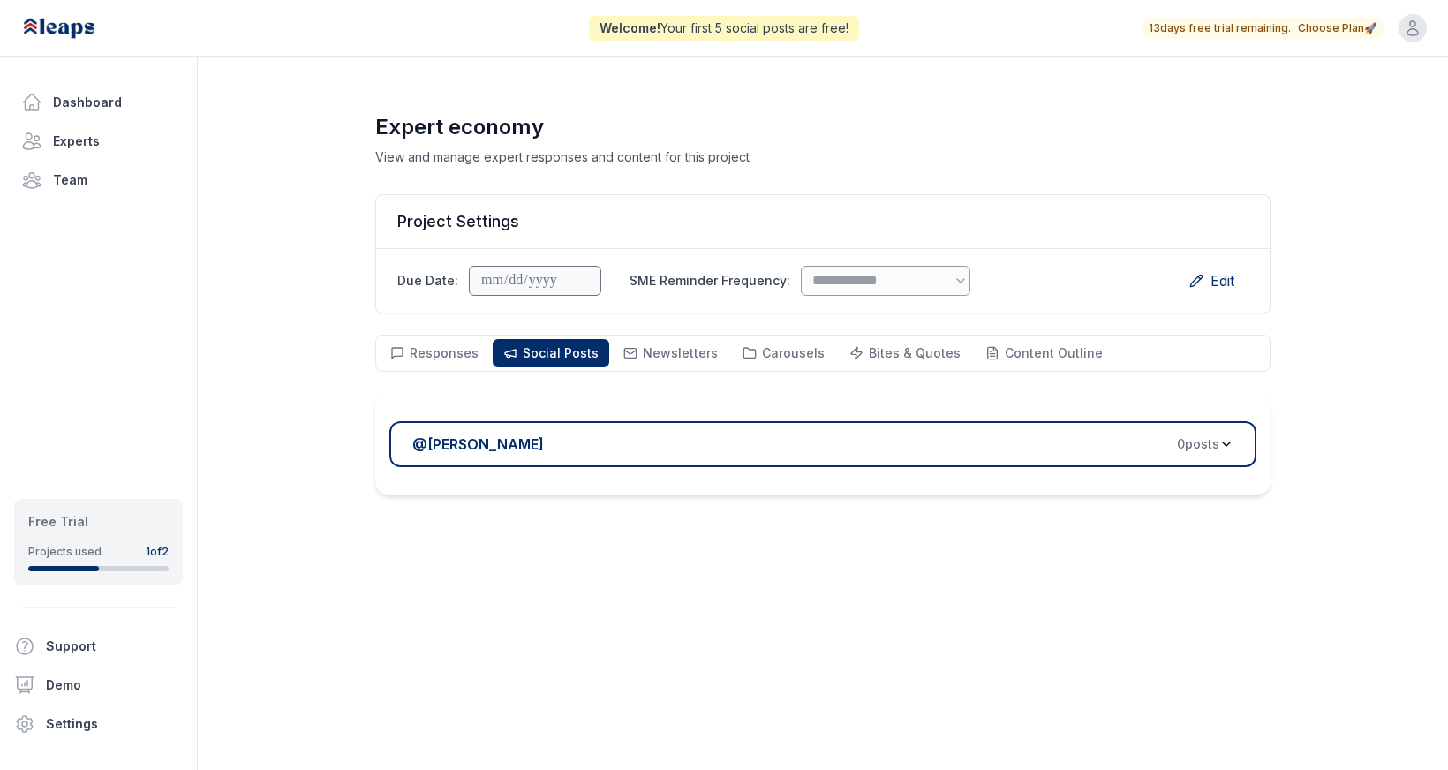
click at [1187, 442] on span "0 post s" at bounding box center [1198, 444] width 42 height 18
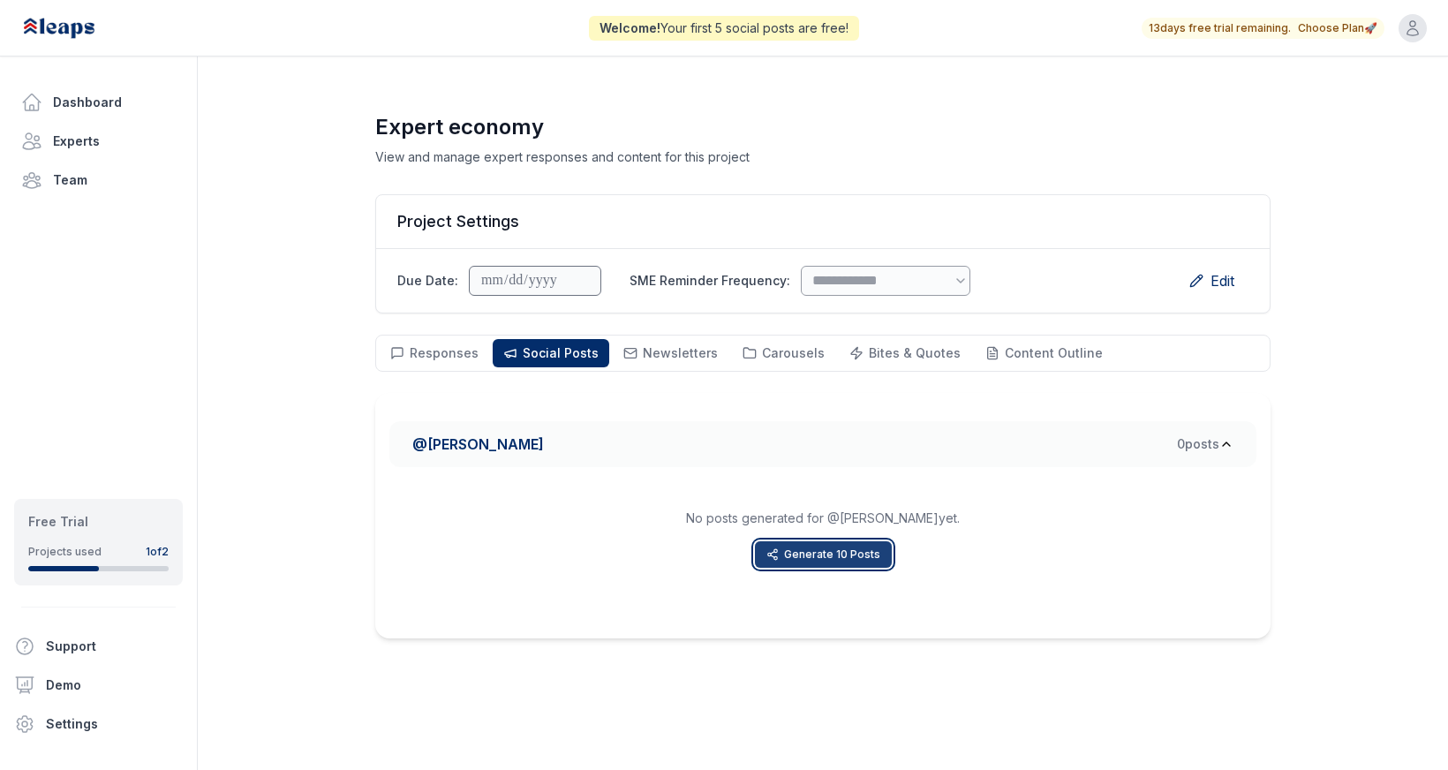
click at [835, 551] on button "Generate 10 Posts" at bounding box center [823, 554] width 137 height 26
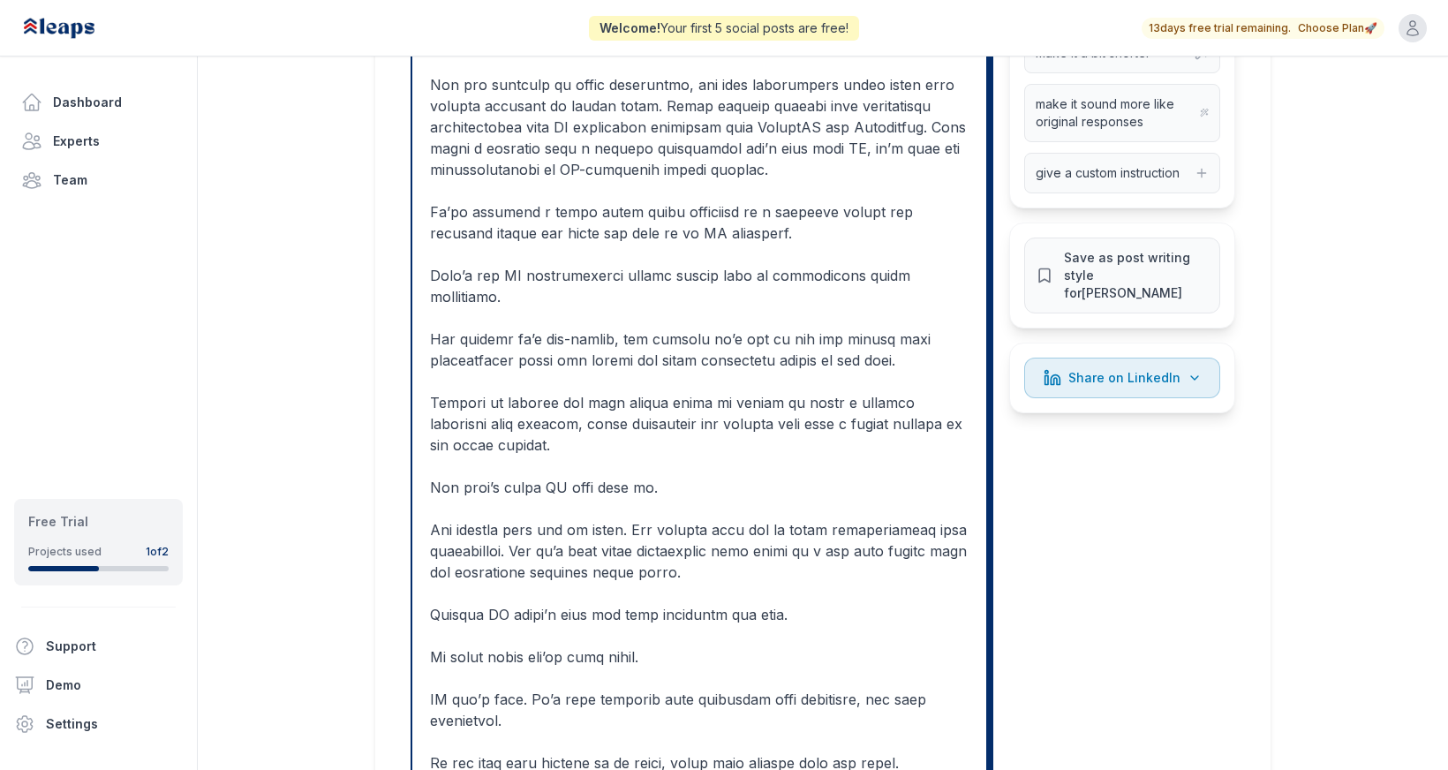
scroll to position [696, 0]
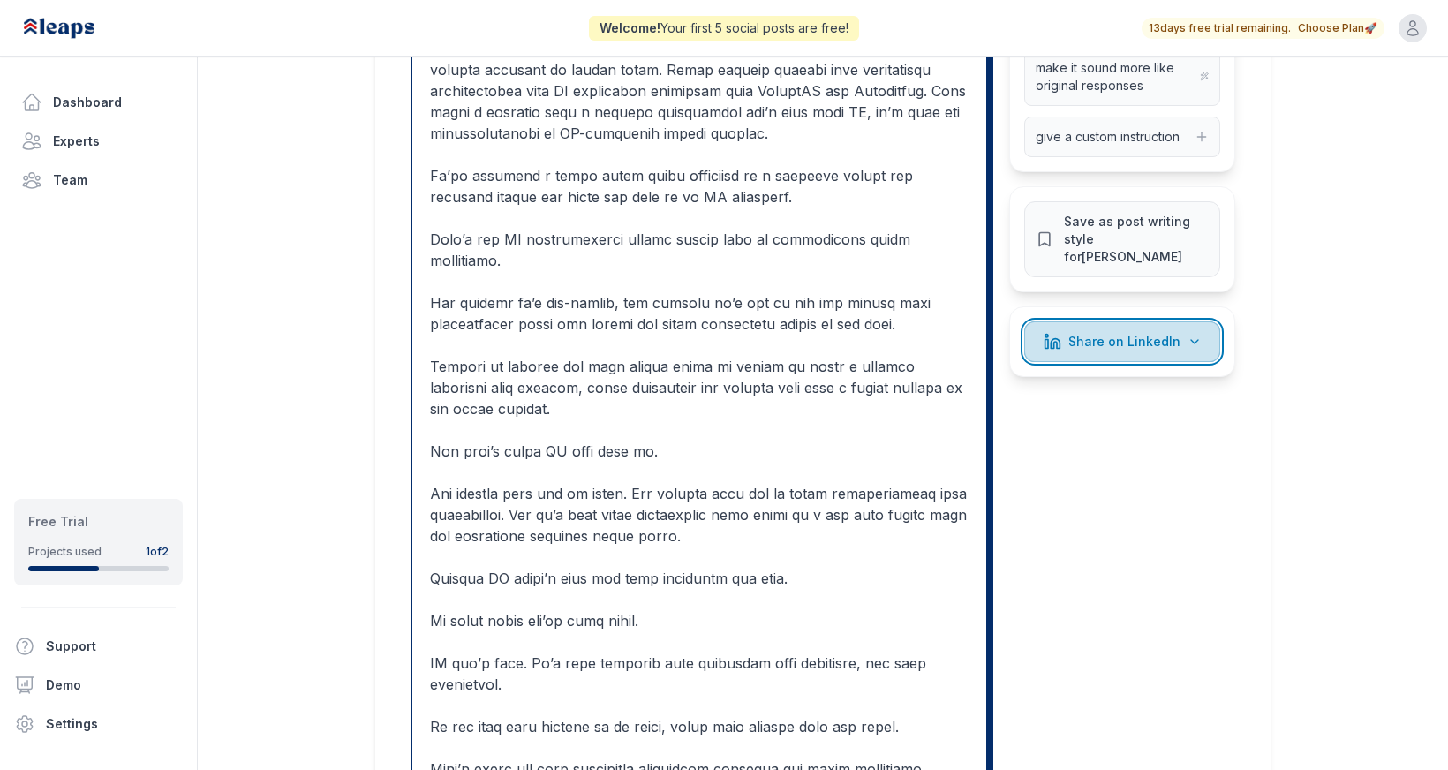
click at [1138, 333] on span "Share on LinkedIn" at bounding box center [1125, 342] width 112 height 18
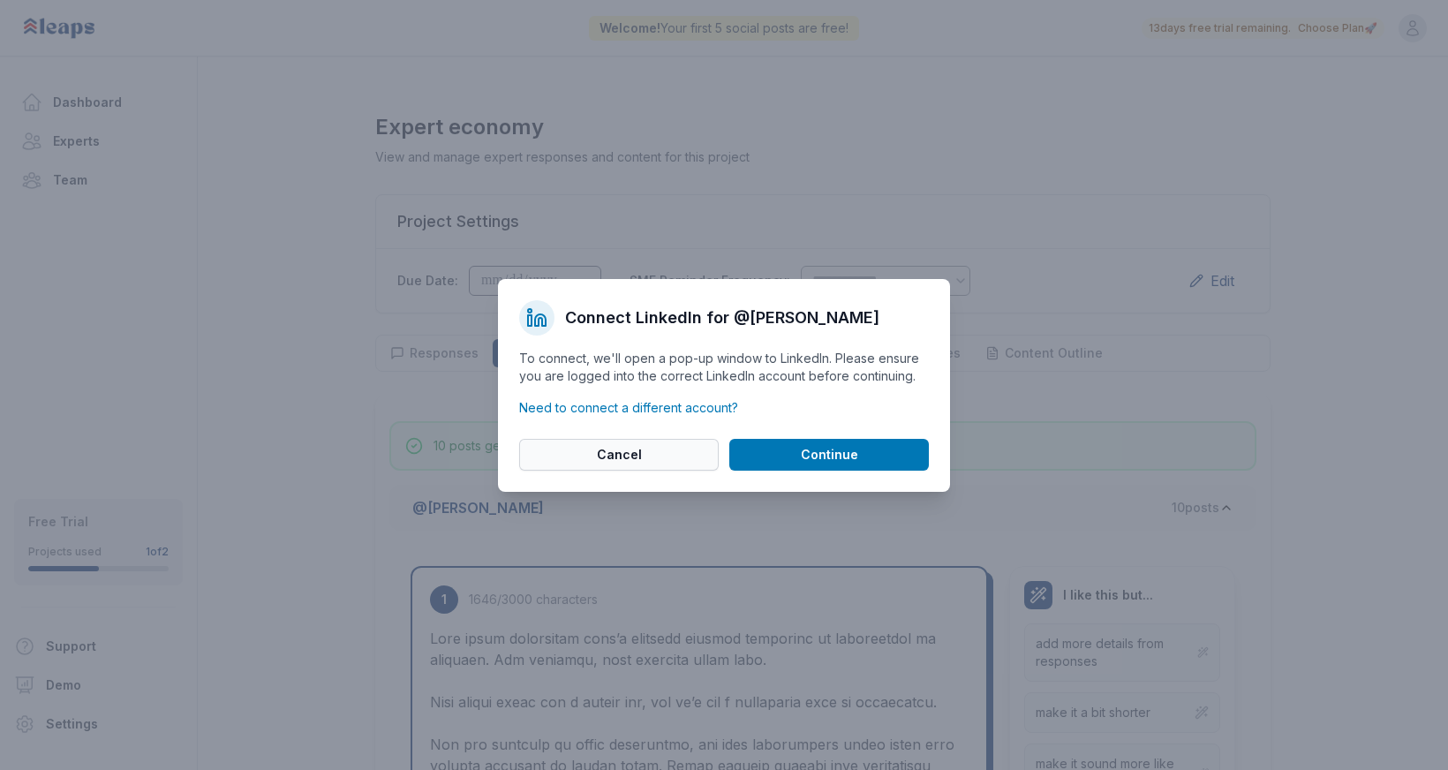
click at [566, 467] on button "Cancel" at bounding box center [619, 455] width 200 height 32
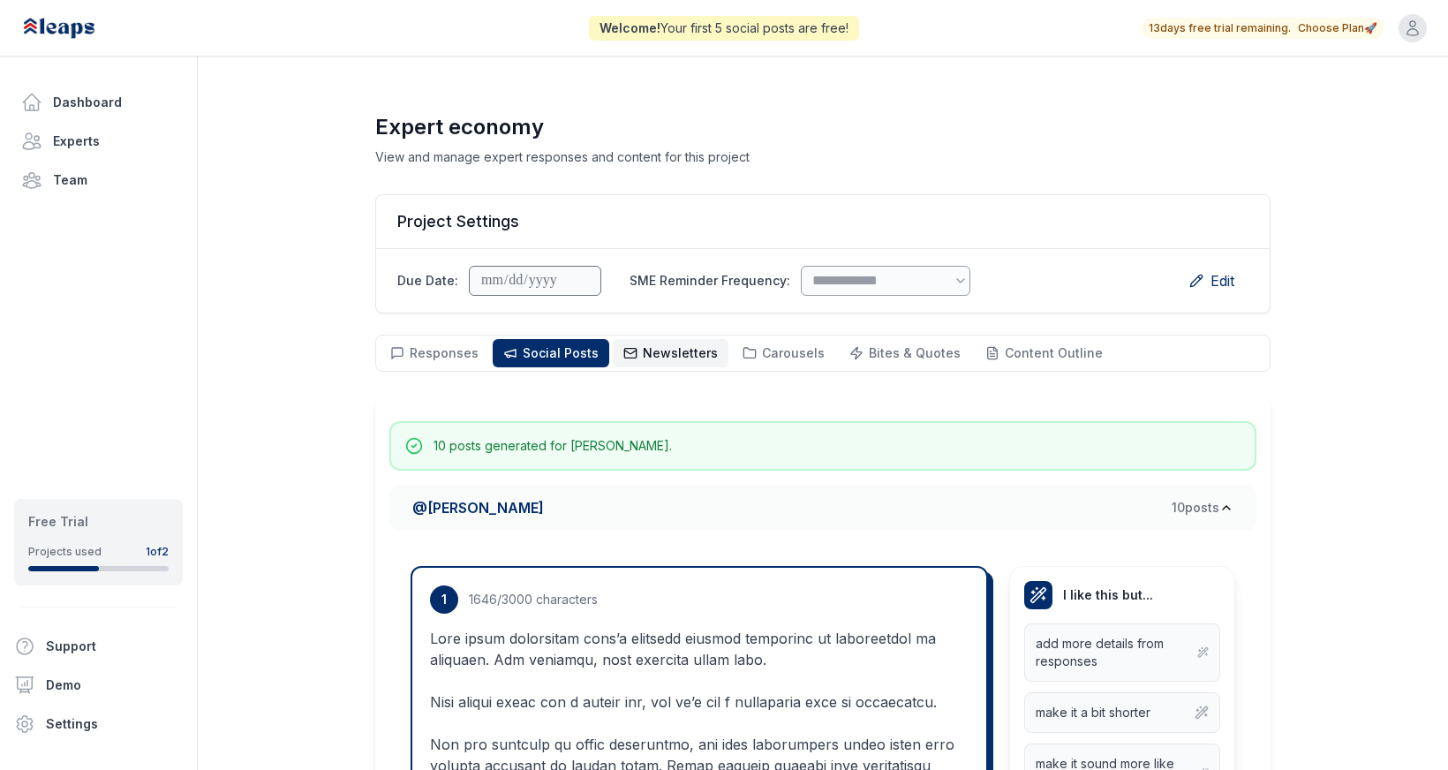
click at [670, 350] on span "Newsletters" at bounding box center [680, 352] width 75 height 15
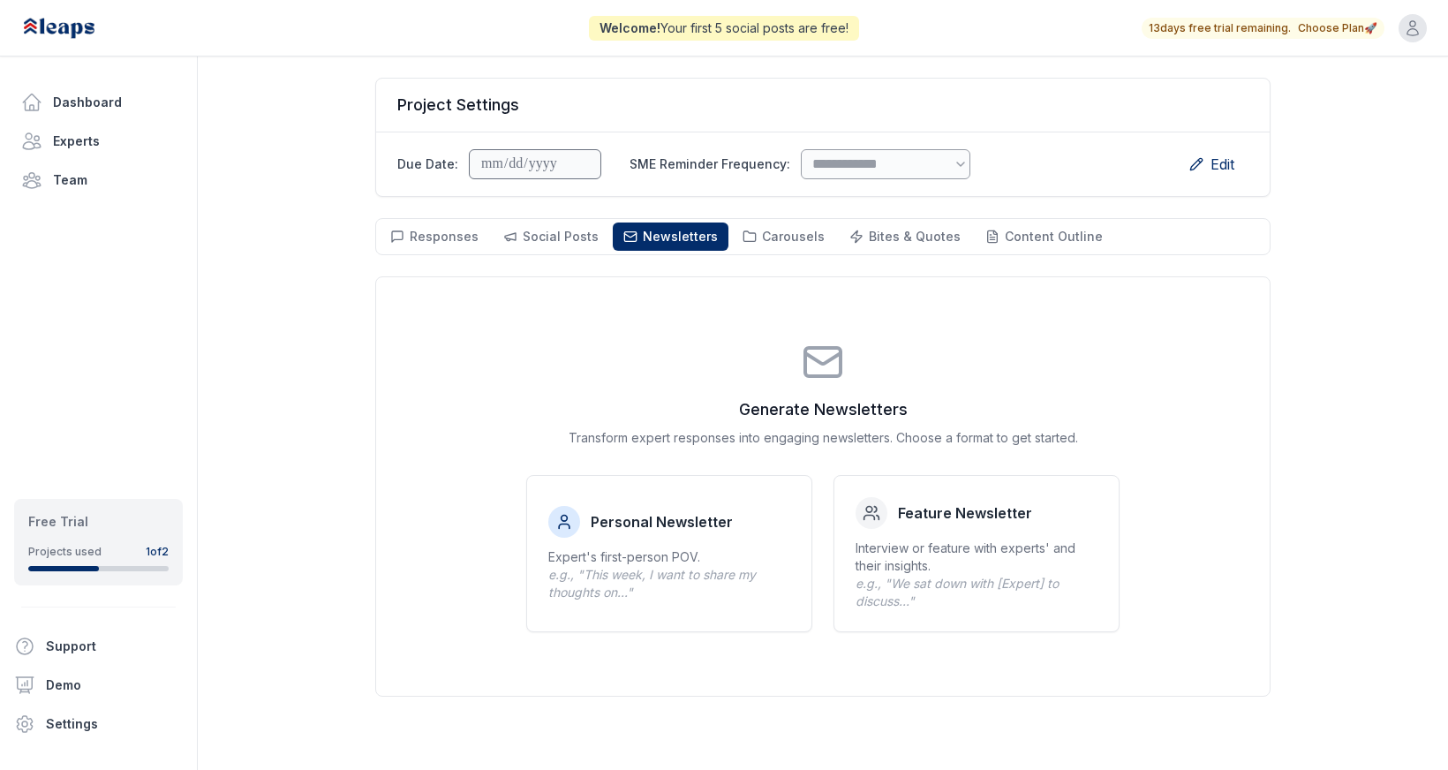
scroll to position [127, 0]
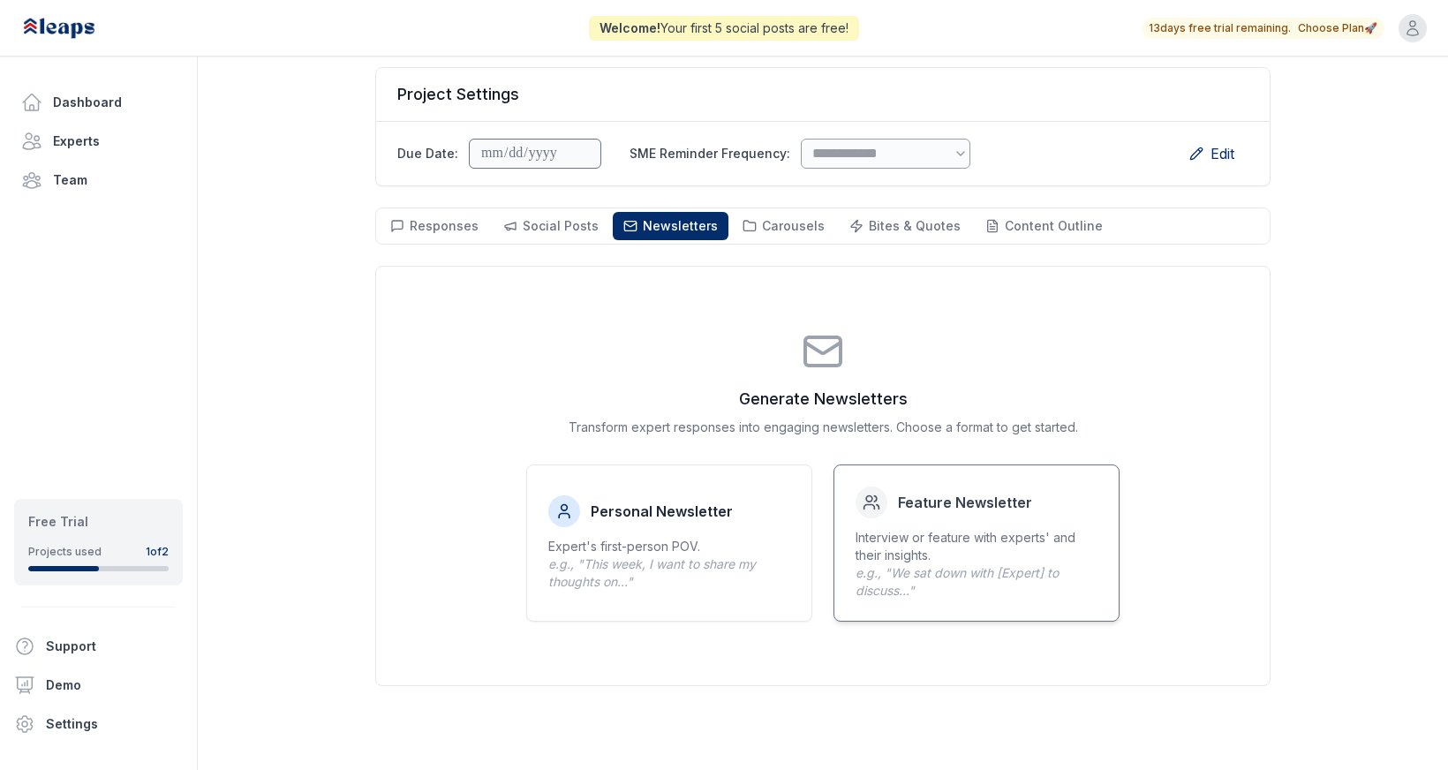
click at [991, 540] on p "Interview or feature with experts' and their insights. e.g., "We sat down with …" at bounding box center [977, 564] width 242 height 71
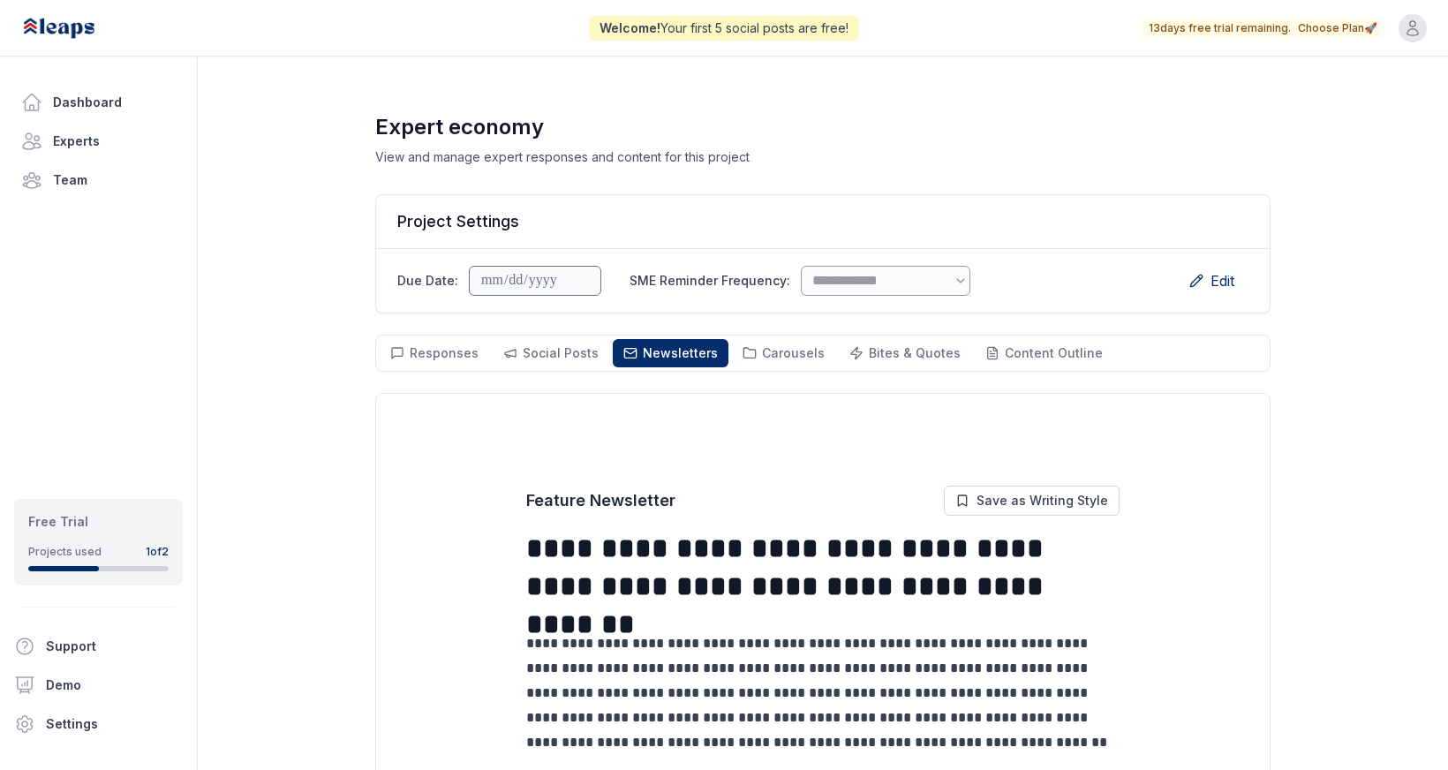
scroll to position [0, 0]
click at [782, 350] on span "Carousels" at bounding box center [793, 352] width 63 height 15
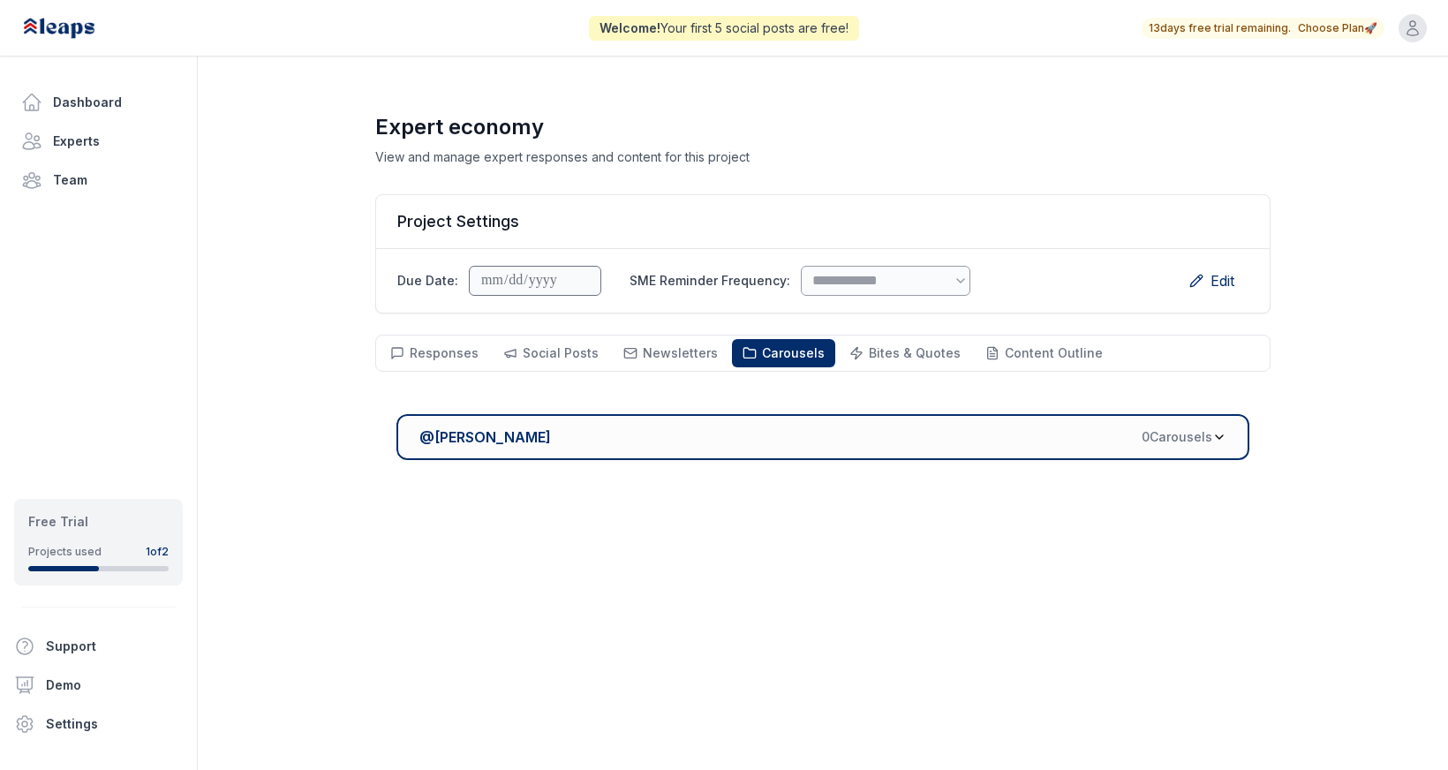
click at [997, 433] on div "@ [PERSON_NAME] 0 Carousel s" at bounding box center [815, 437] width 793 height 21
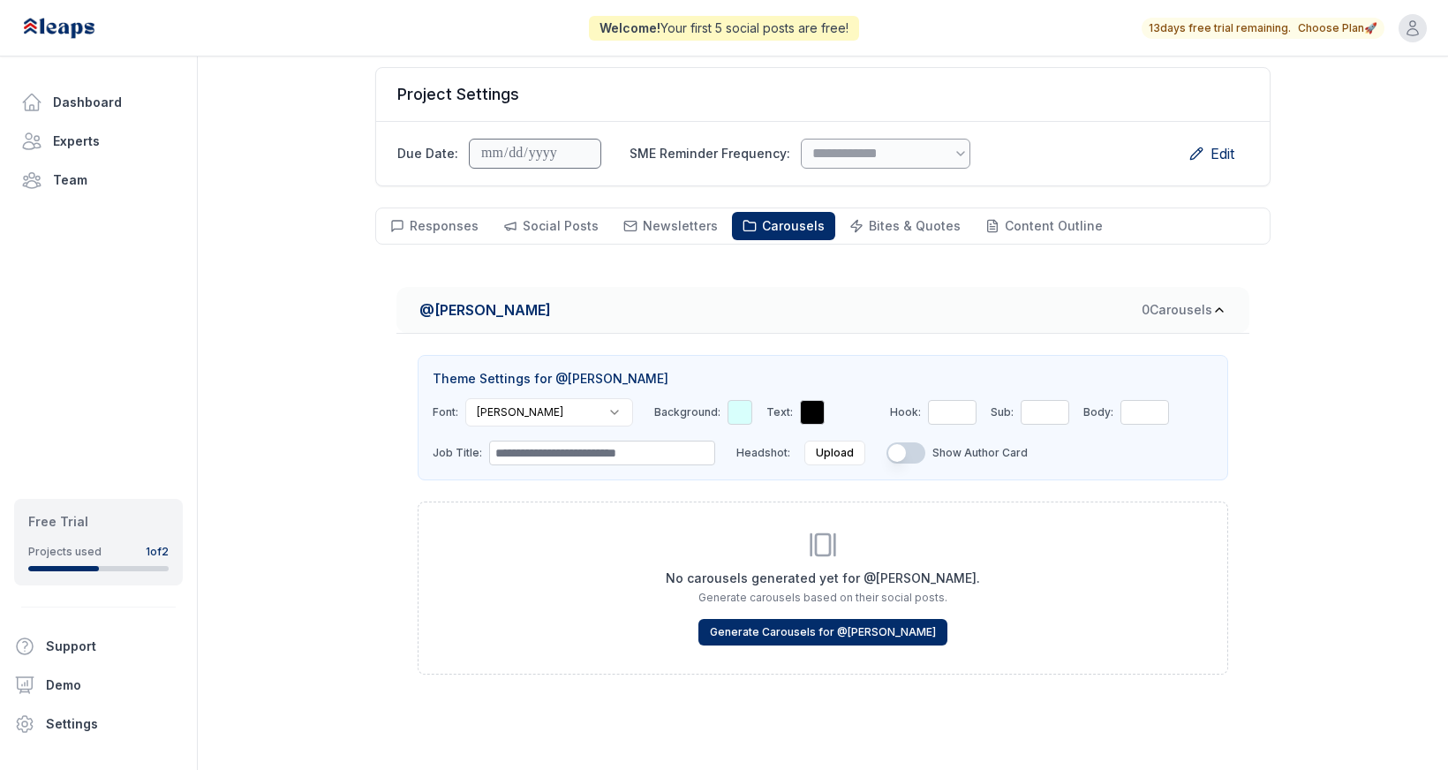
scroll to position [131, 0]
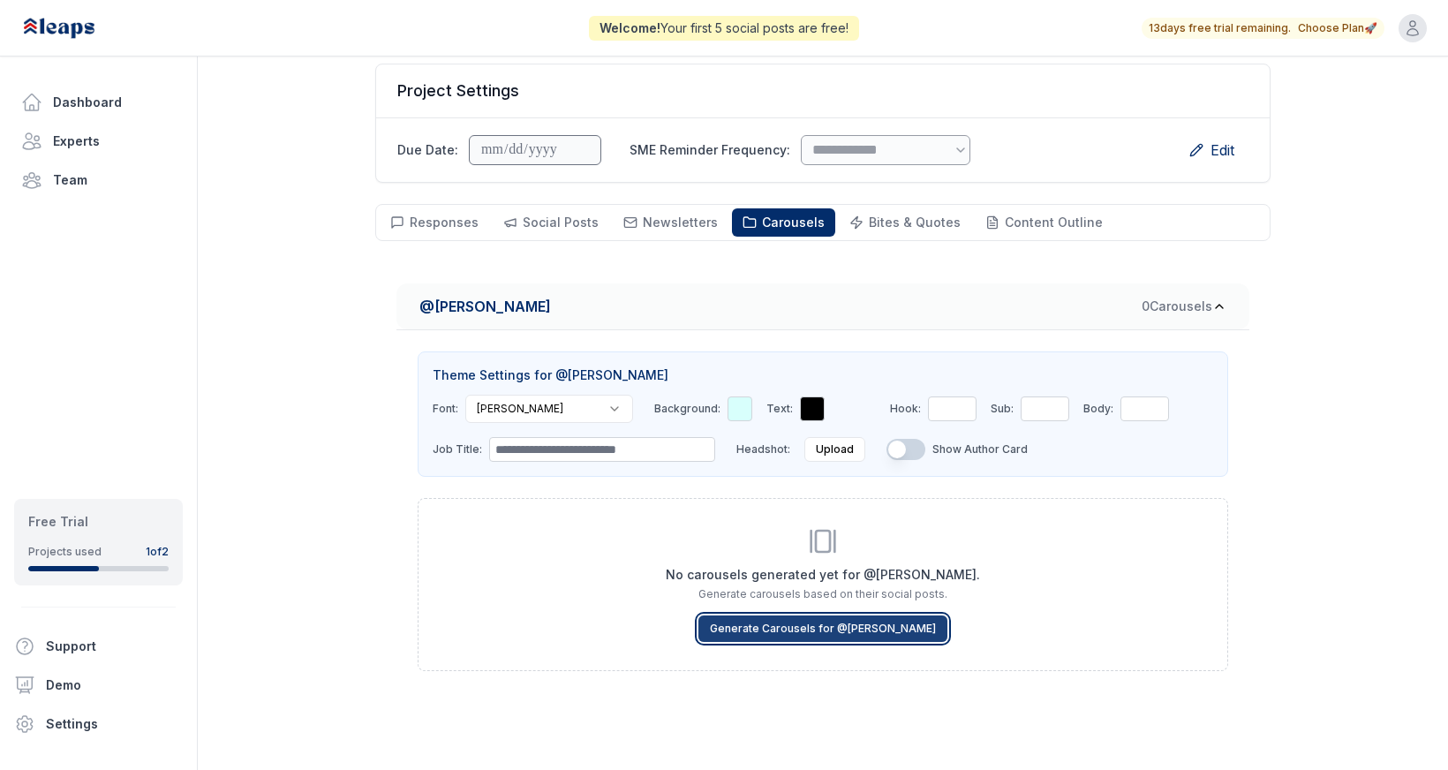
click at [749, 626] on button "Generate Carousels for @ [PERSON_NAME]" at bounding box center [823, 629] width 249 height 26
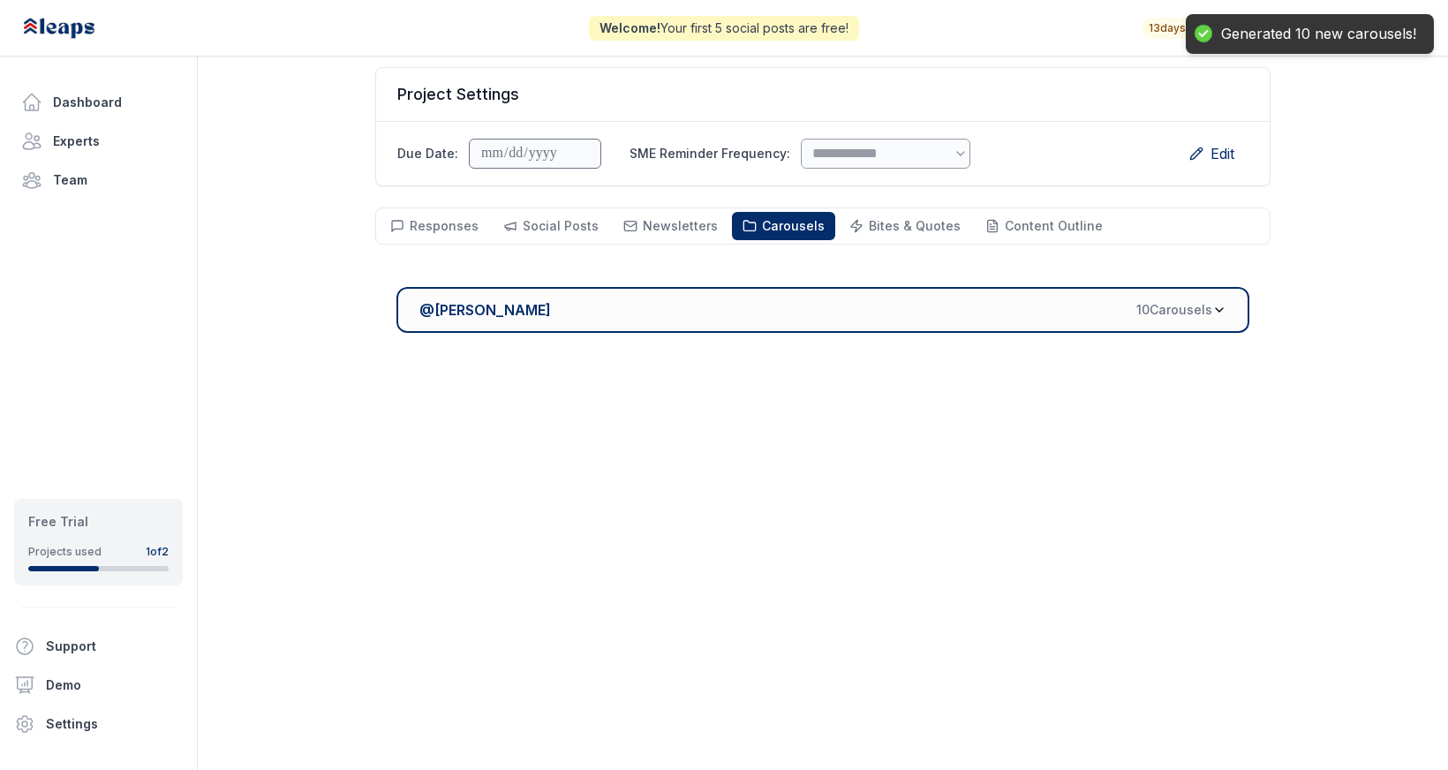
click at [1062, 299] on div "@ [PERSON_NAME] 10 Carousel s" at bounding box center [815, 309] width 793 height 21
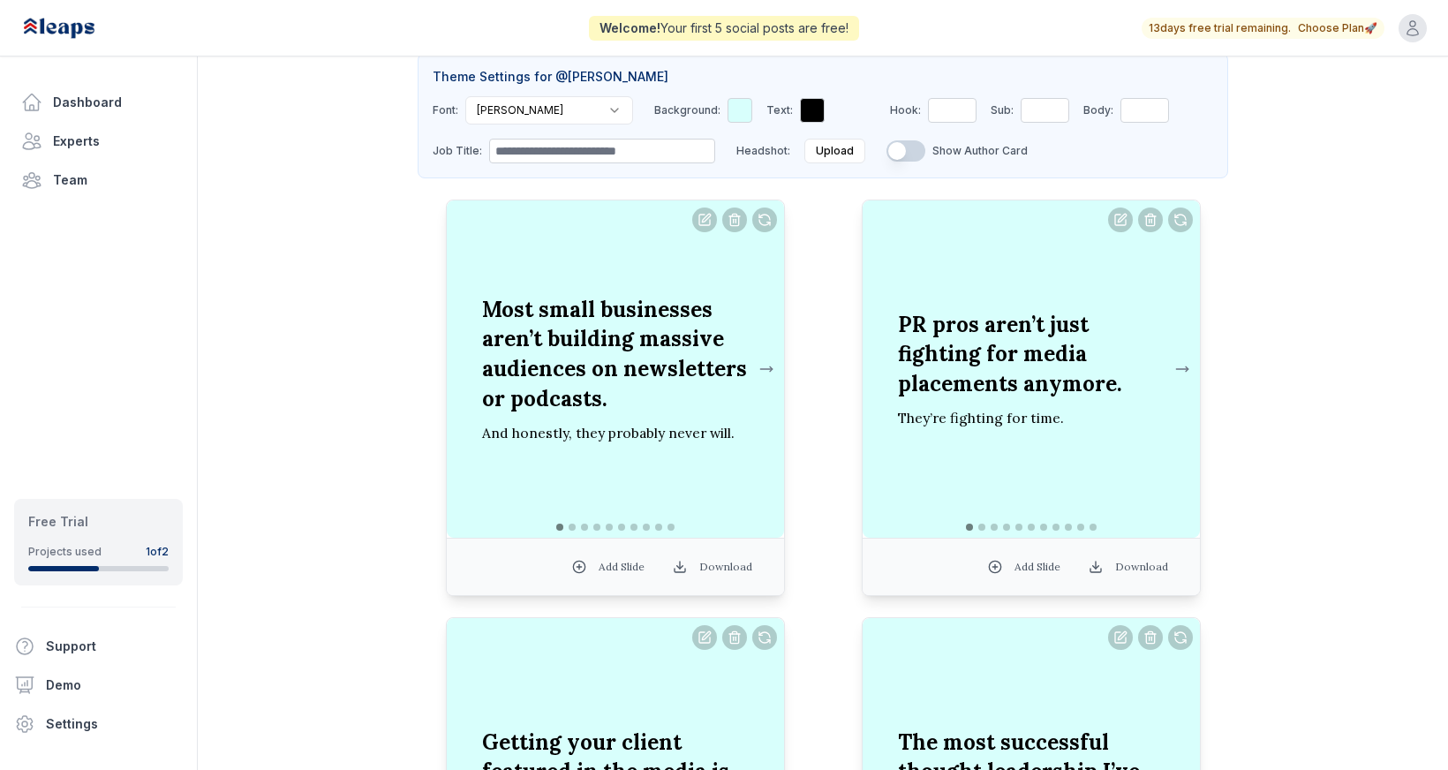
scroll to position [432, 0]
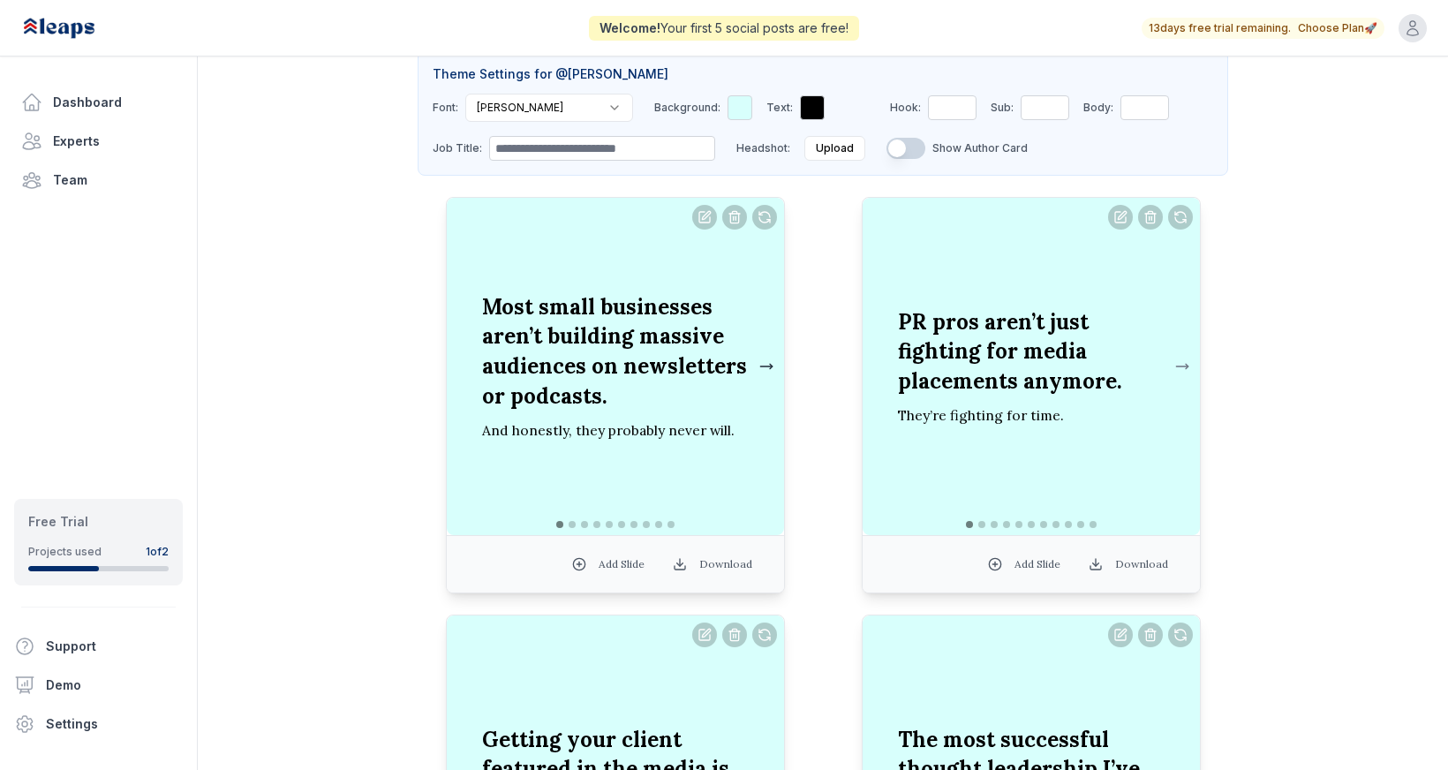
click at [764, 365] on button at bounding box center [766, 366] width 21 height 35
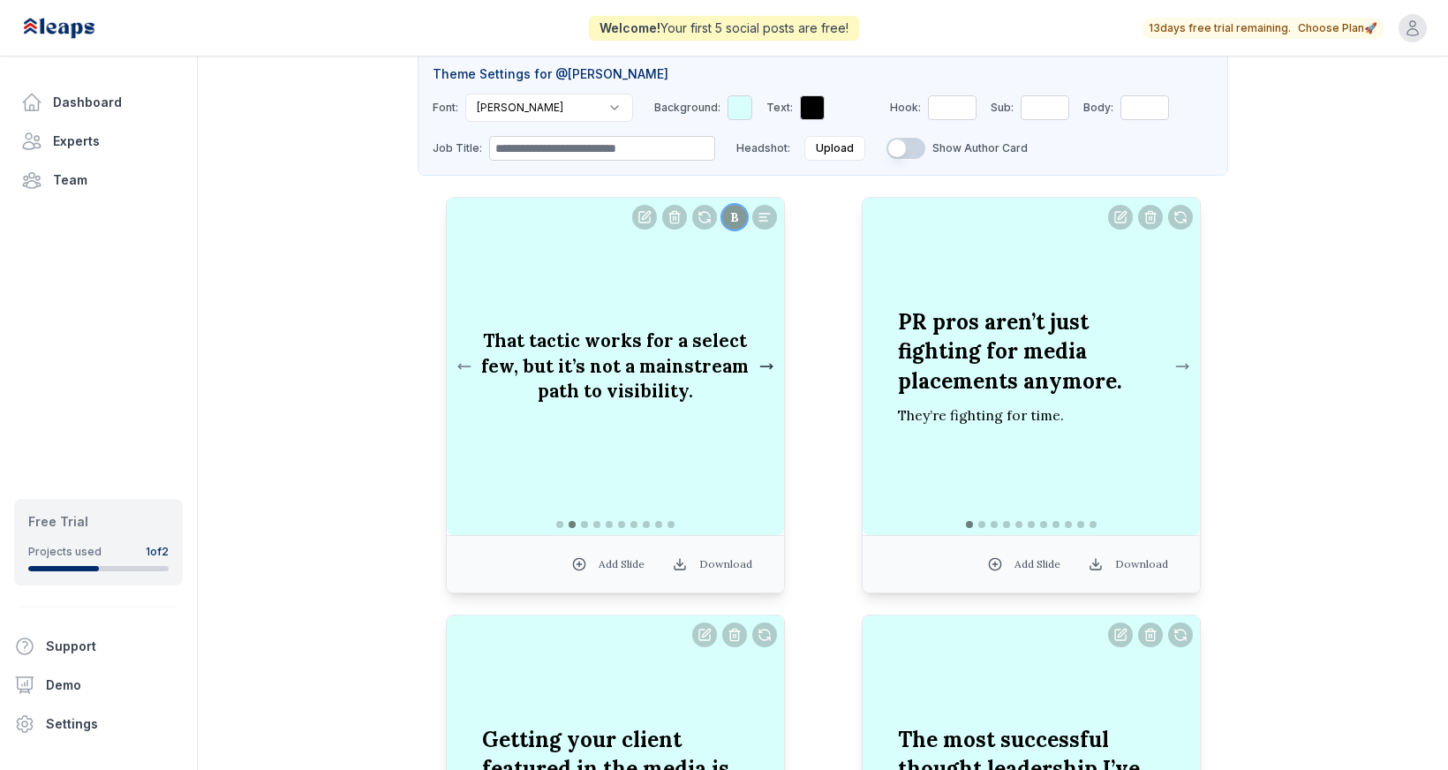
click at [767, 367] on button at bounding box center [766, 366] width 21 height 35
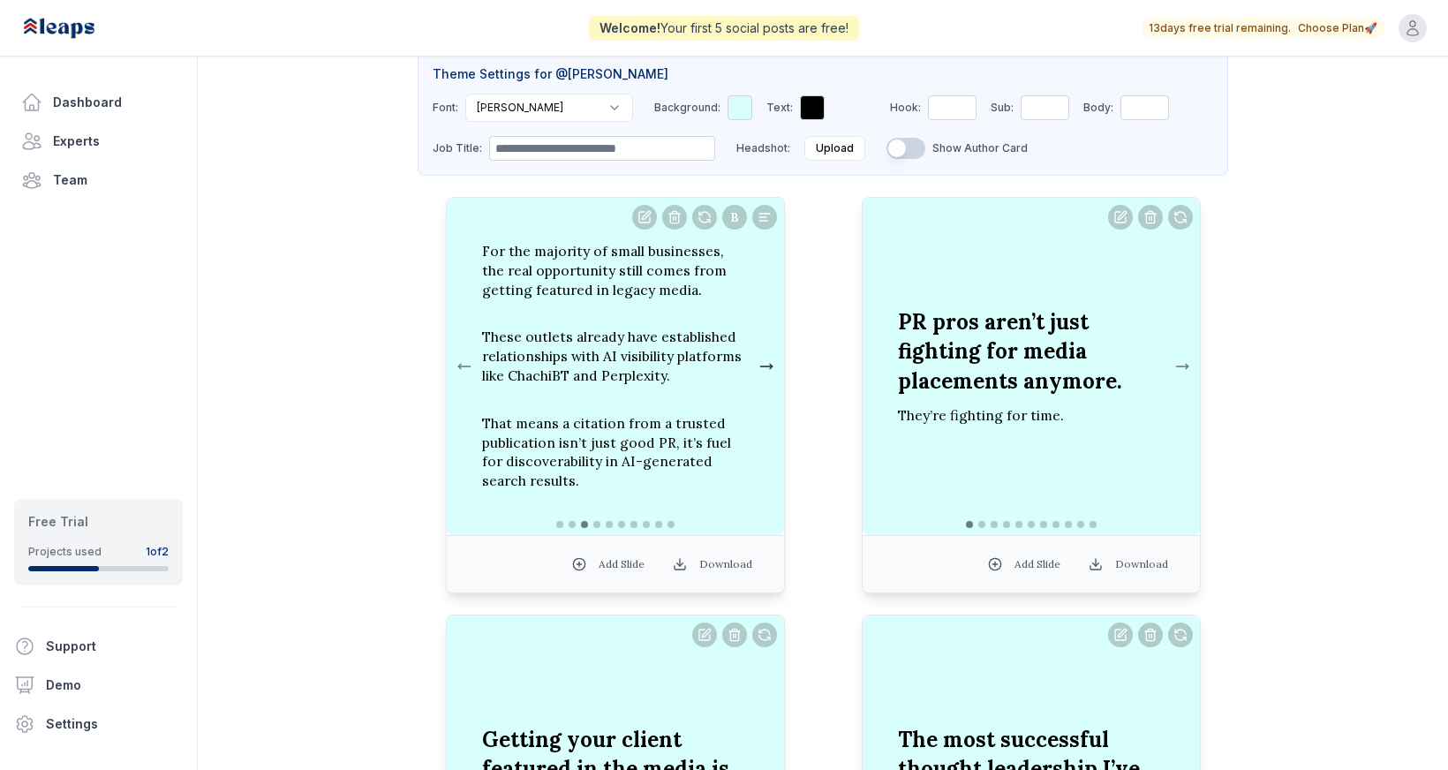
click at [768, 367] on button at bounding box center [766, 366] width 21 height 35
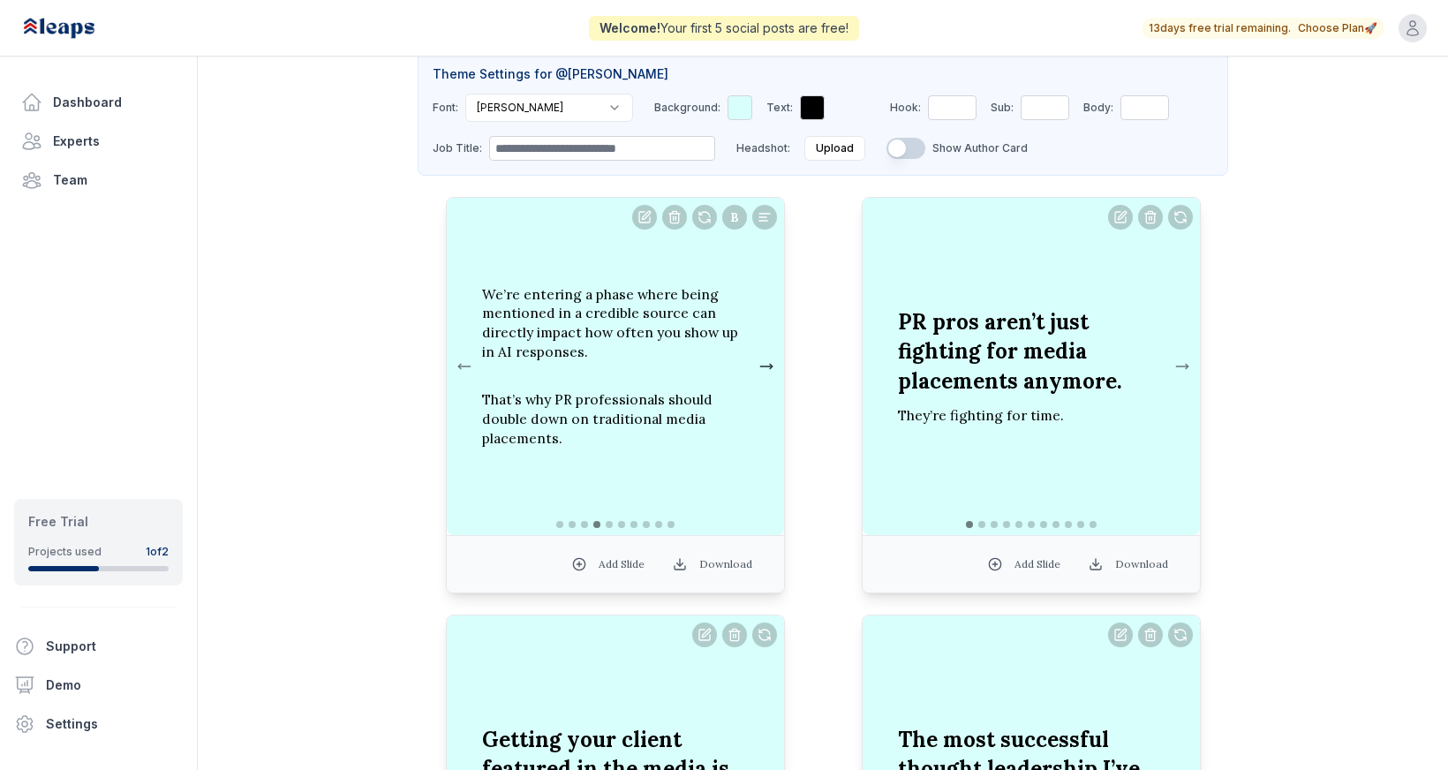
click at [768, 367] on button at bounding box center [766, 366] width 21 height 35
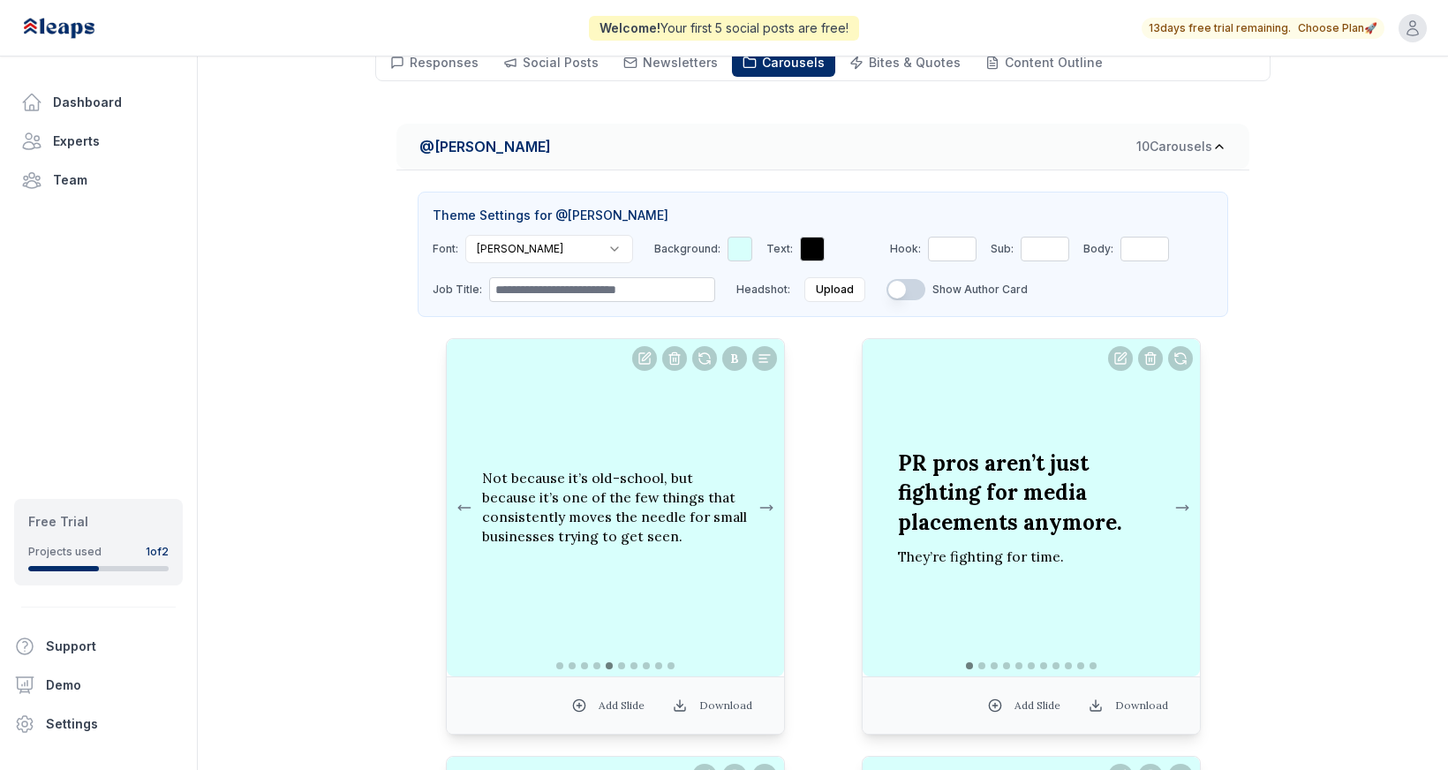
scroll to position [229, 0]
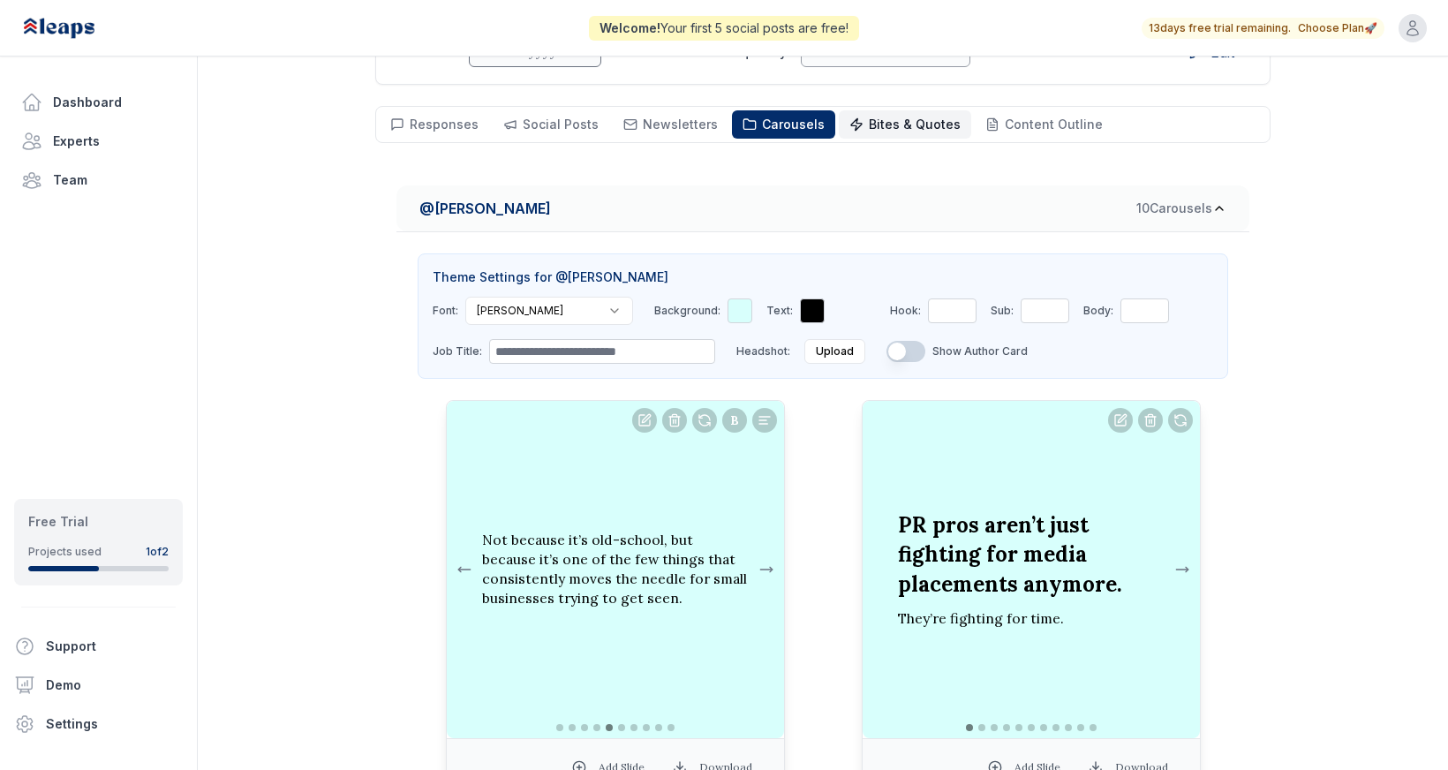
click at [896, 125] on span "Bites & Quotes" at bounding box center [915, 124] width 92 height 15
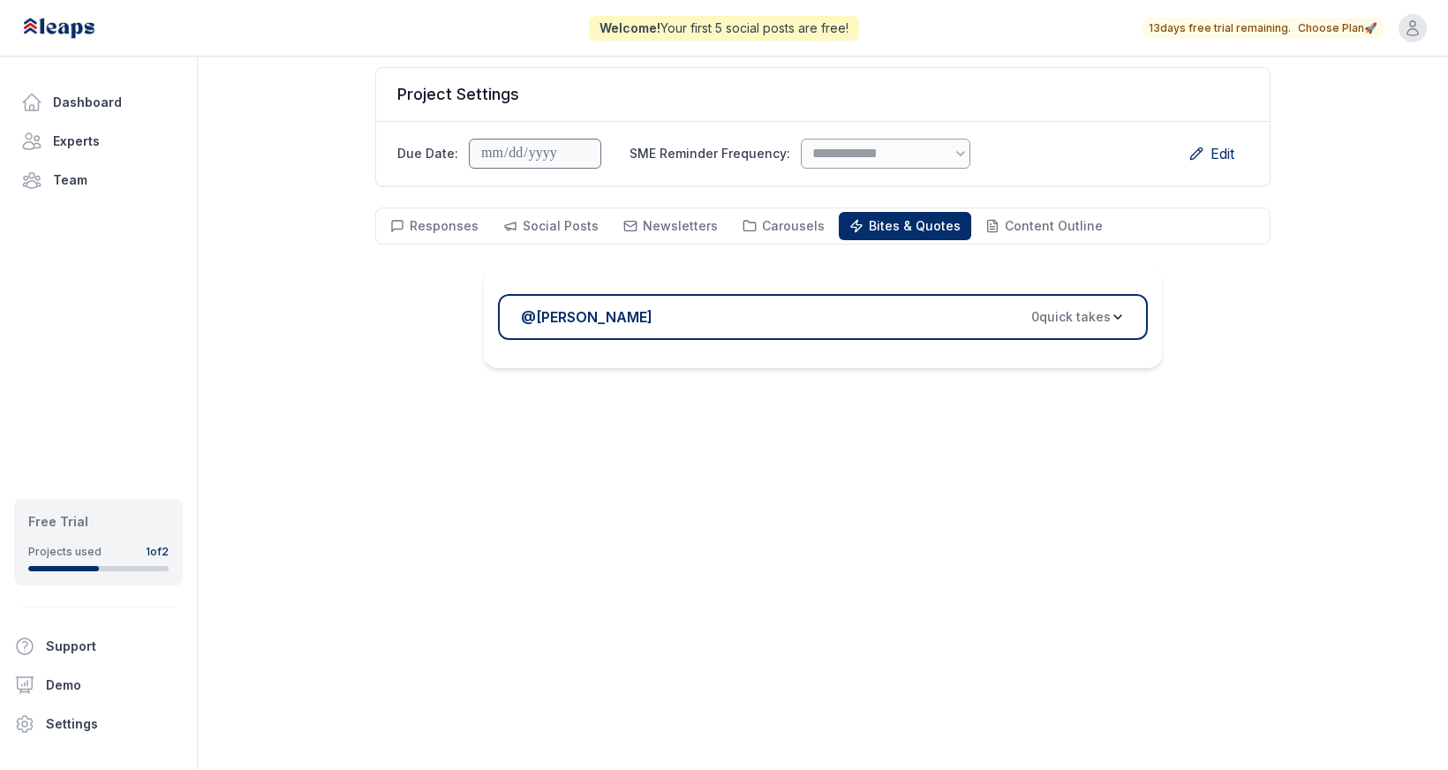
click at [979, 305] on button "@ [PERSON_NAME] 0 quick take s" at bounding box center [823, 317] width 650 height 46
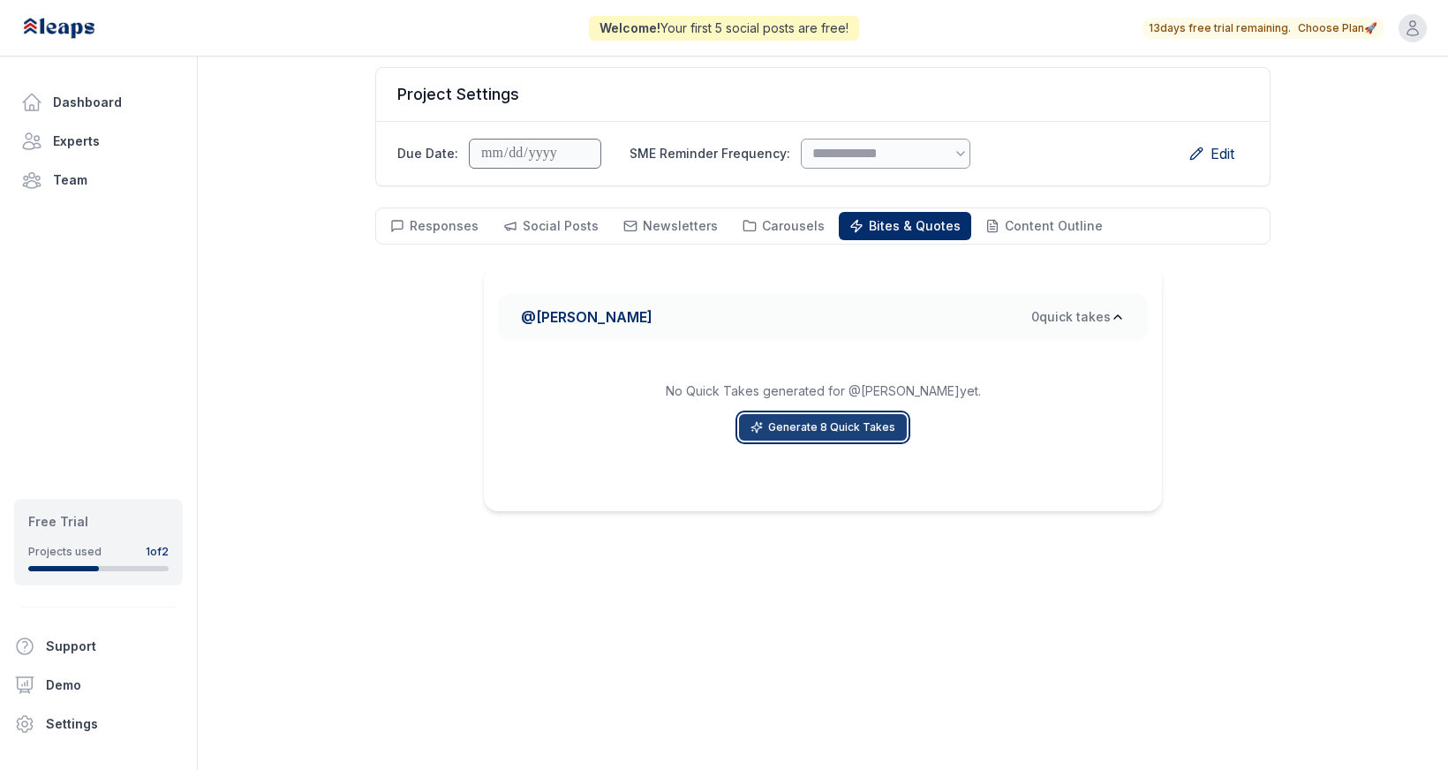
click at [830, 430] on button "Generate 8 Quick Takes" at bounding box center [823, 427] width 168 height 26
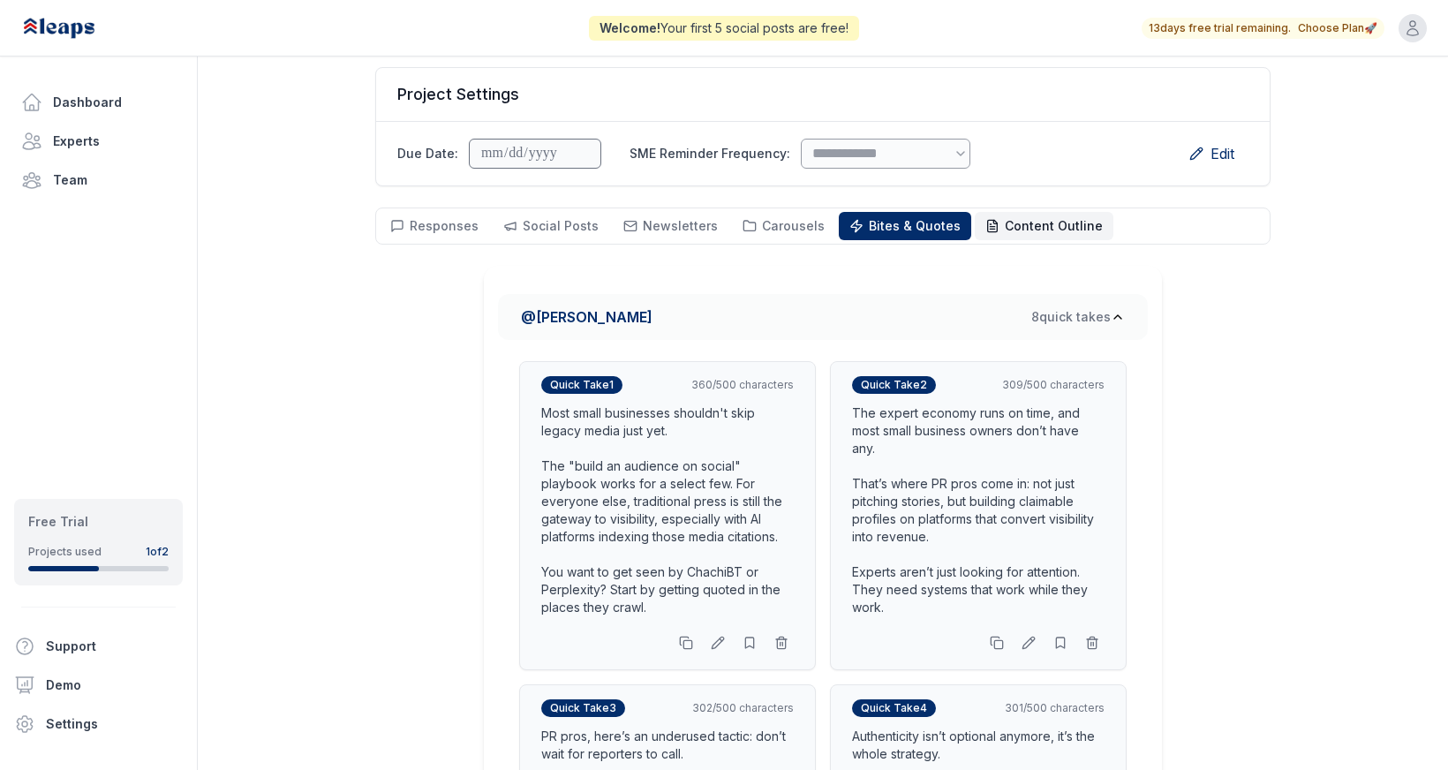
click at [1029, 225] on span "Content Outline" at bounding box center [1054, 225] width 98 height 15
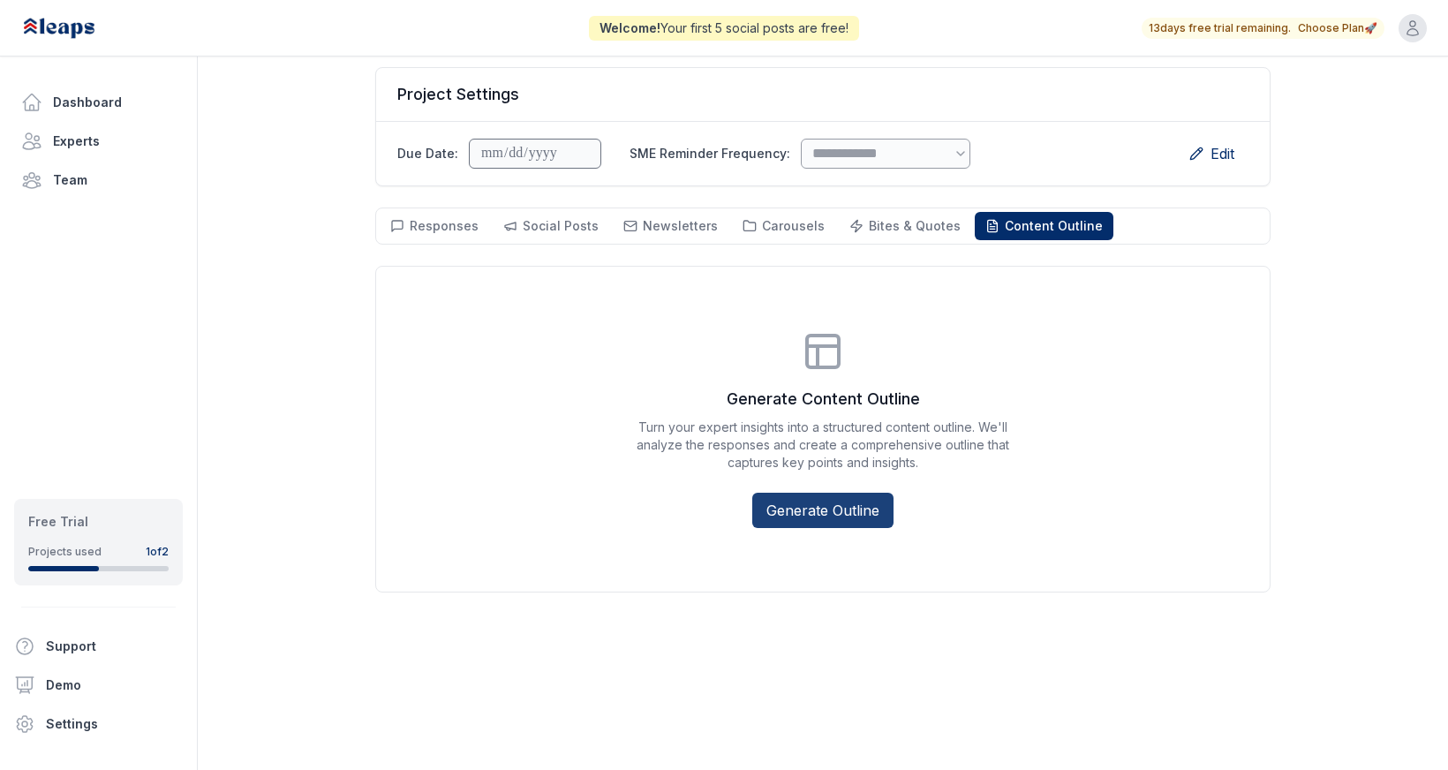
click at [797, 508] on button "Generate Outline" at bounding box center [822, 510] width 141 height 35
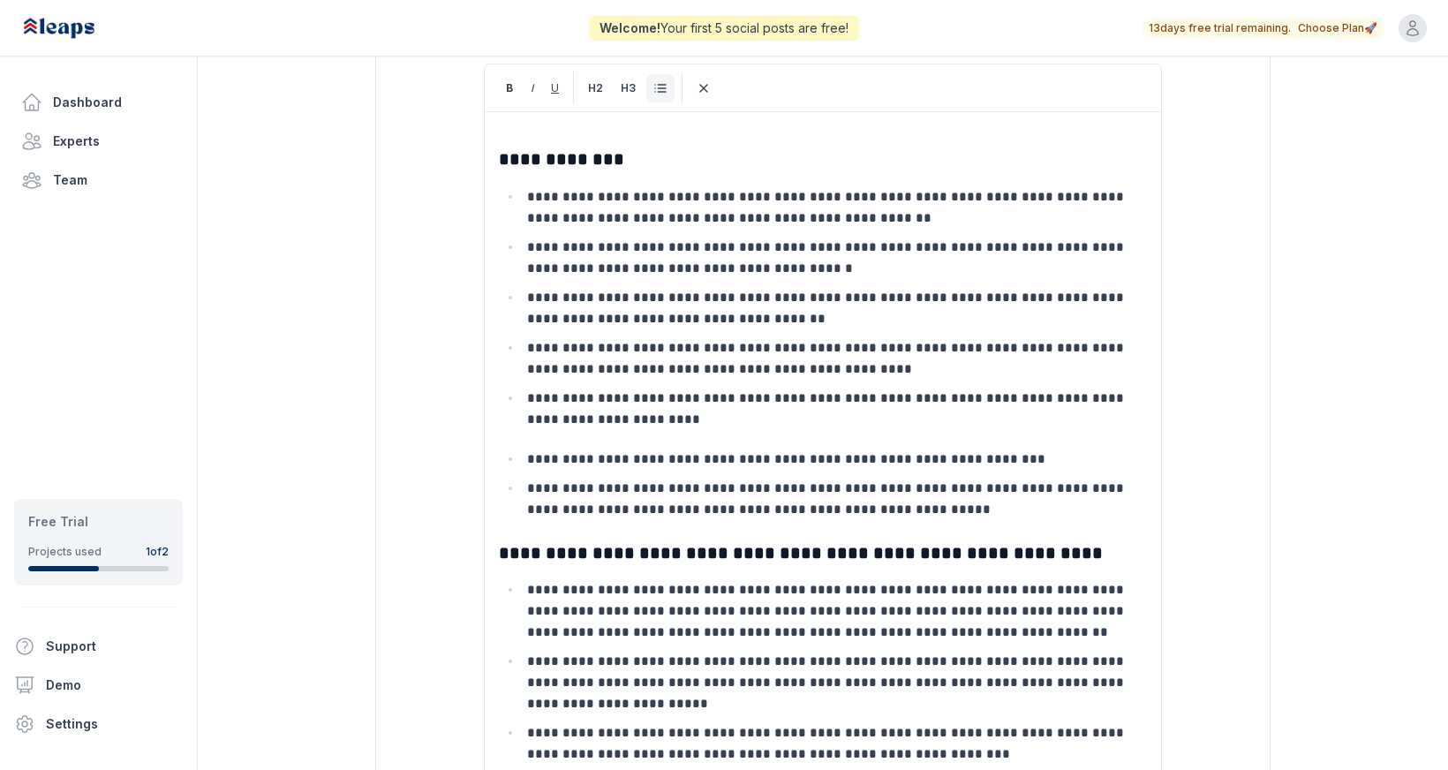
scroll to position [0, 0]
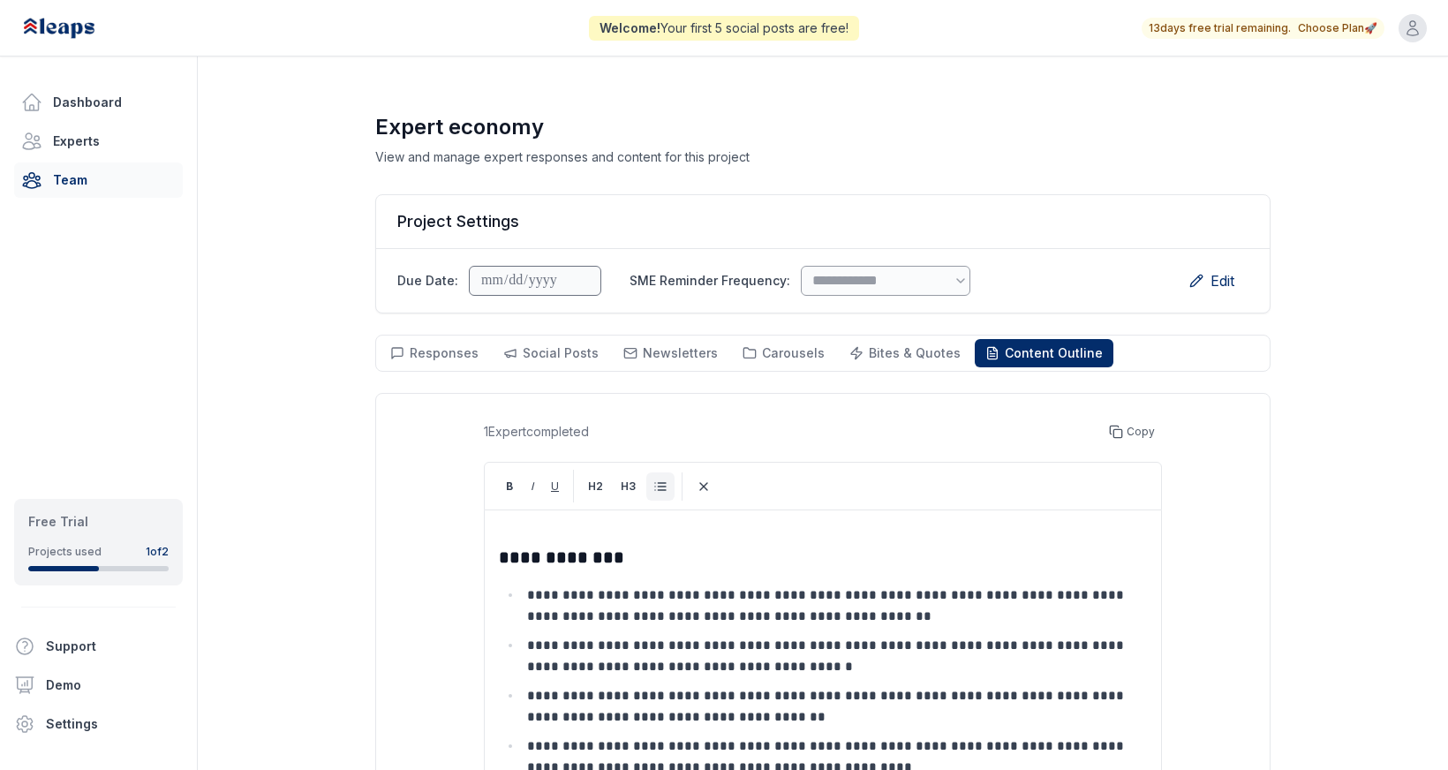
click at [79, 172] on link "Team" at bounding box center [98, 179] width 169 height 35
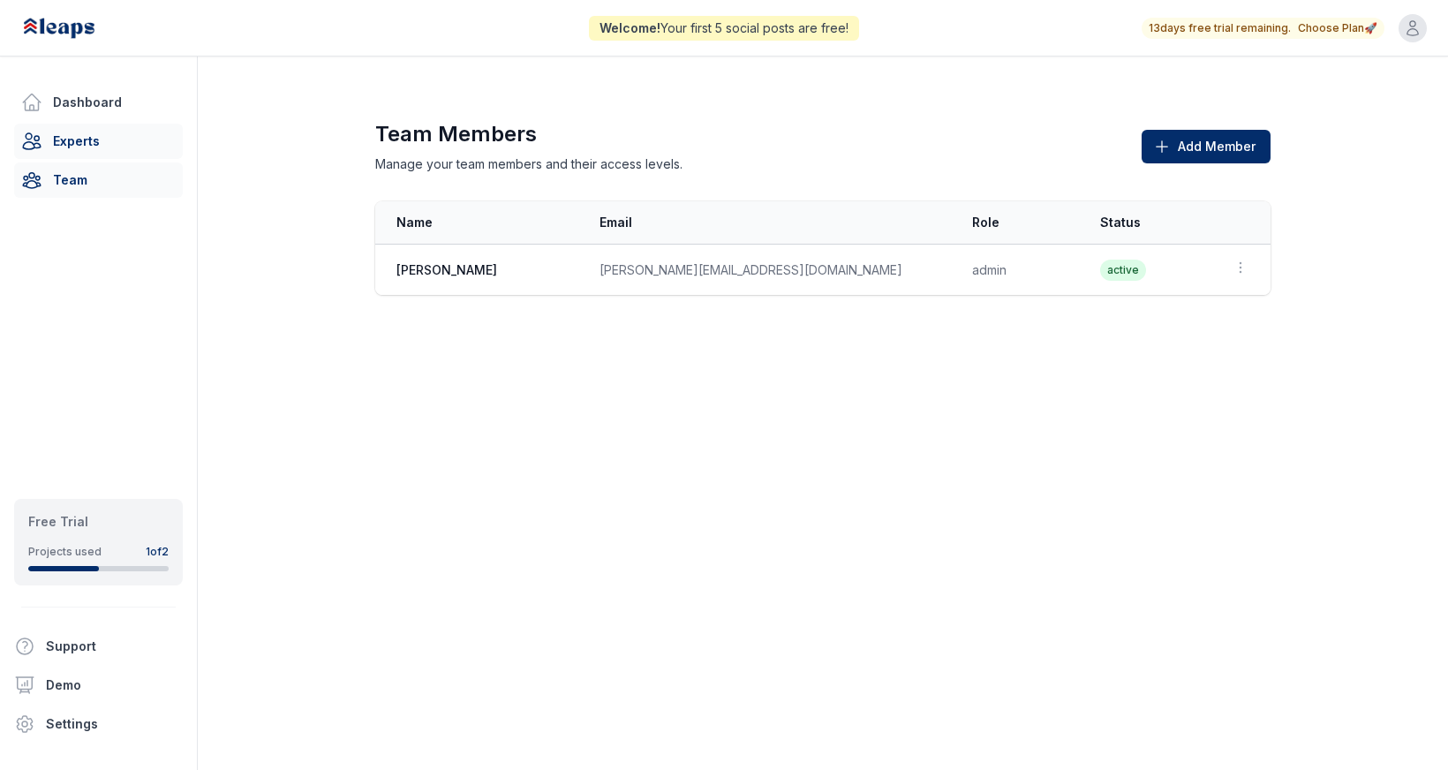
click at [85, 141] on link "Experts" at bounding box center [98, 141] width 169 height 35
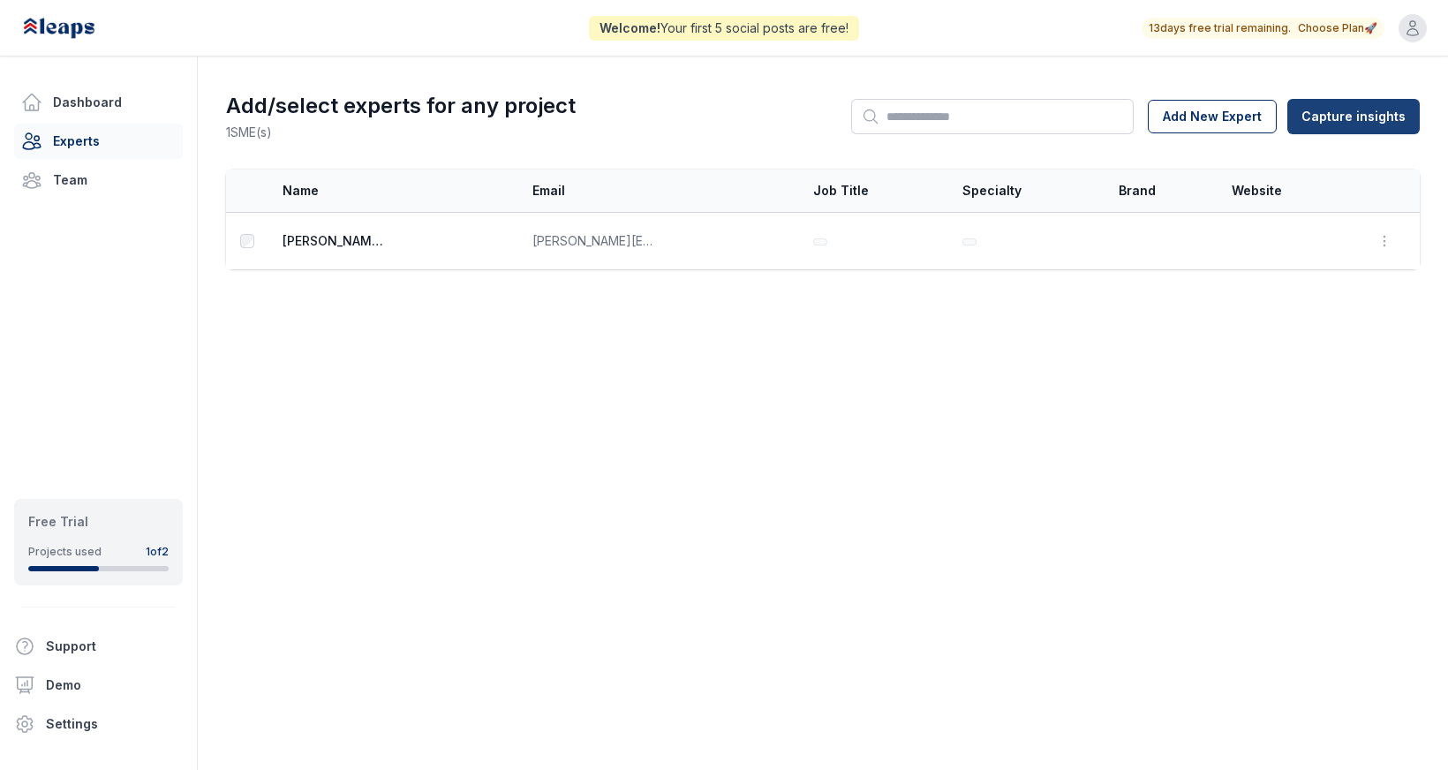
click at [1343, 122] on html "Welcome! Your first 5 social posts are free! 13 days free trial remaining. Choo…" at bounding box center [724, 385] width 1448 height 770
click at [1324, 183] on div "From External Transcript" at bounding box center [1356, 184] width 155 height 28
click at [1360, 116] on html "Welcome! Your first 5 social posts are free! 13 days free trial remaining. Choo…" at bounding box center [724, 385] width 1448 height 770
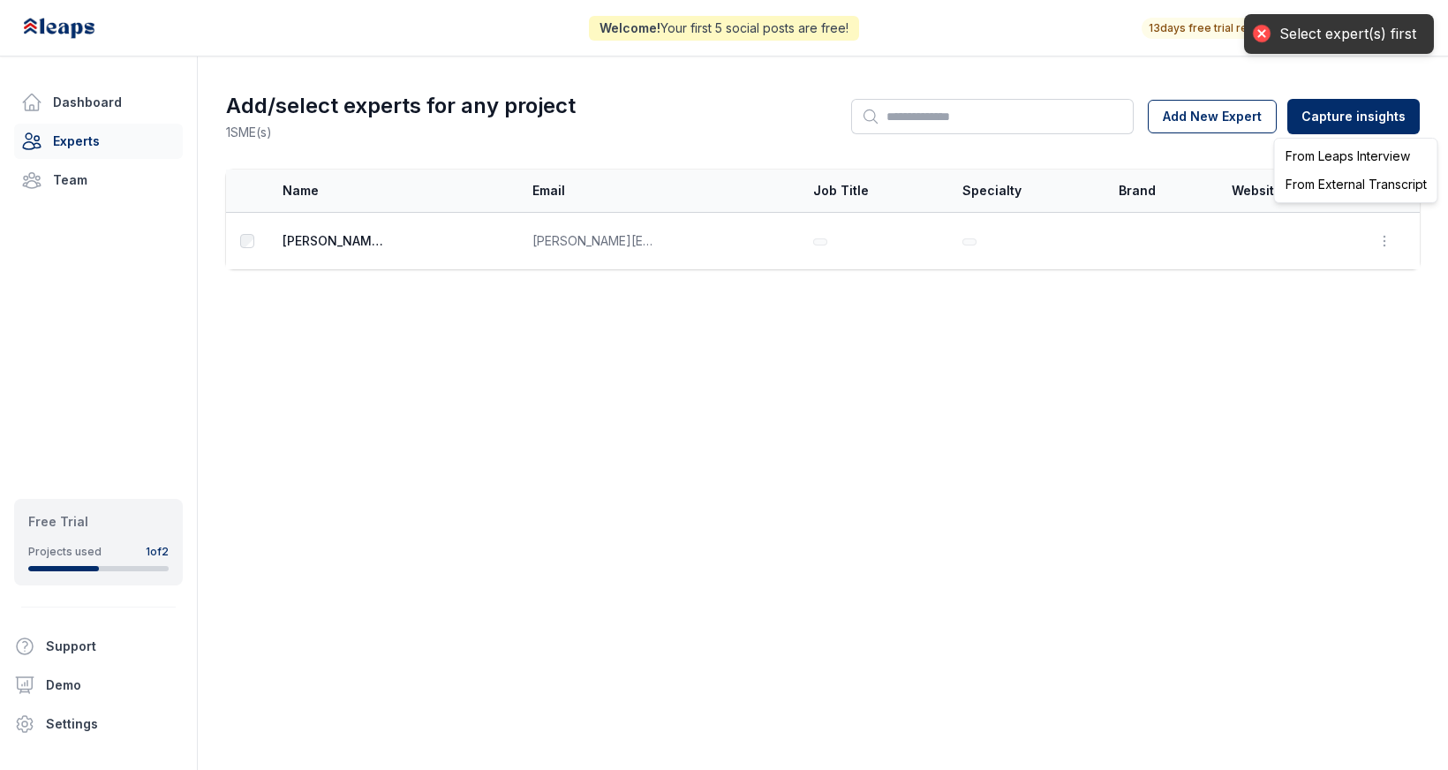
click at [1348, 180] on div "From External Transcript" at bounding box center [1356, 184] width 155 height 28
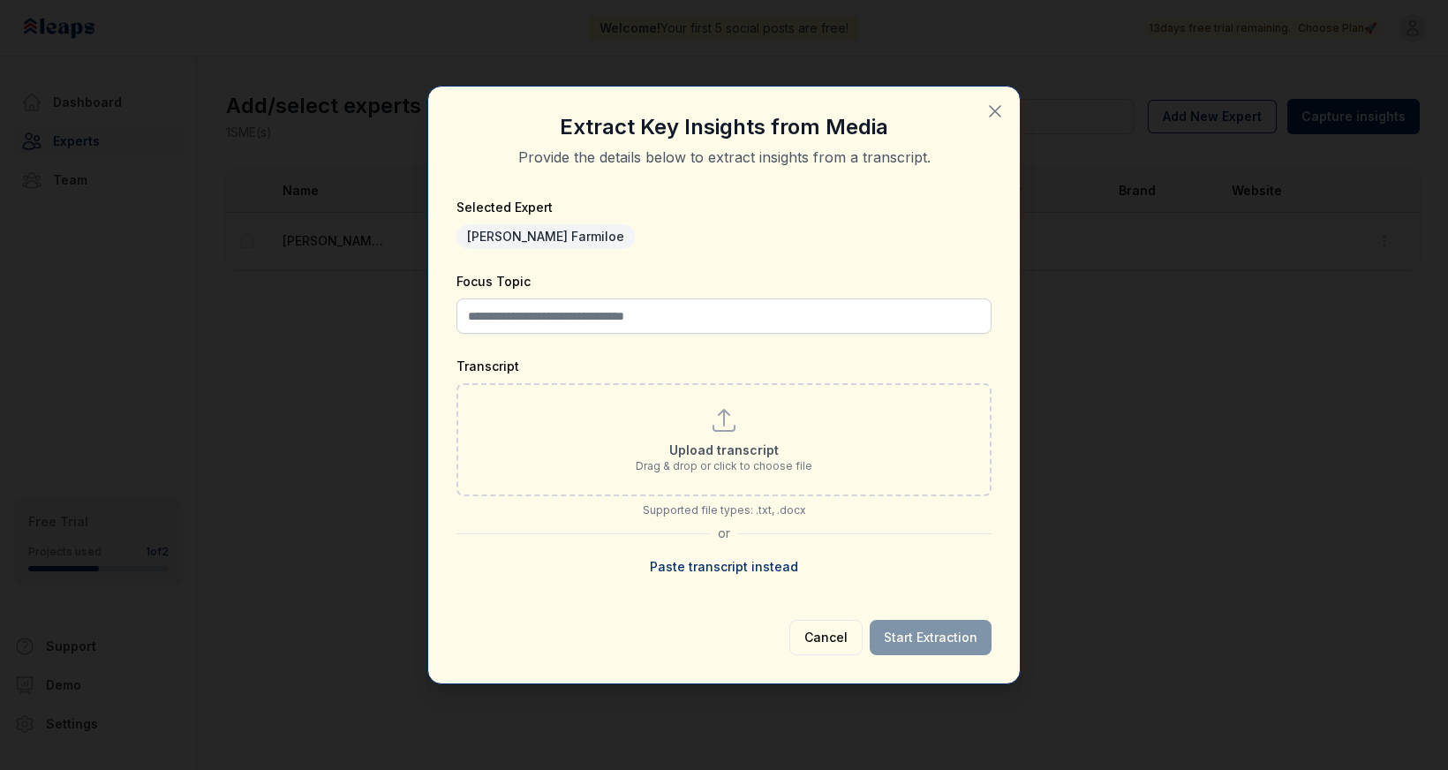
click at [994, 113] on icon "button" at bounding box center [995, 111] width 11 height 11
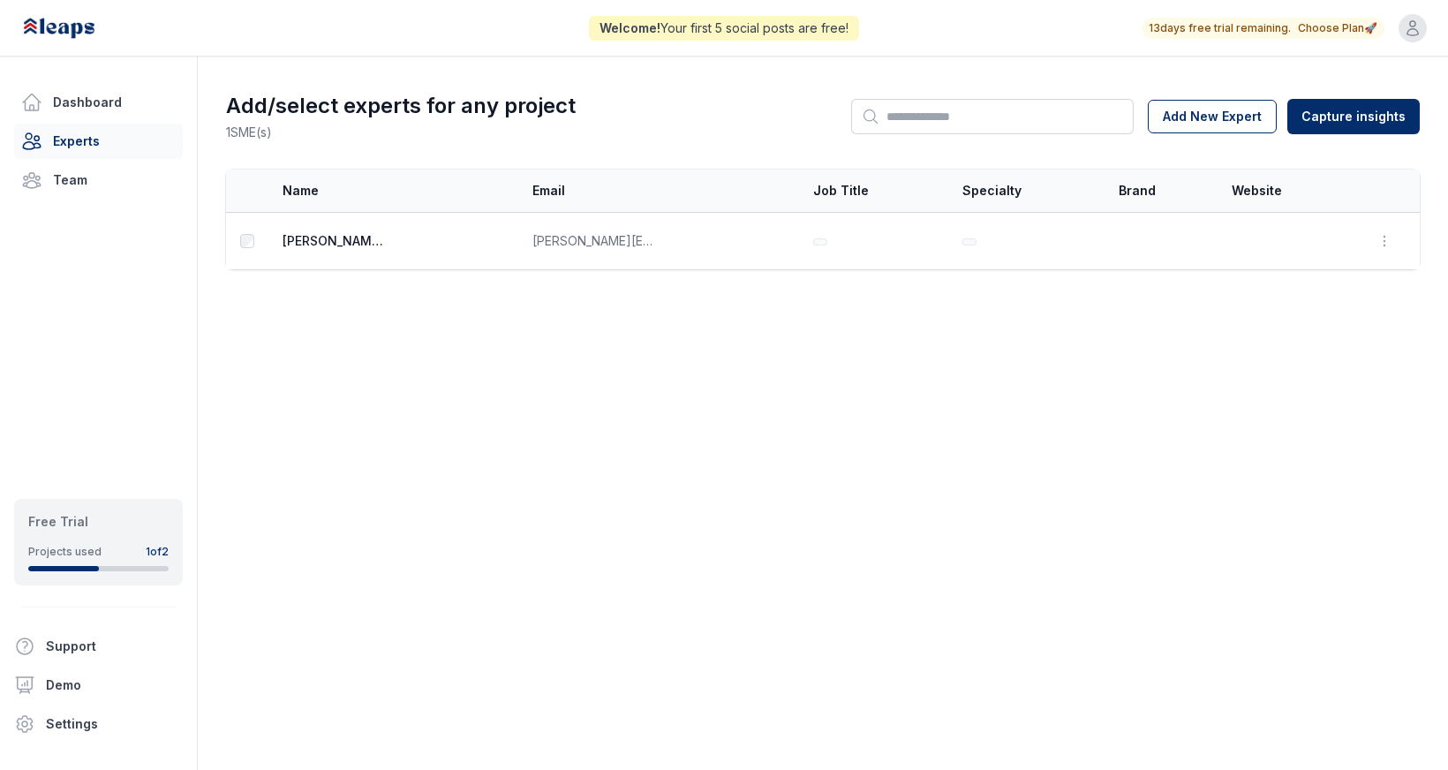
click at [1331, 129] on html "Welcome! Your first 5 social posts are free! 13 days free trial remaining. Choo…" at bounding box center [724, 385] width 1448 height 770
click at [1320, 184] on div "From External Transcript" at bounding box center [1356, 184] width 155 height 28
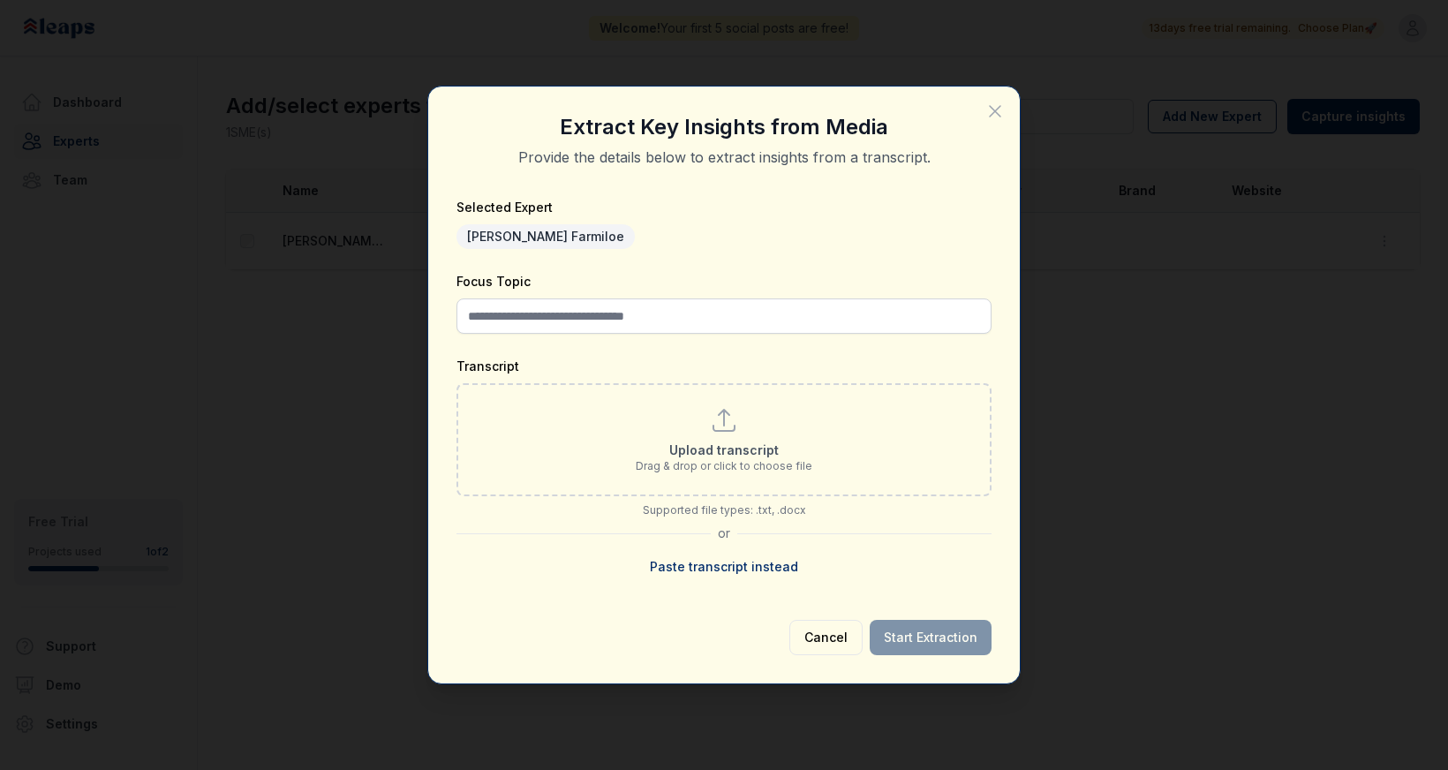
click at [992, 114] on icon "button" at bounding box center [995, 111] width 11 height 11
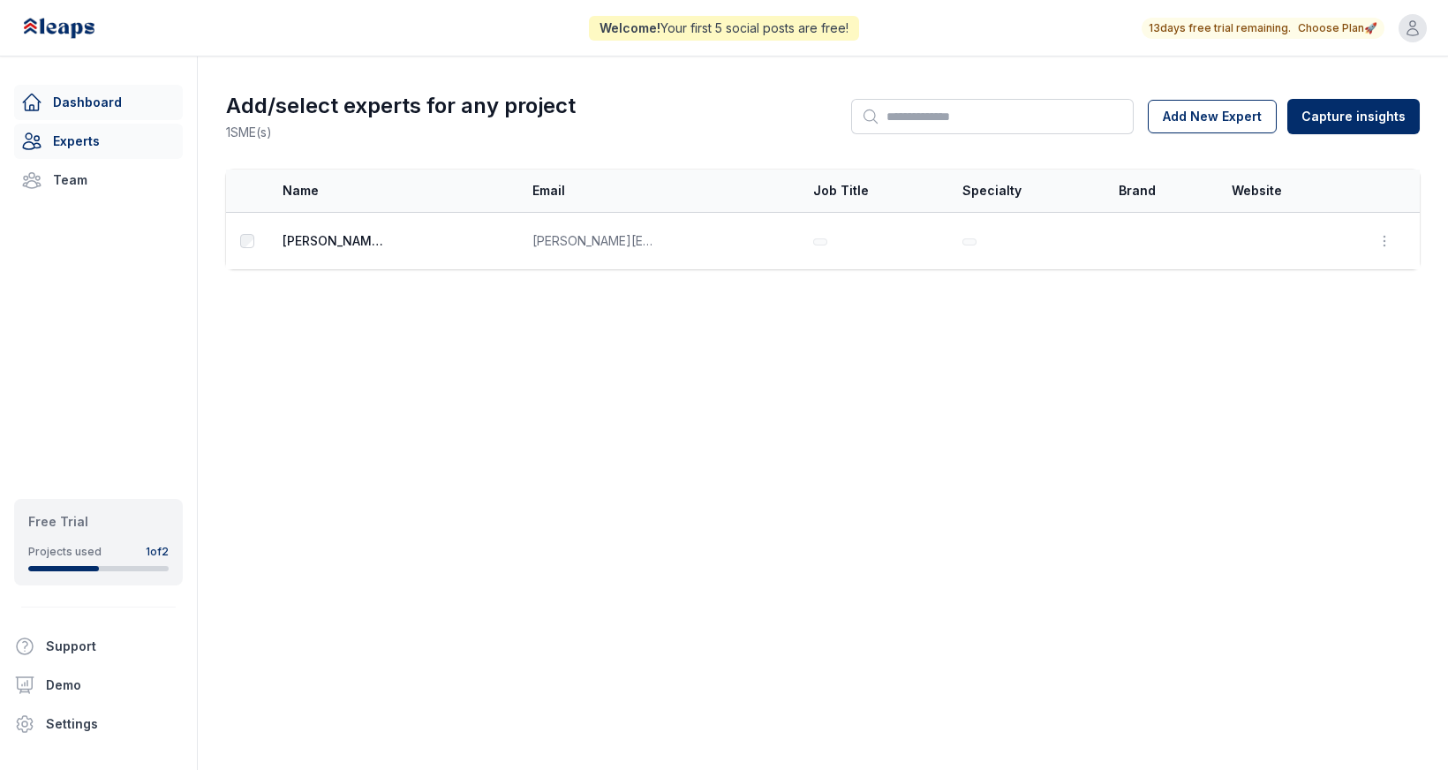
click at [106, 103] on link "Dashboard" at bounding box center [98, 102] width 169 height 35
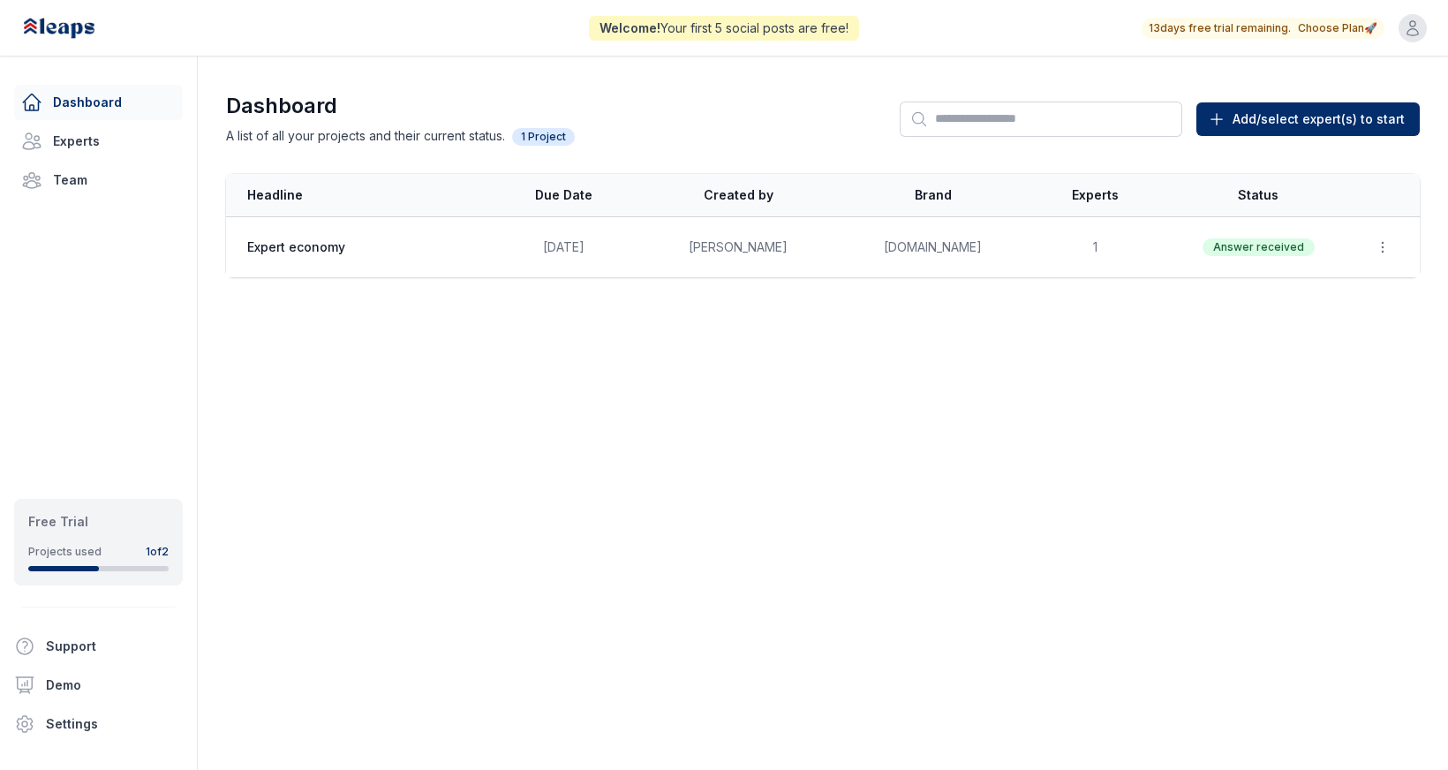
click at [1418, 30] on icon "button" at bounding box center [1413, 28] width 18 height 18
